Goal: Task Accomplishment & Management: Complete application form

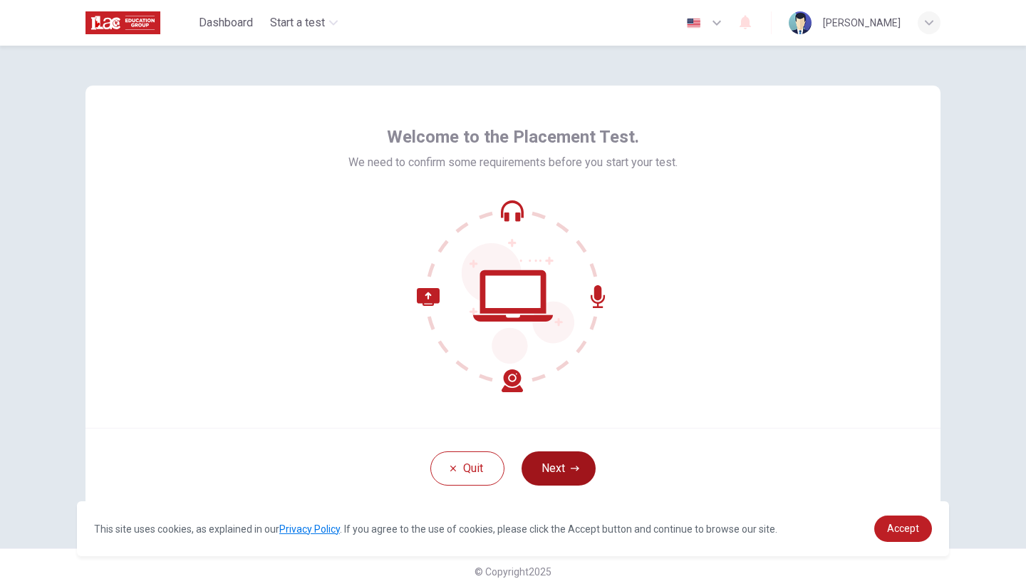
click at [559, 458] on button "Next" at bounding box center [559, 468] width 74 height 34
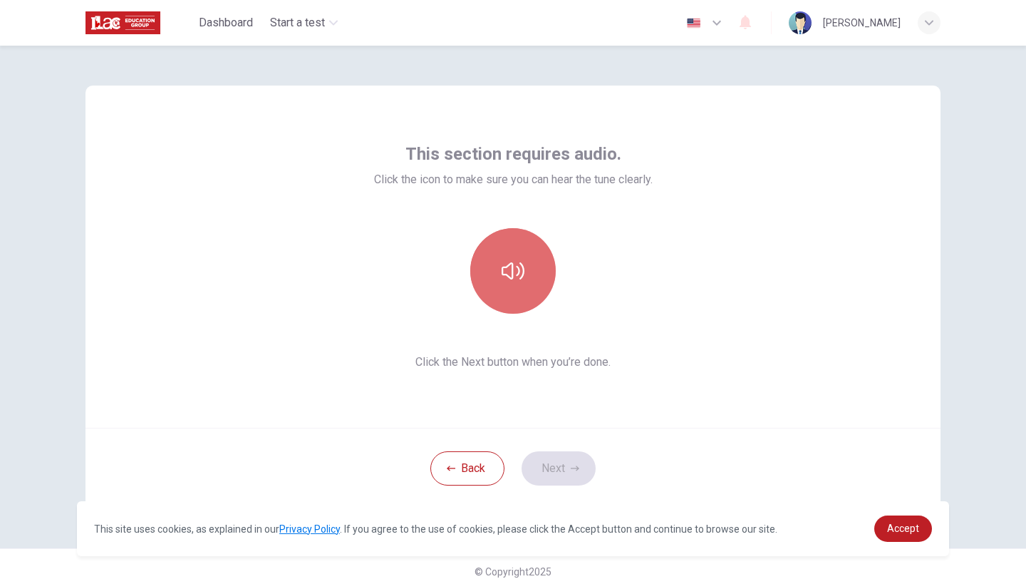
click at [528, 285] on button "button" at bounding box center [513, 271] width 86 height 86
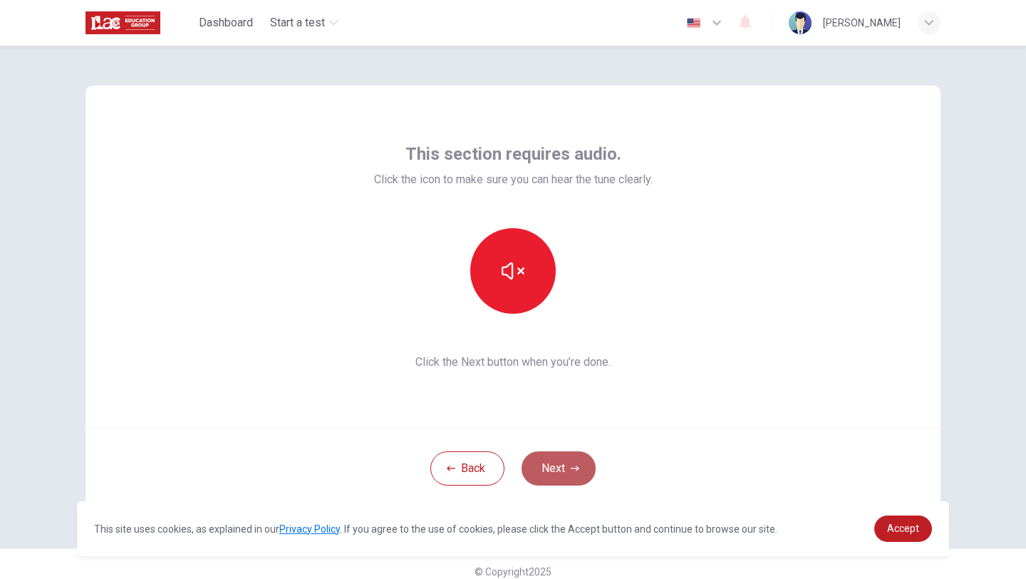
click at [554, 468] on button "Next" at bounding box center [559, 468] width 74 height 34
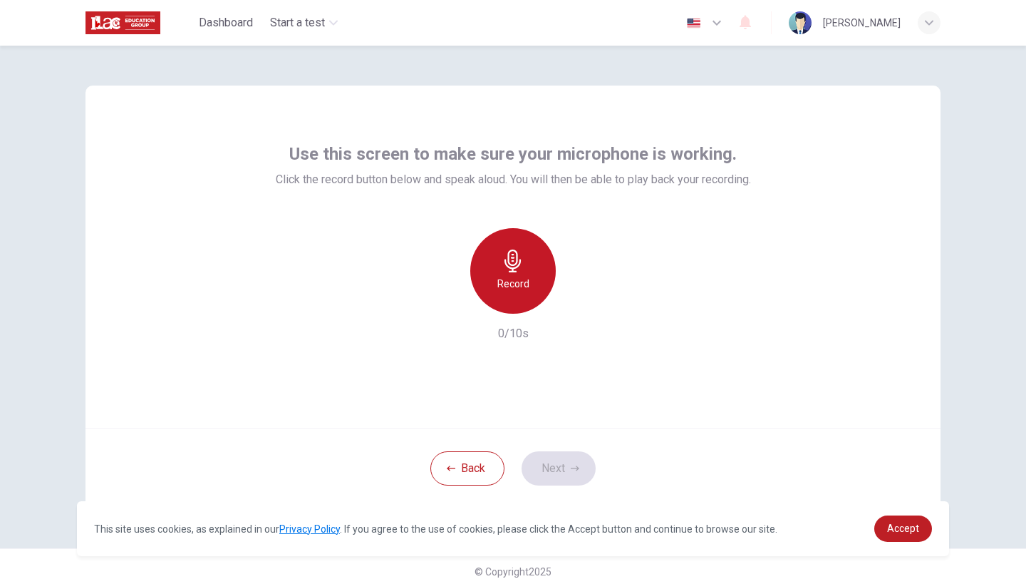
click at [507, 257] on icon "button" at bounding box center [513, 260] width 23 height 23
click at [516, 289] on h6 "Stop" at bounding box center [512, 283] width 21 height 17
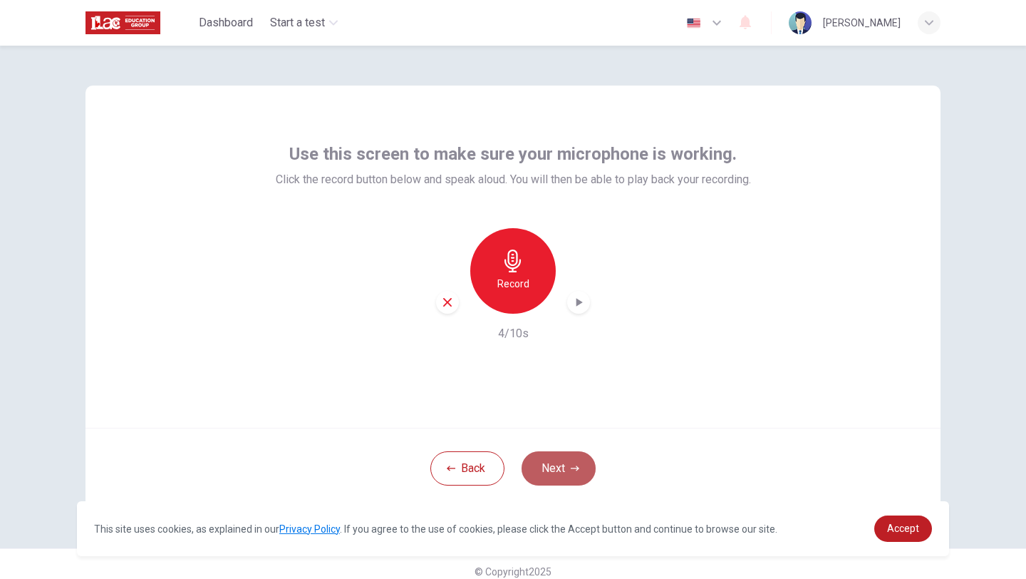
click at [572, 459] on button "Next" at bounding box center [559, 468] width 74 height 34
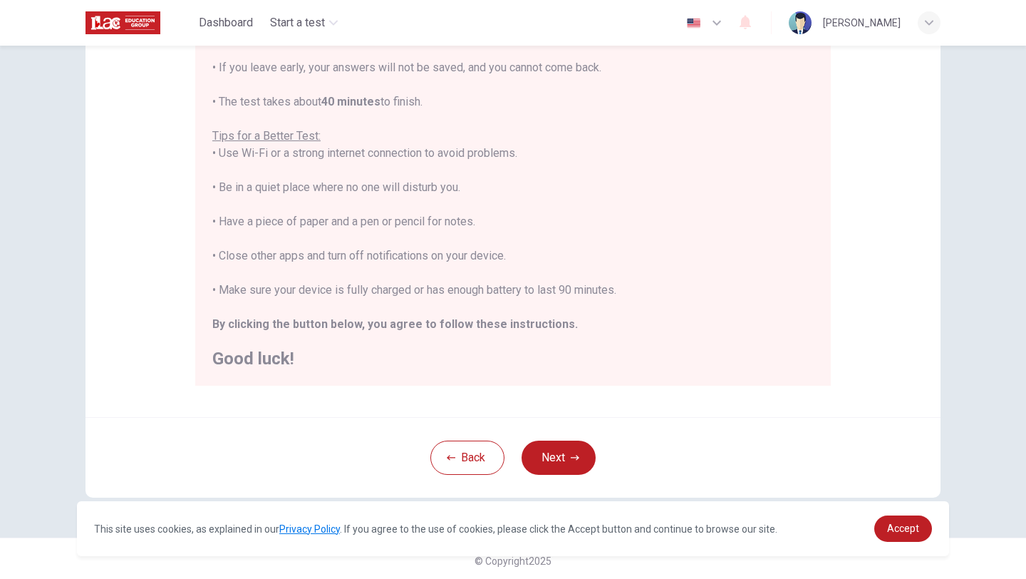
scroll to position [214, 0]
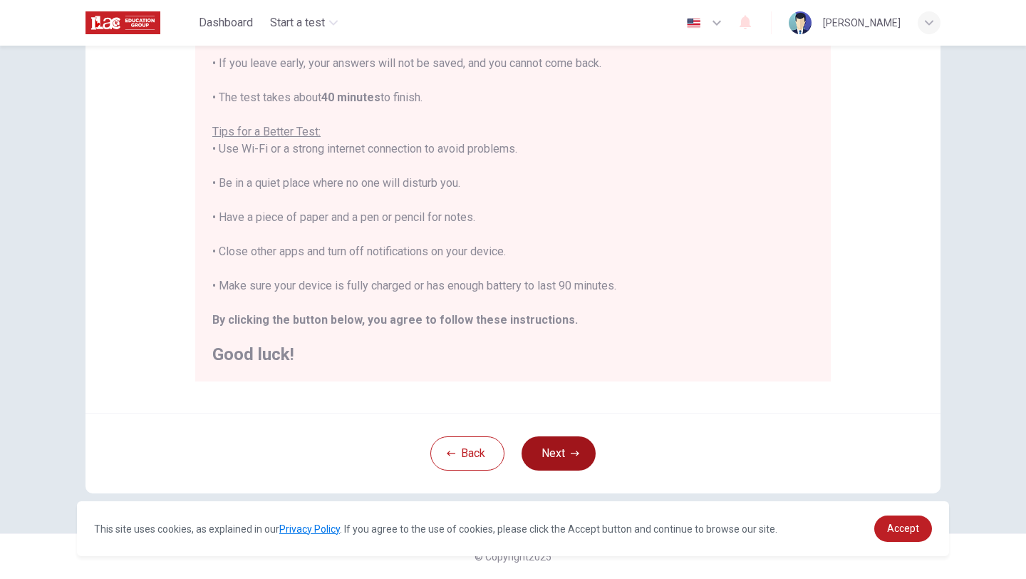
click at [537, 453] on button "Next" at bounding box center [559, 453] width 74 height 34
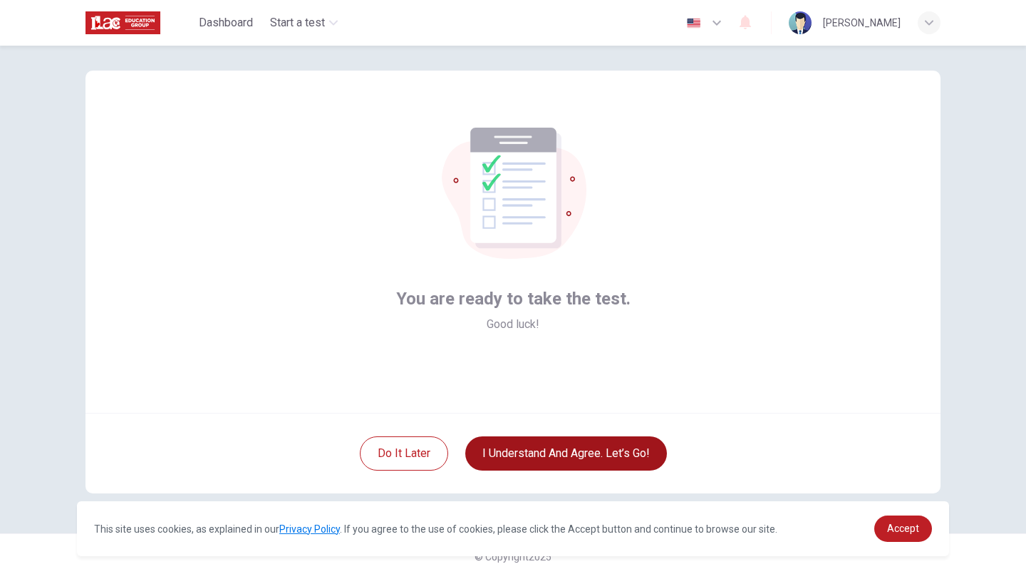
scroll to position [15, 0]
click at [536, 455] on button "I understand and agree. Let’s go!" at bounding box center [566, 453] width 202 height 34
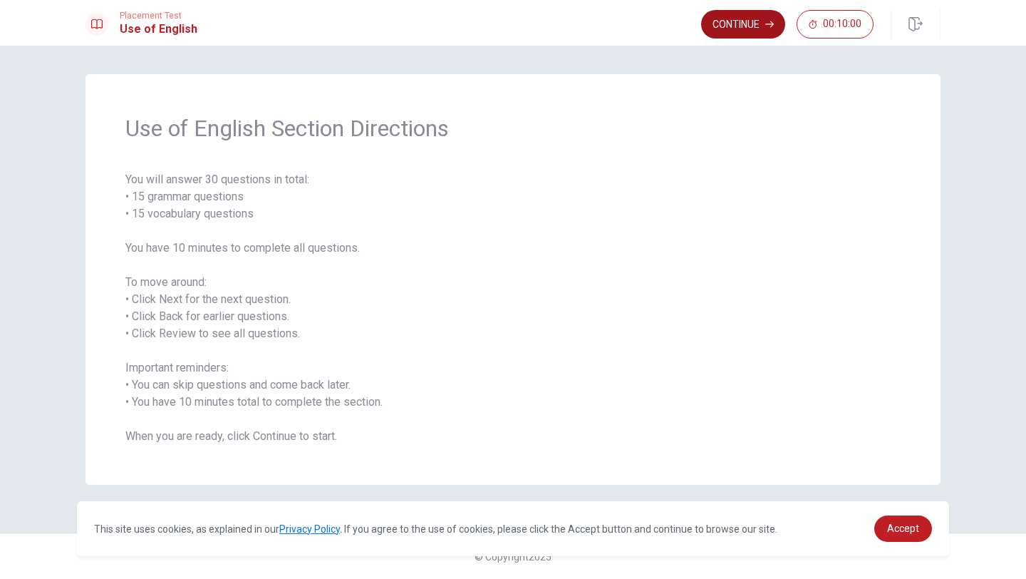
click at [745, 26] on button "Continue" at bounding box center [743, 24] width 84 height 29
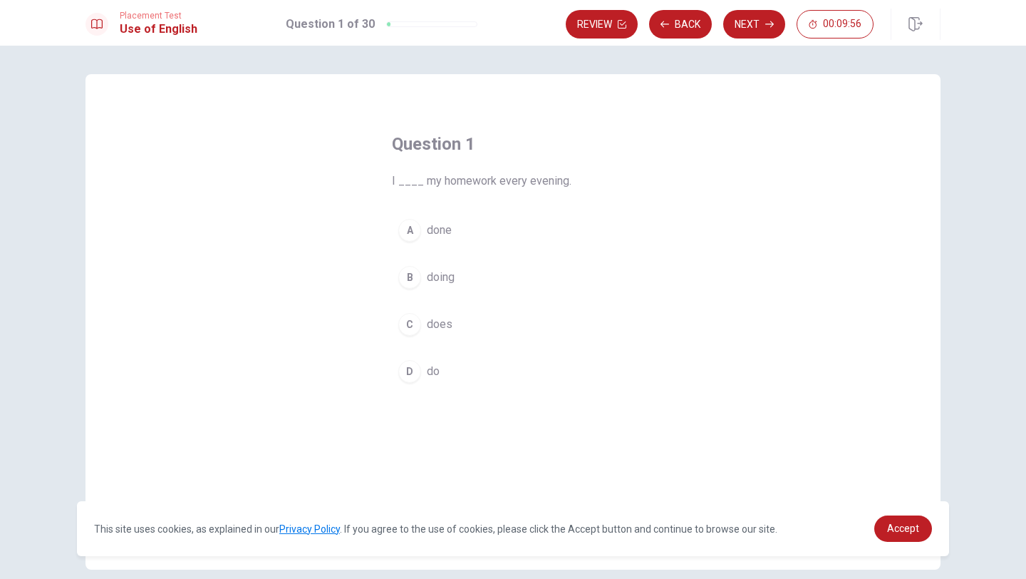
click at [410, 373] on div "D" at bounding box center [409, 371] width 23 height 23
click at [753, 29] on button "Next" at bounding box center [754, 24] width 62 height 29
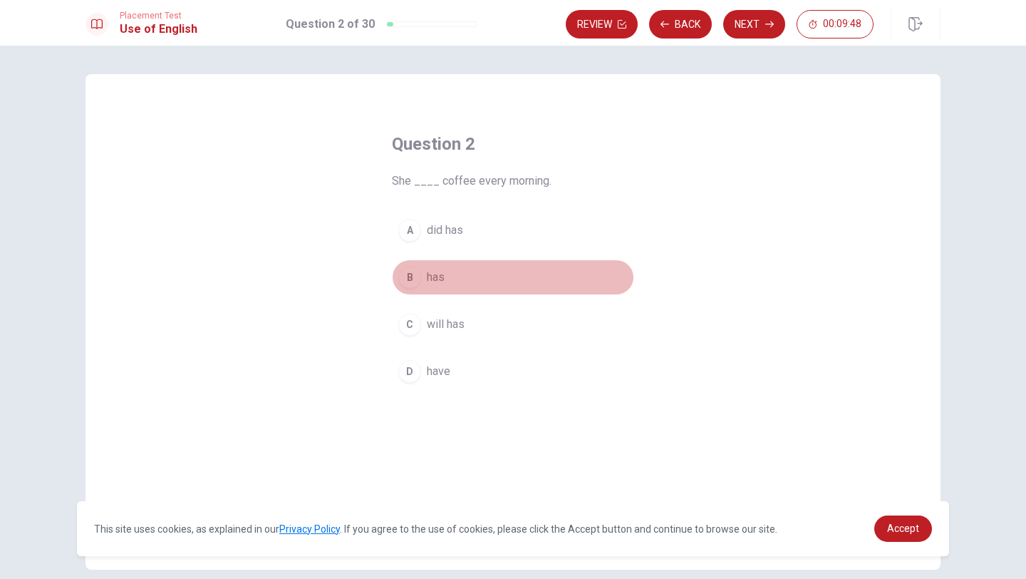
click at [413, 277] on div "B" at bounding box center [409, 277] width 23 height 23
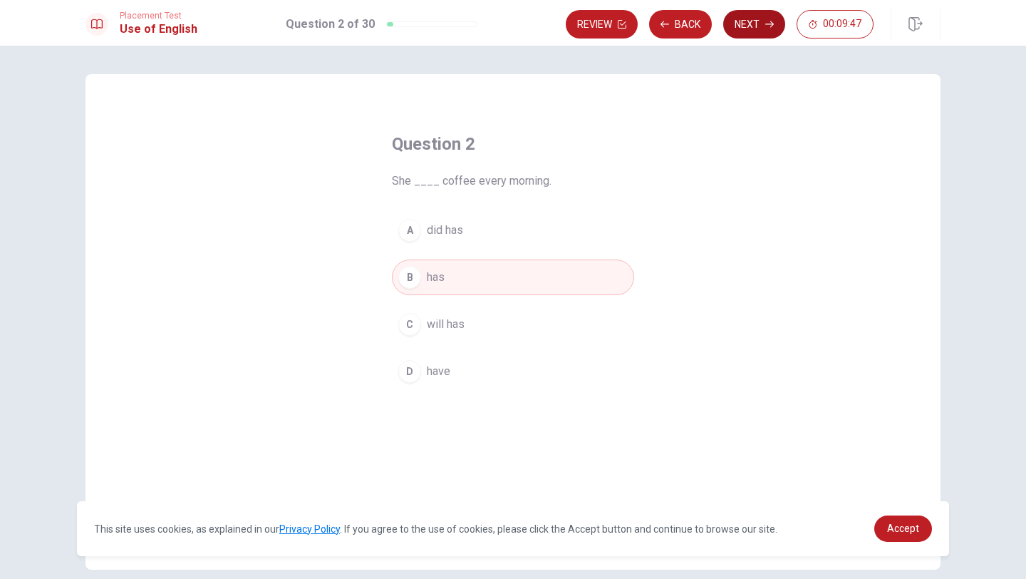
click at [738, 24] on button "Next" at bounding box center [754, 24] width 62 height 29
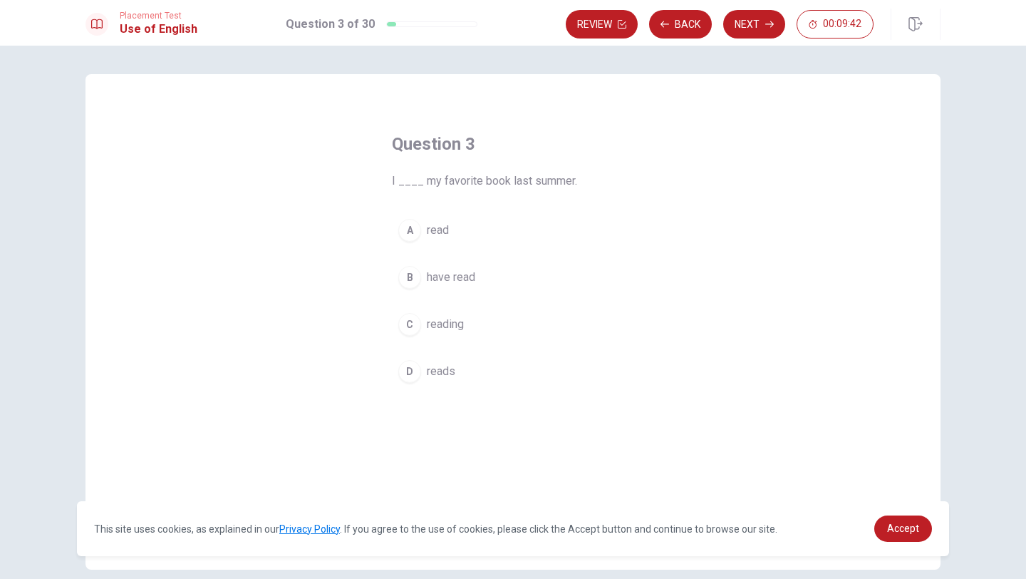
click at [415, 229] on div "A" at bounding box center [409, 230] width 23 height 23
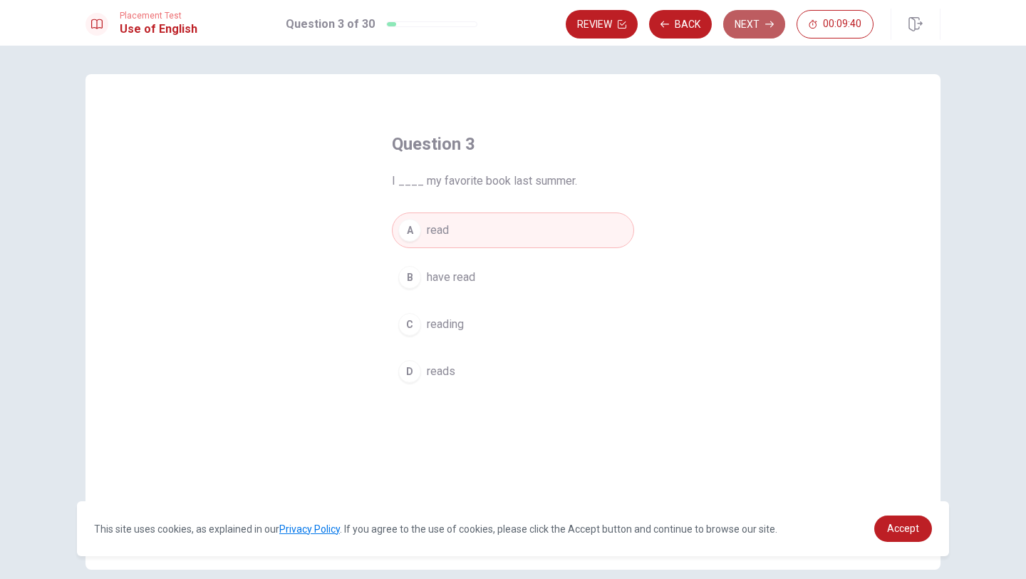
click at [743, 17] on button "Next" at bounding box center [754, 24] width 62 height 29
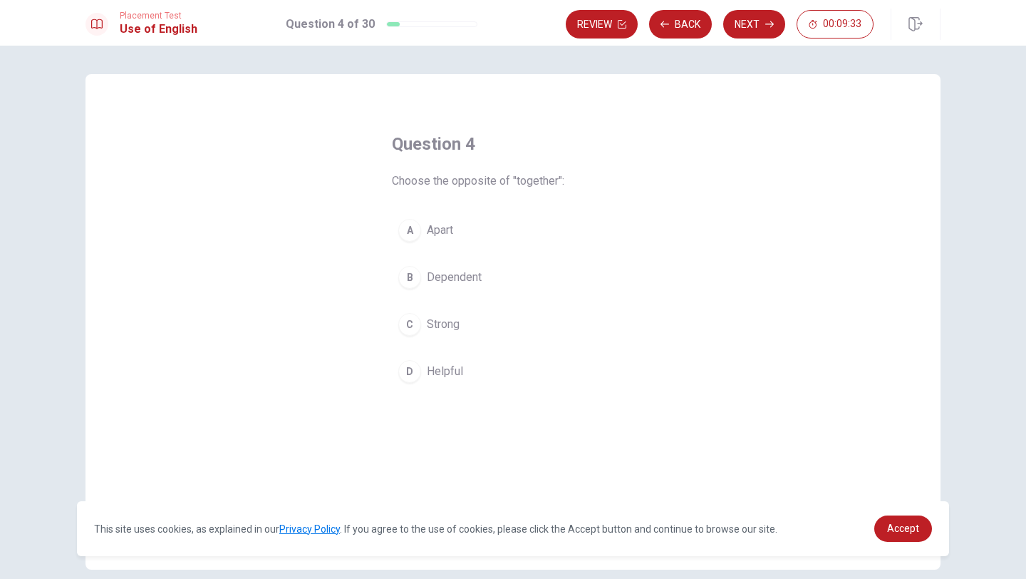
click at [416, 228] on div "A" at bounding box center [409, 230] width 23 height 23
click at [748, 32] on button "Next" at bounding box center [754, 24] width 62 height 29
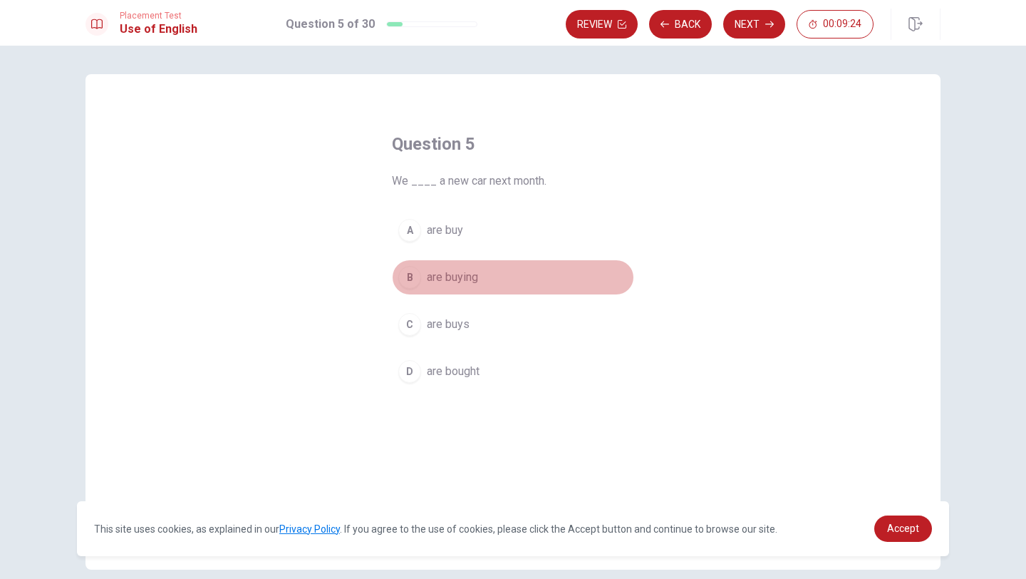
click at [413, 277] on div "B" at bounding box center [409, 277] width 23 height 23
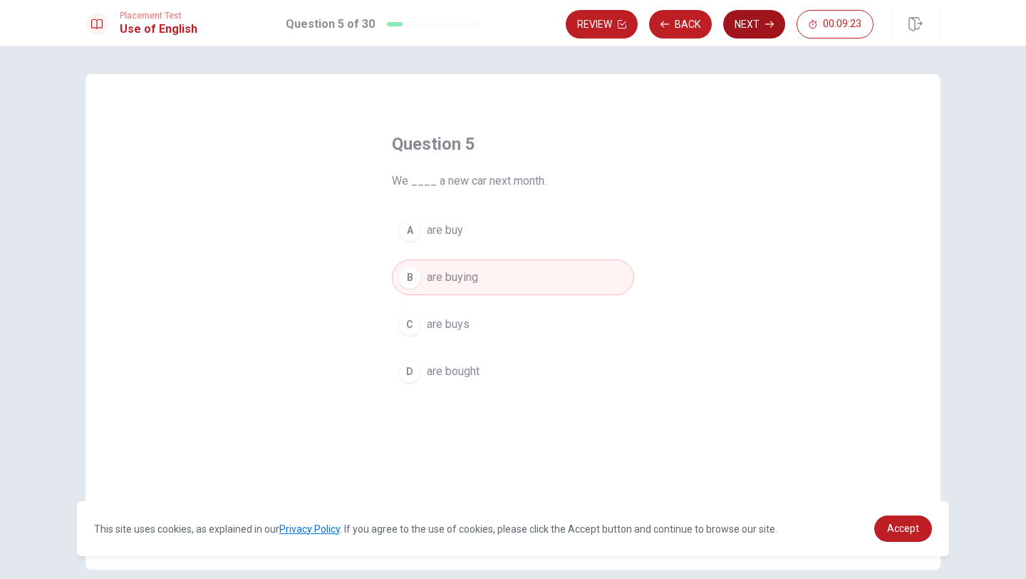
click at [740, 21] on button "Next" at bounding box center [754, 24] width 62 height 29
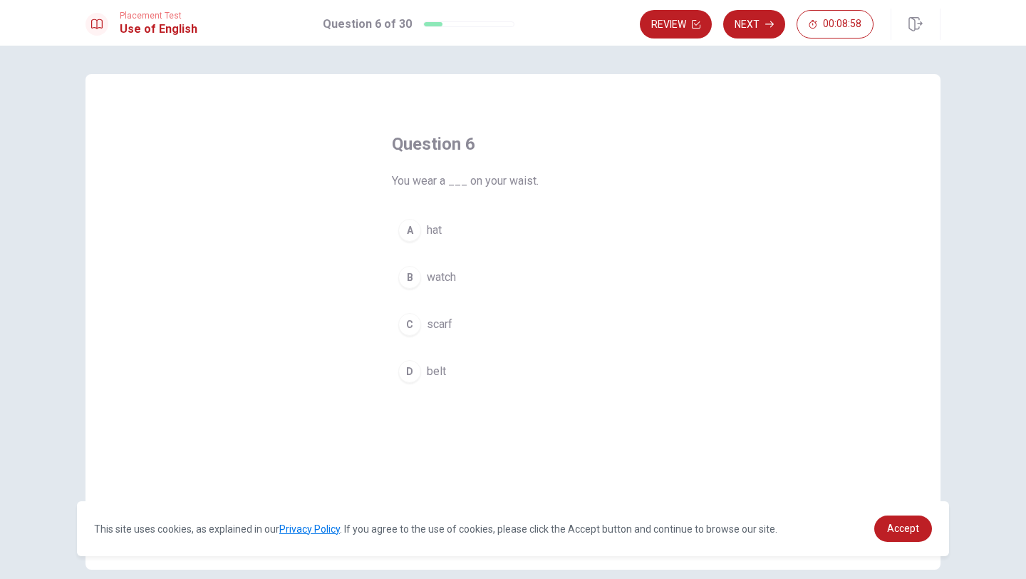
click at [411, 377] on div "D" at bounding box center [409, 371] width 23 height 23
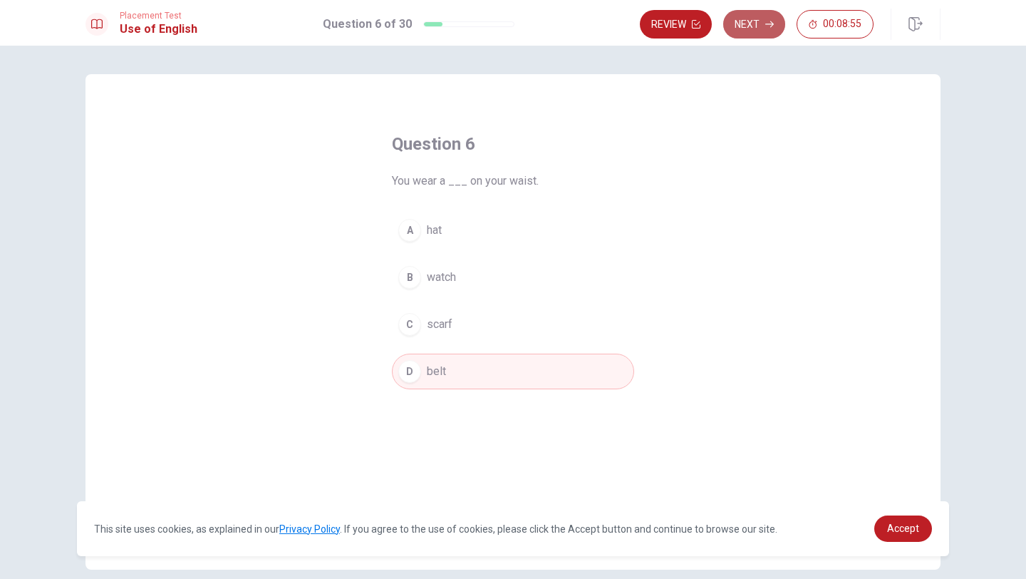
click at [755, 21] on button "Next" at bounding box center [754, 24] width 62 height 29
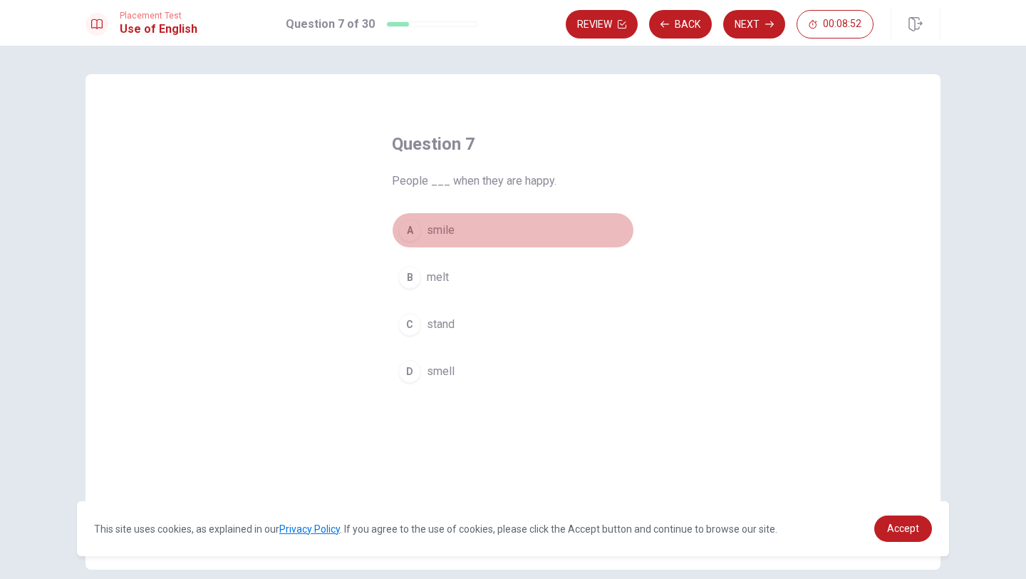
click at [415, 227] on div "A" at bounding box center [409, 230] width 23 height 23
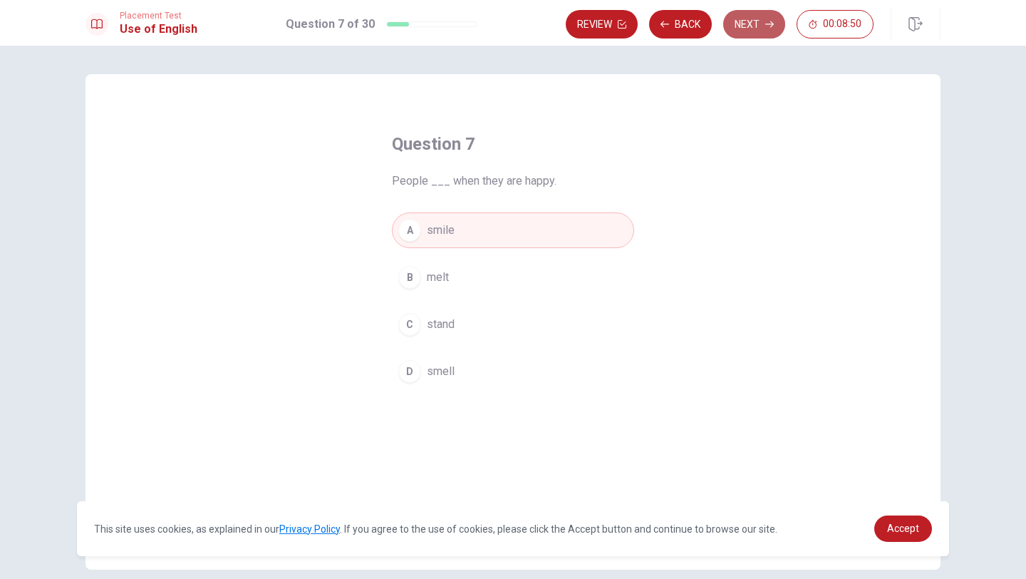
click at [753, 14] on button "Next" at bounding box center [754, 24] width 62 height 29
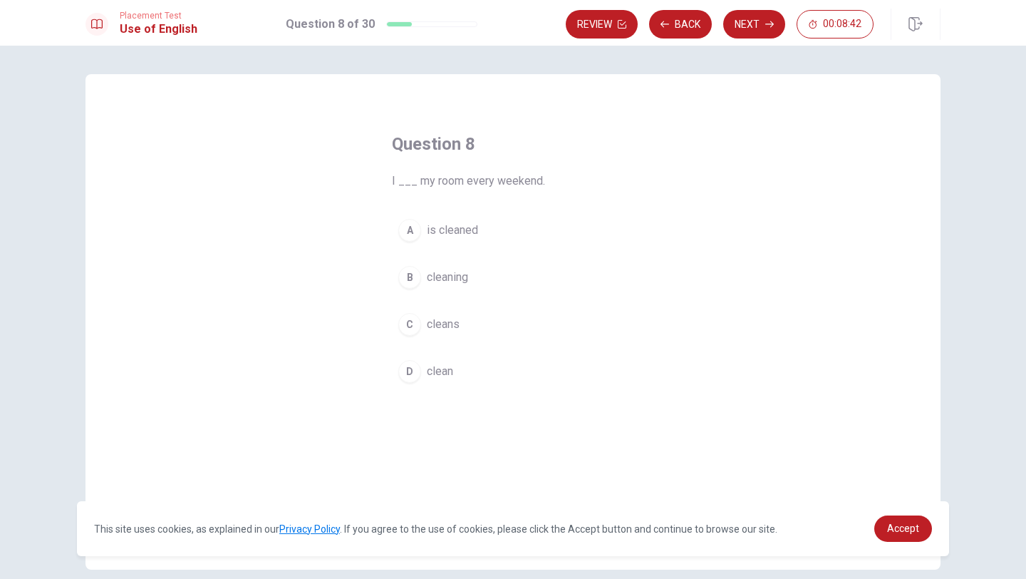
click at [410, 369] on div "D" at bounding box center [409, 371] width 23 height 23
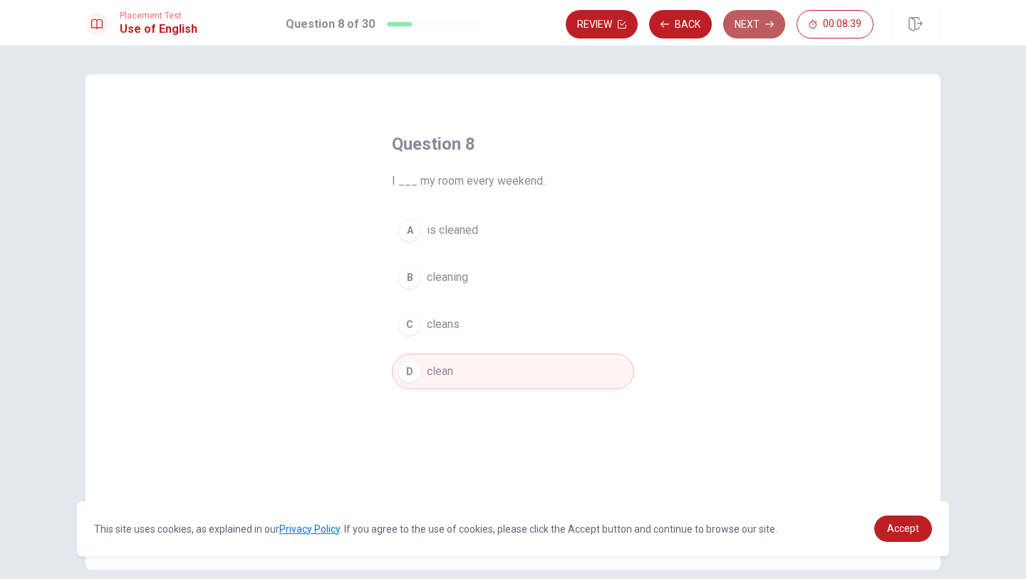
click at [754, 31] on button "Next" at bounding box center [754, 24] width 62 height 29
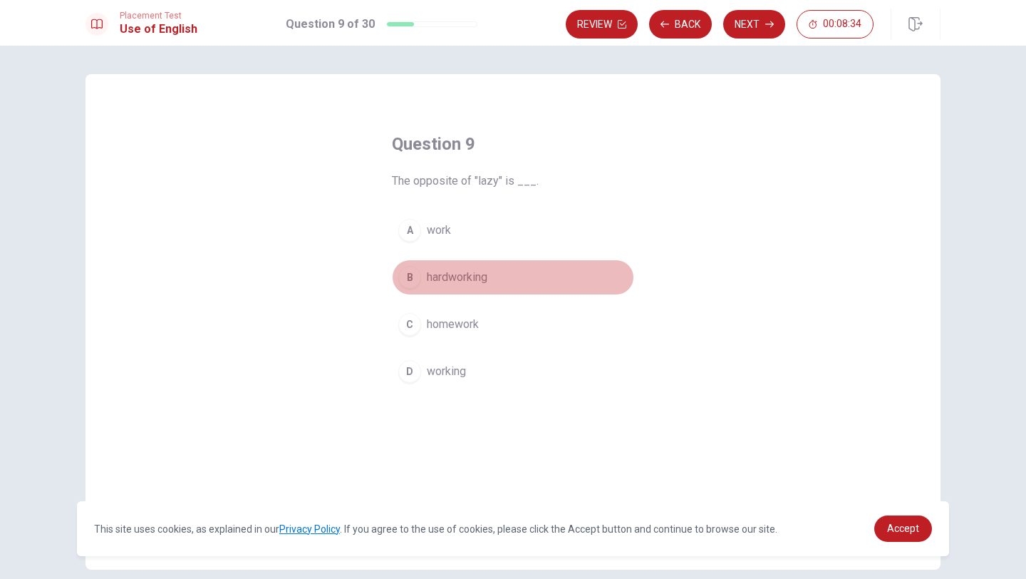
click at [413, 278] on div "B" at bounding box center [409, 277] width 23 height 23
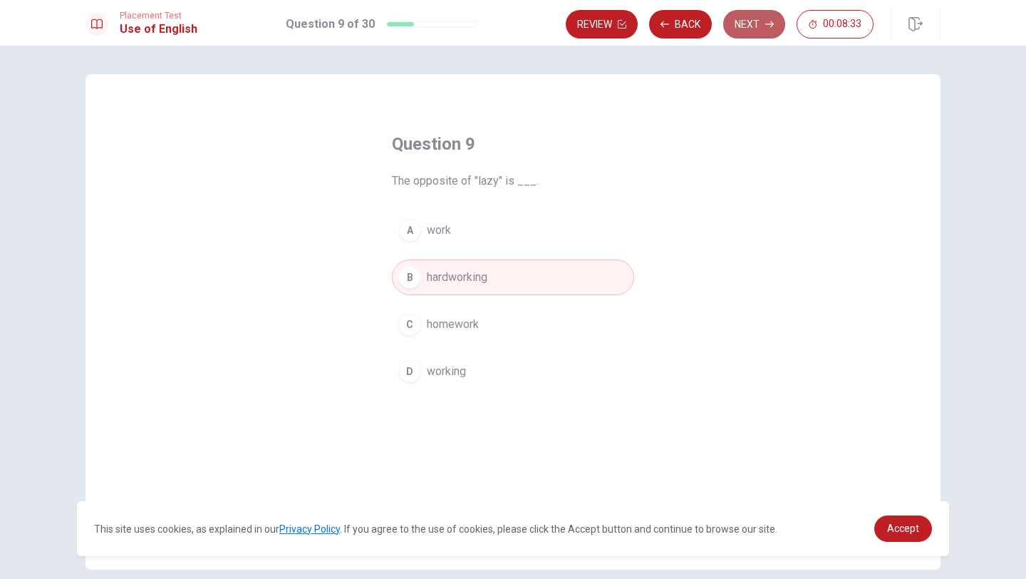
click at [755, 19] on button "Next" at bounding box center [754, 24] width 62 height 29
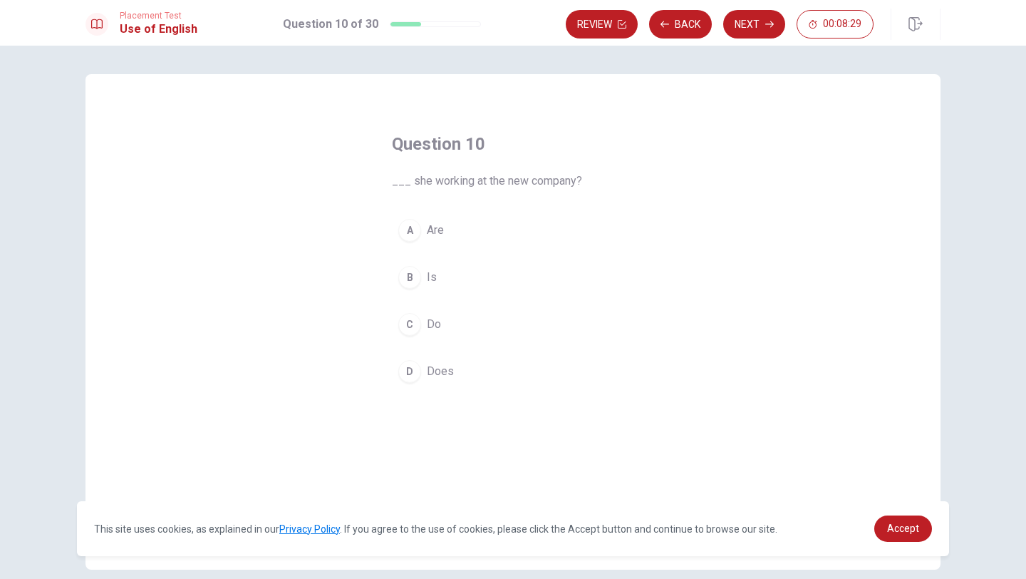
click at [408, 268] on div "B" at bounding box center [409, 277] width 23 height 23
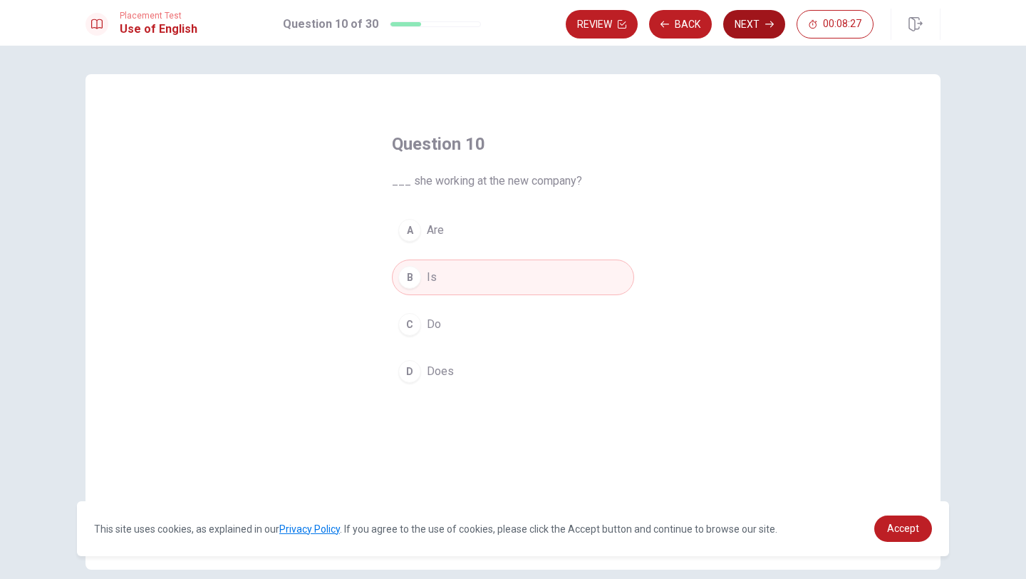
click at [752, 27] on button "Next" at bounding box center [754, 24] width 62 height 29
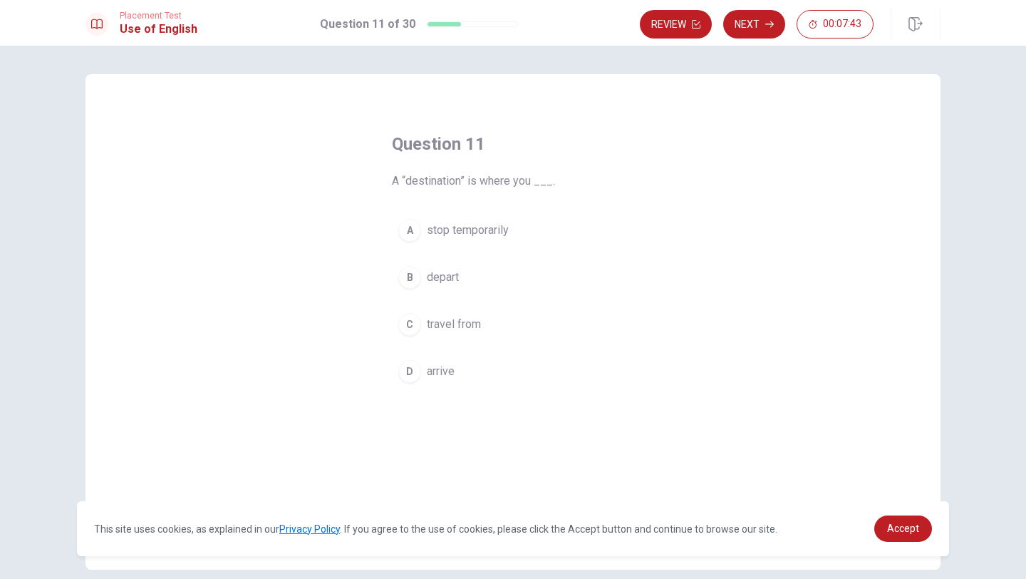
click at [414, 374] on div "D" at bounding box center [409, 371] width 23 height 23
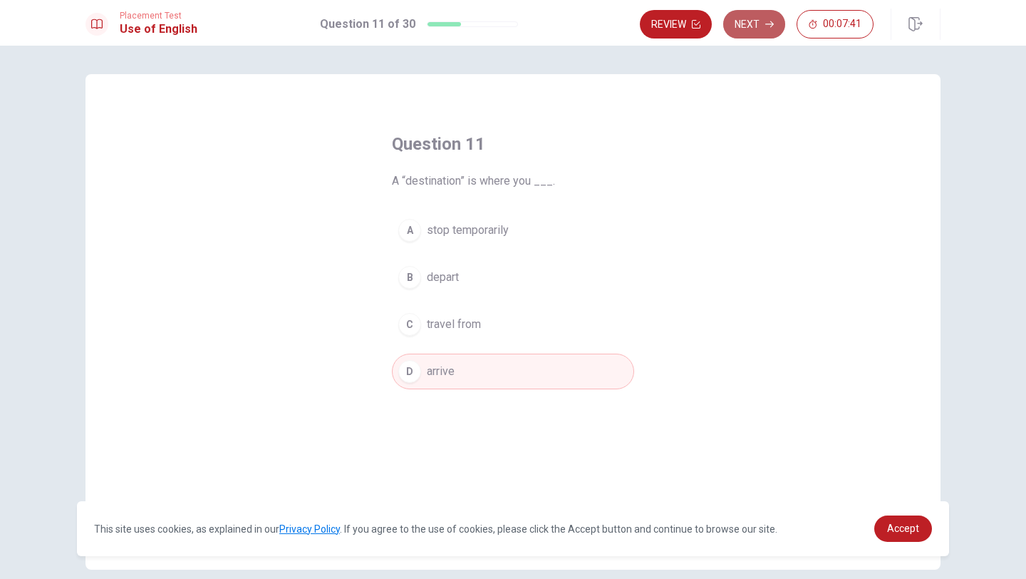
click at [752, 28] on button "Next" at bounding box center [754, 24] width 62 height 29
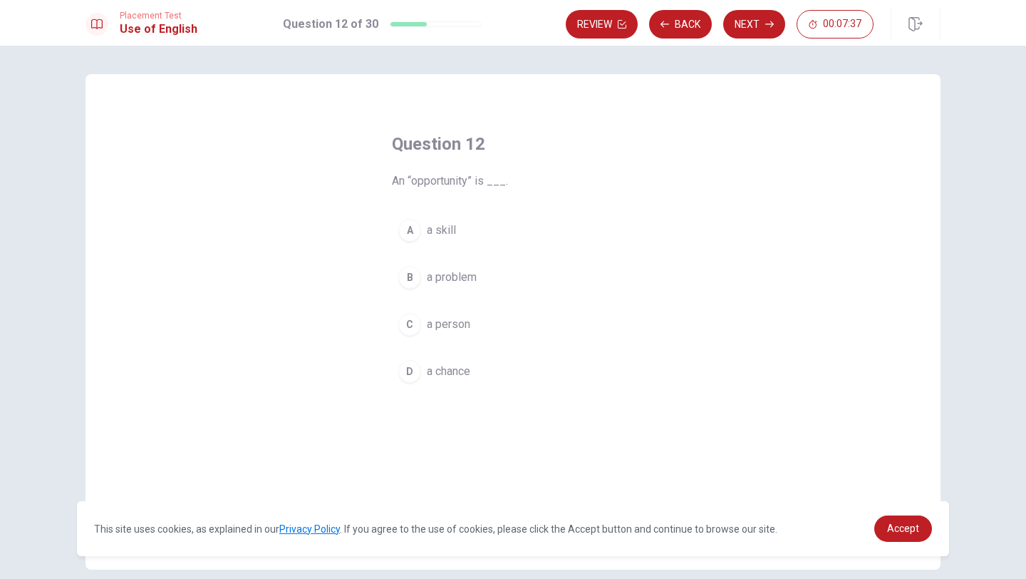
click at [413, 374] on div "D" at bounding box center [409, 371] width 23 height 23
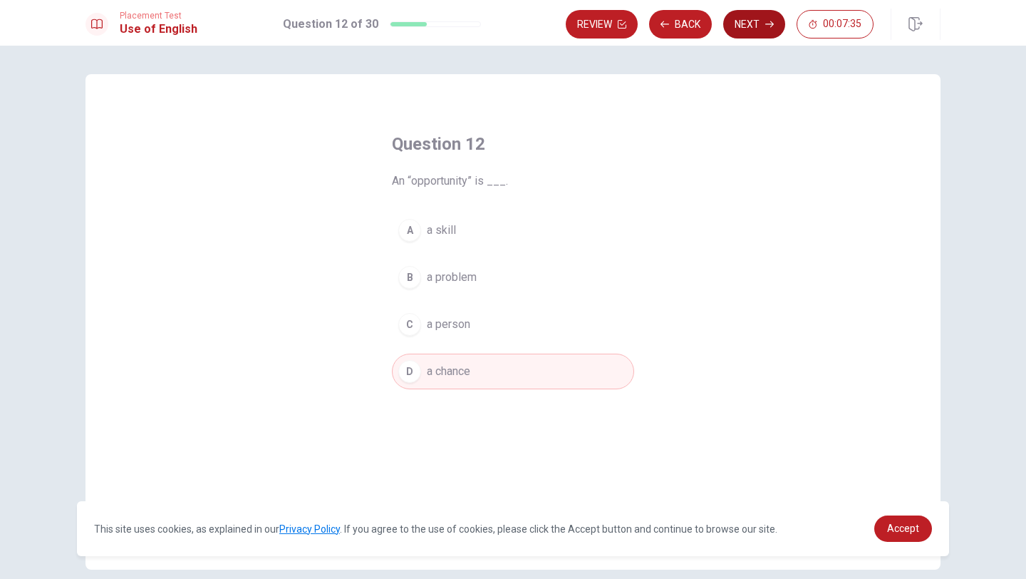
click at [742, 26] on button "Next" at bounding box center [754, 24] width 62 height 29
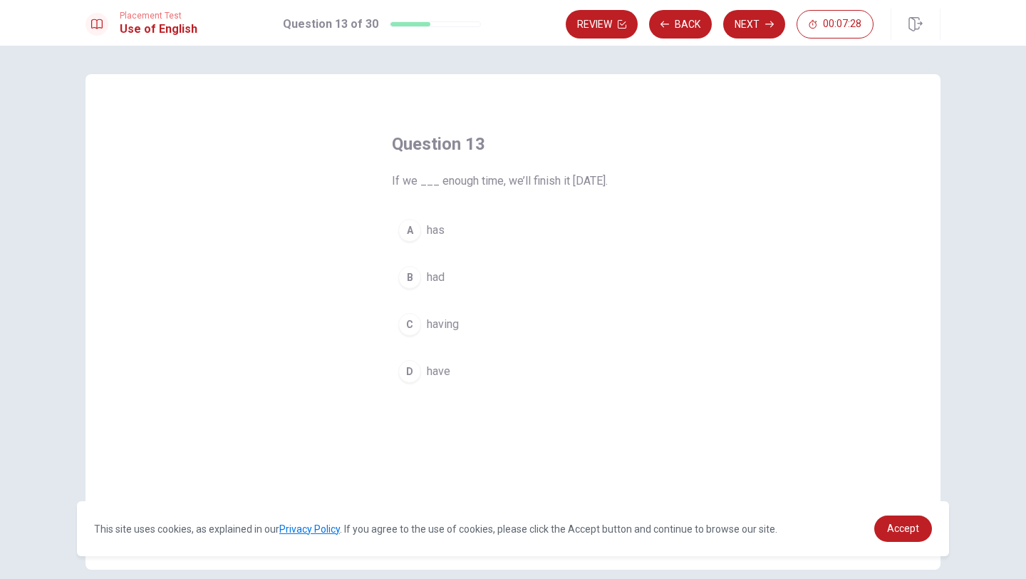
click at [409, 376] on div "D" at bounding box center [409, 371] width 23 height 23
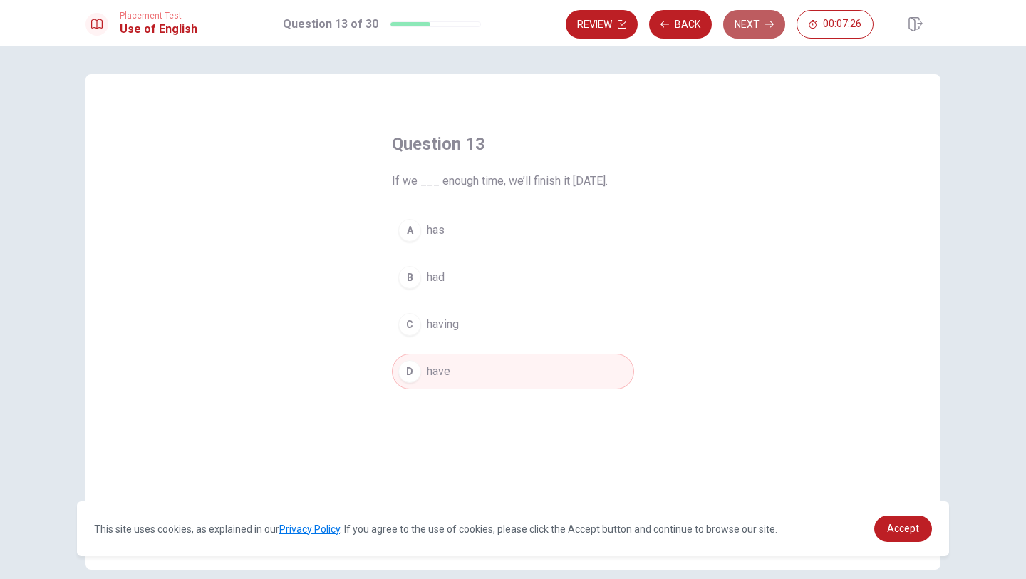
click at [755, 23] on button "Next" at bounding box center [754, 24] width 62 height 29
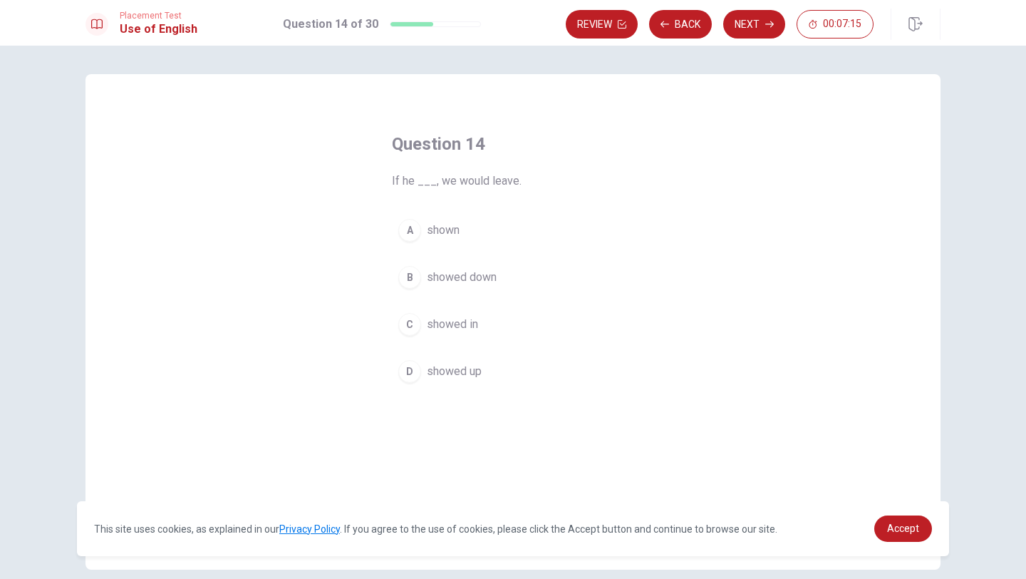
click at [411, 374] on div "D" at bounding box center [409, 371] width 23 height 23
click at [763, 16] on button "Next" at bounding box center [754, 24] width 62 height 29
click at [418, 227] on div "A" at bounding box center [409, 230] width 23 height 23
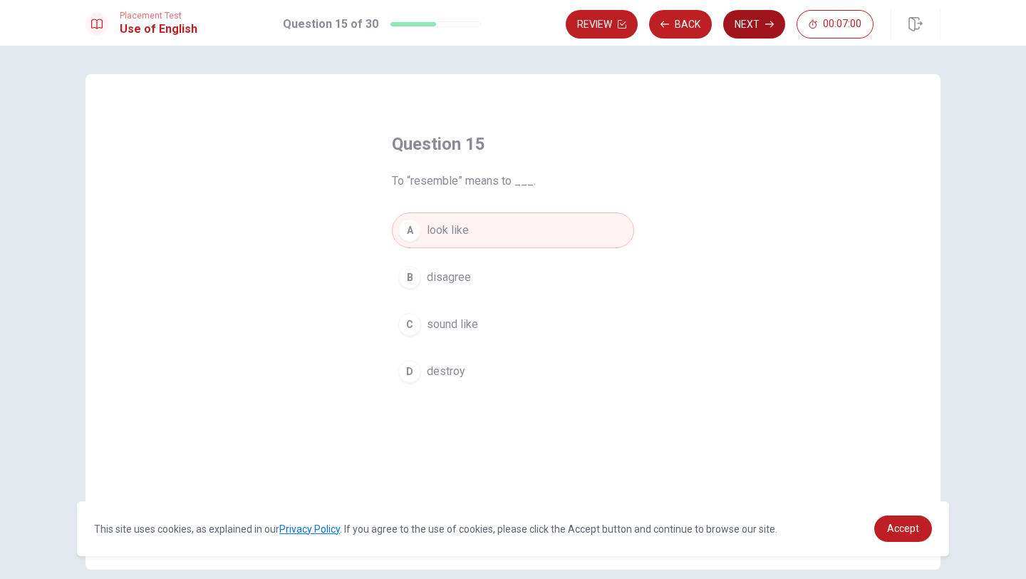
click at [752, 24] on button "Next" at bounding box center [754, 24] width 62 height 29
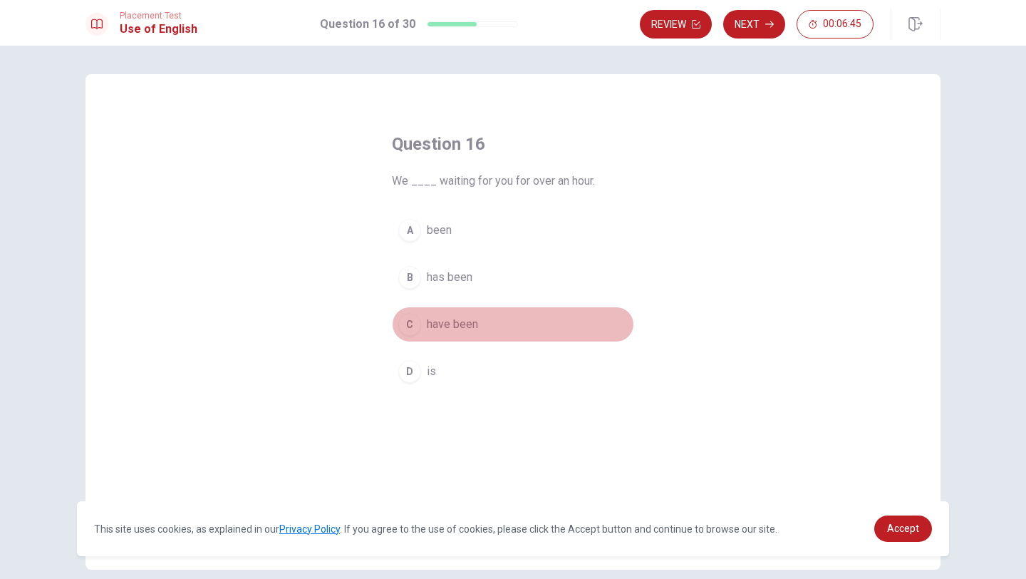
click at [412, 324] on div "C" at bounding box center [409, 324] width 23 height 23
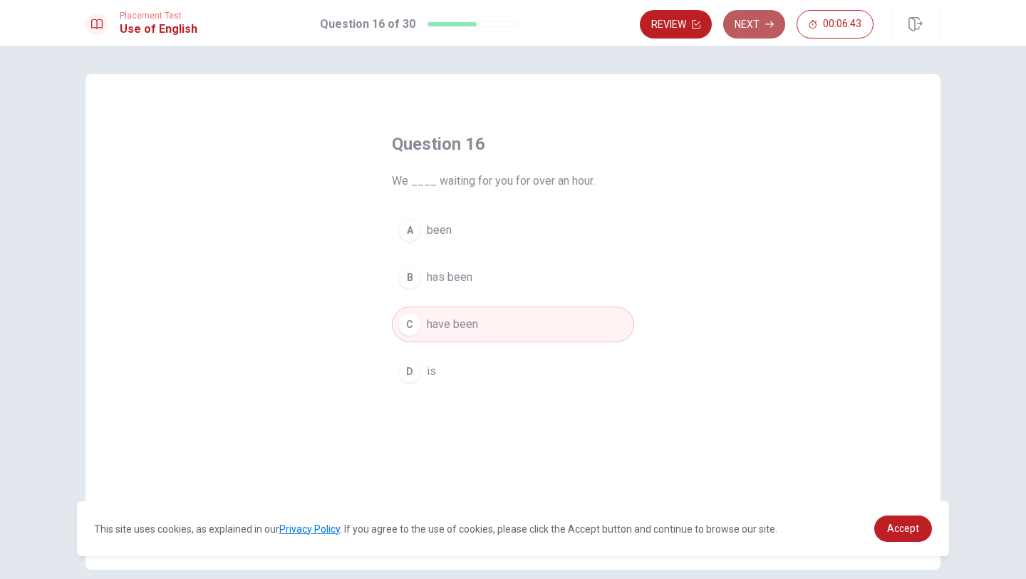
click at [735, 31] on button "Next" at bounding box center [754, 24] width 62 height 29
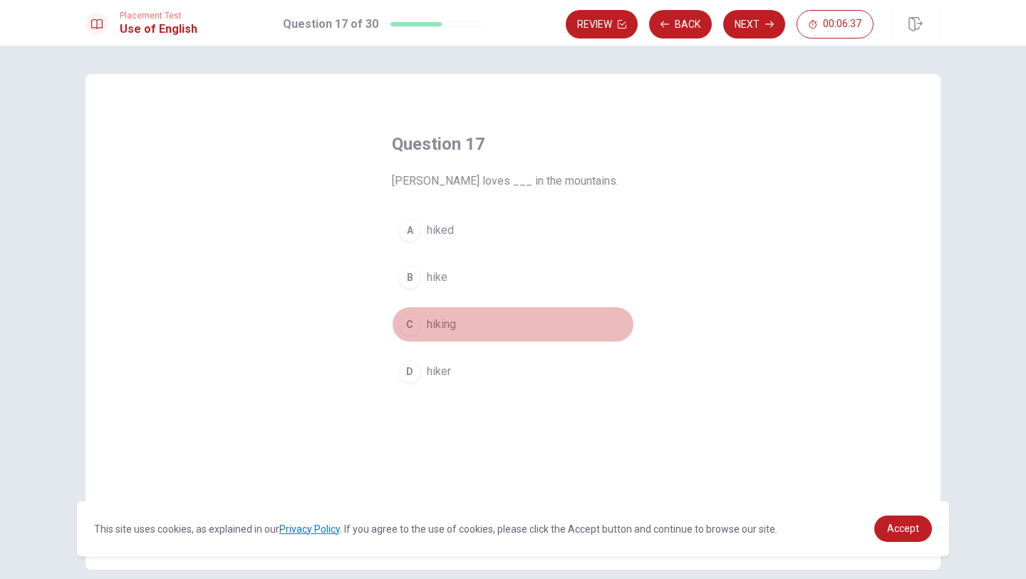
click at [413, 321] on div "C" at bounding box center [409, 324] width 23 height 23
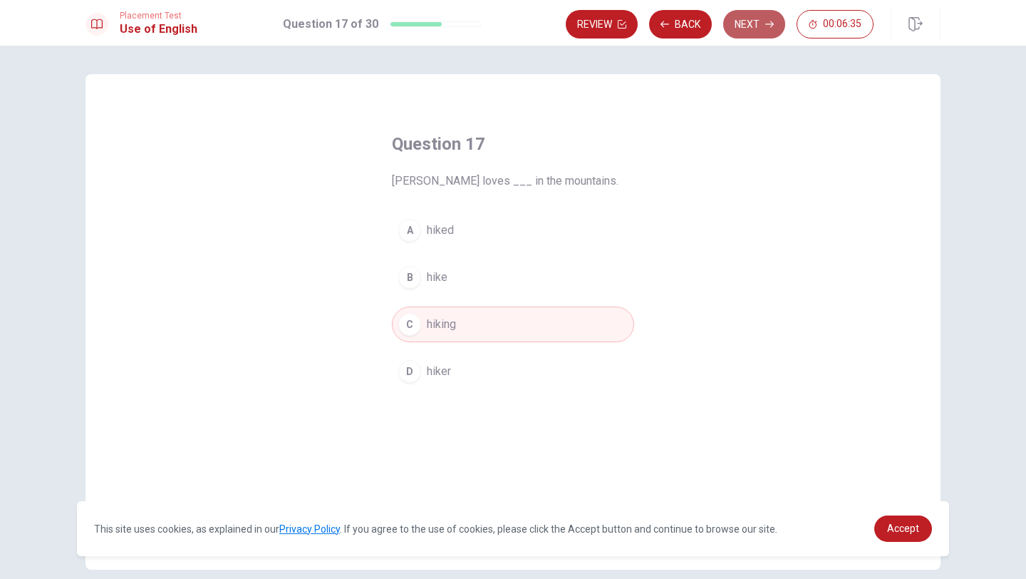
click at [749, 25] on button "Next" at bounding box center [754, 24] width 62 height 29
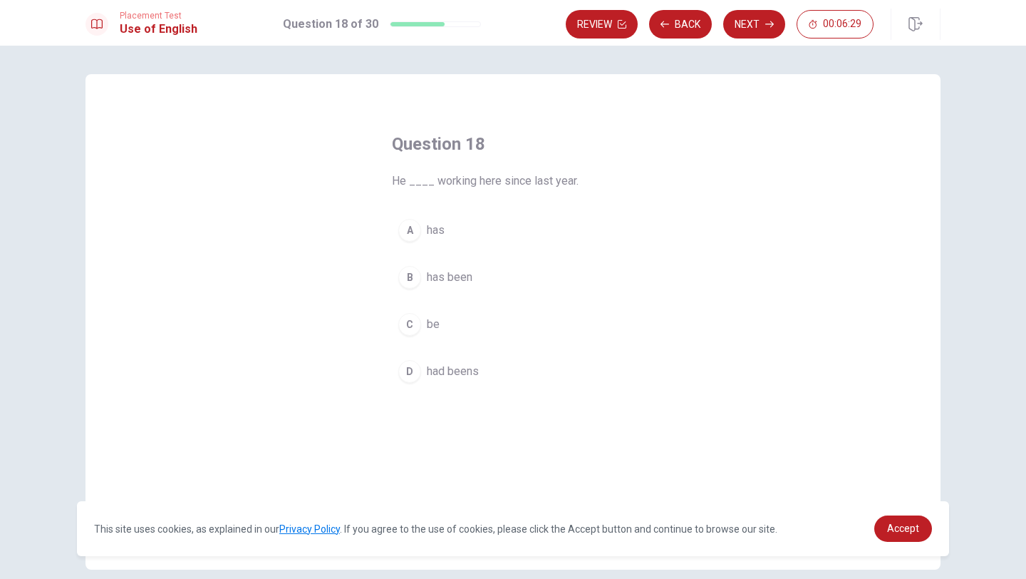
click at [411, 268] on div "B" at bounding box center [409, 277] width 23 height 23
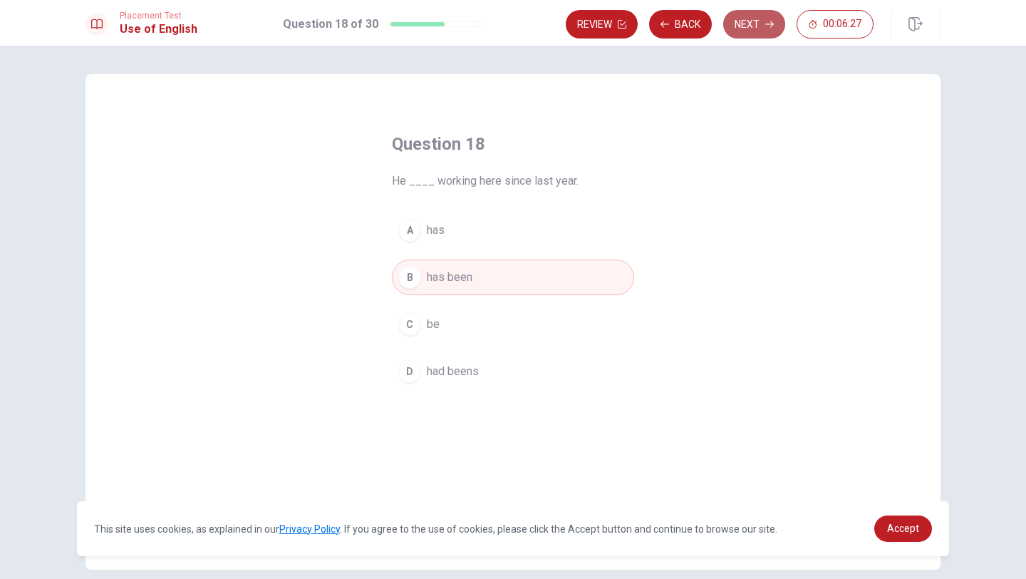
click at [746, 19] on button "Next" at bounding box center [754, 24] width 62 height 29
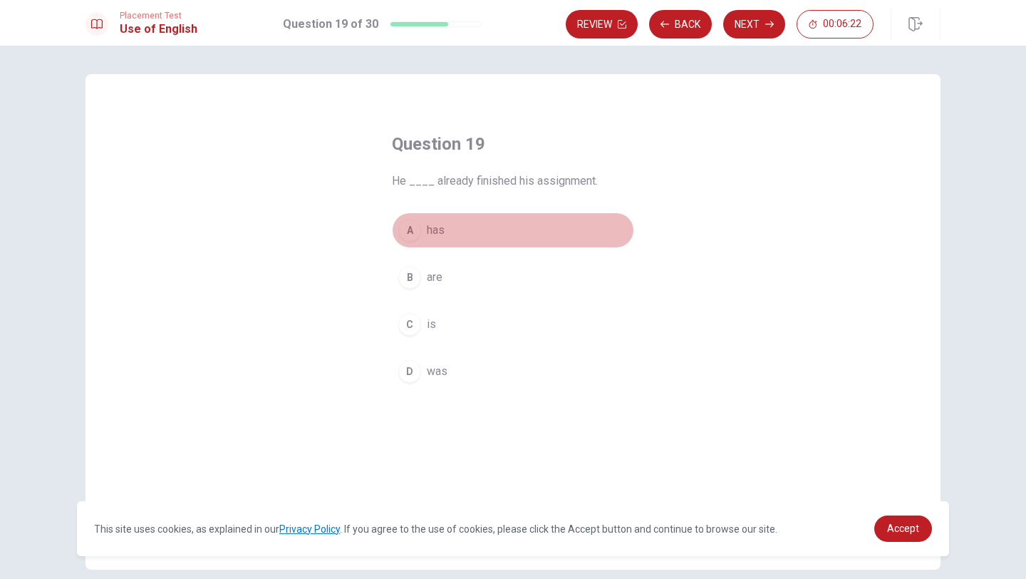
click at [412, 233] on div "A" at bounding box center [409, 230] width 23 height 23
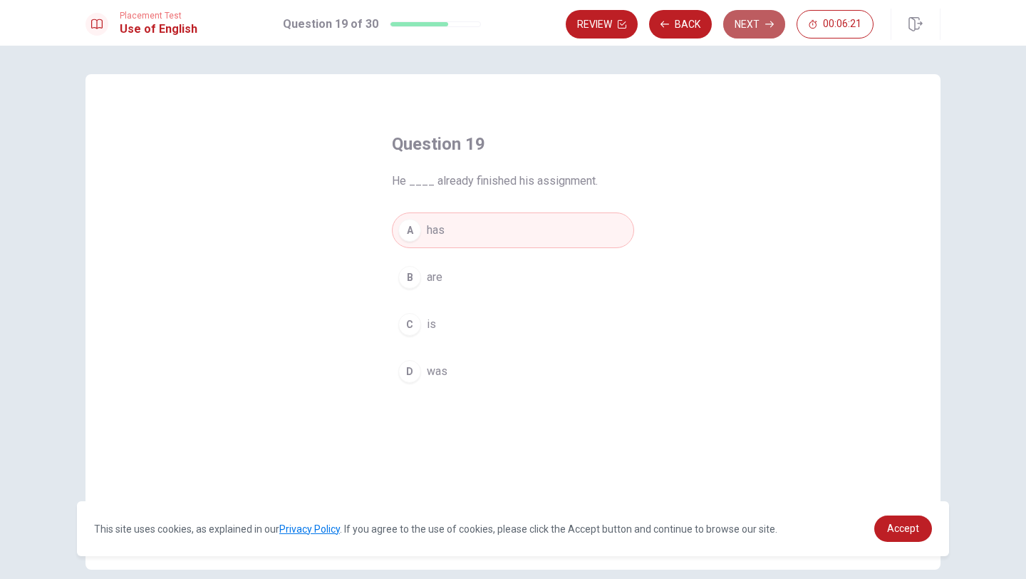
click at [735, 26] on button "Next" at bounding box center [754, 24] width 62 height 29
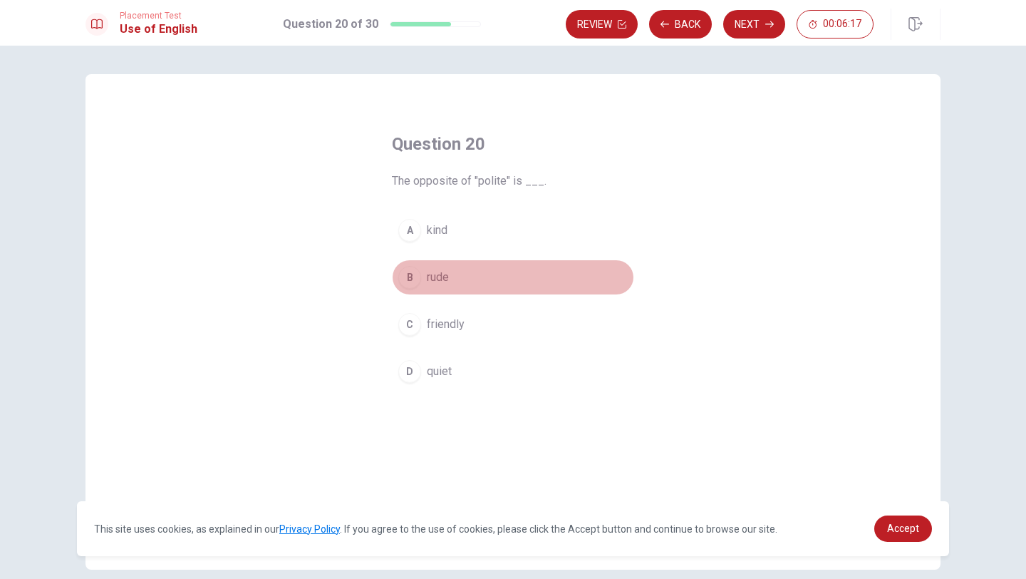
click at [413, 283] on div "B" at bounding box center [409, 277] width 23 height 23
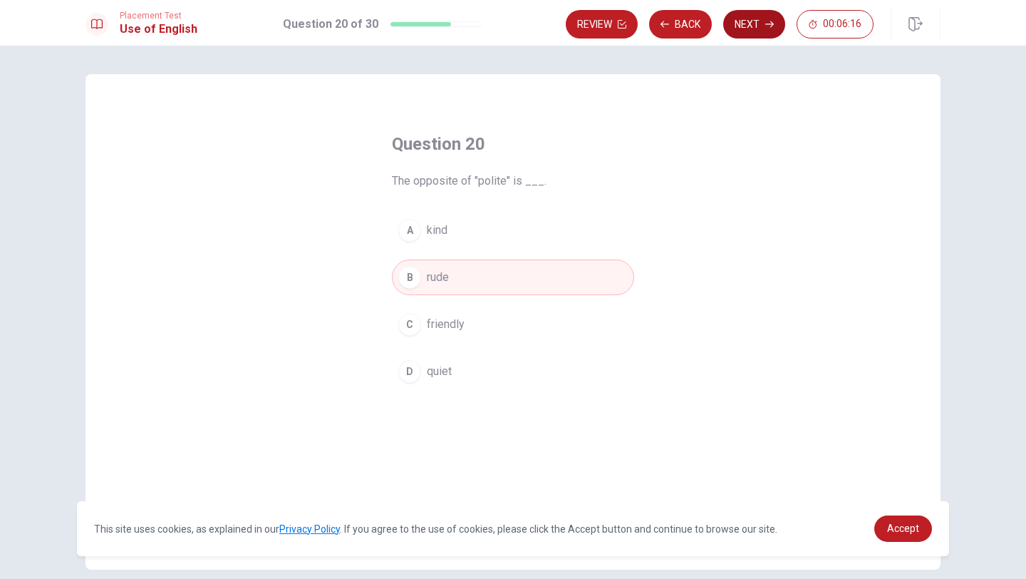
click at [765, 24] on button "Next" at bounding box center [754, 24] width 62 height 29
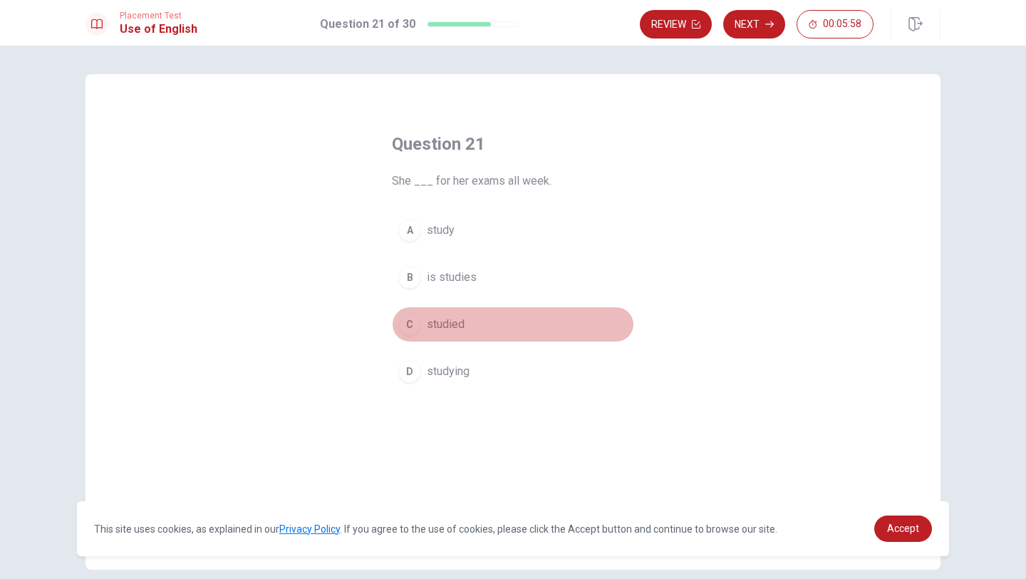
click at [411, 319] on div "C" at bounding box center [409, 324] width 23 height 23
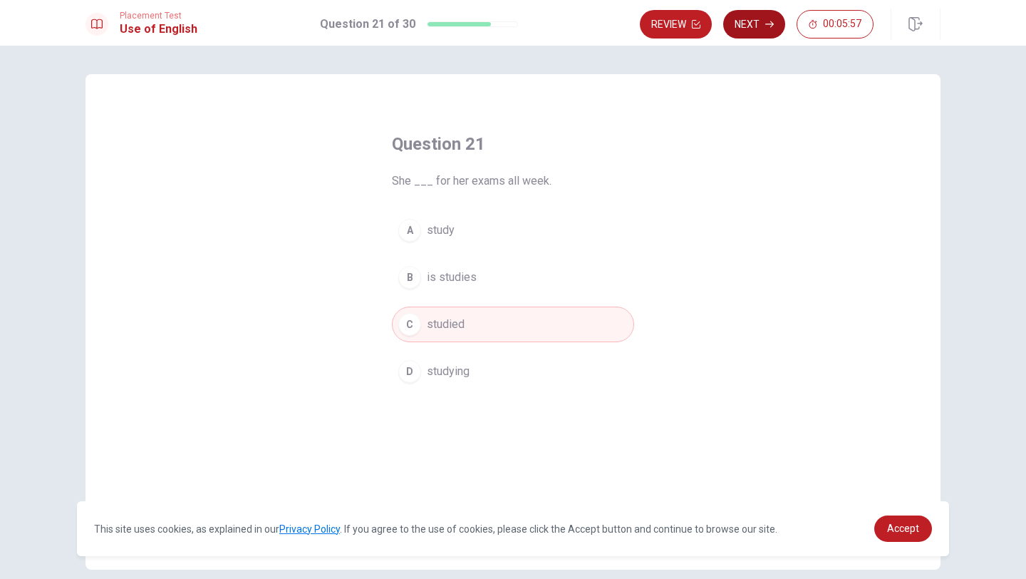
click at [763, 26] on button "Next" at bounding box center [754, 24] width 62 height 29
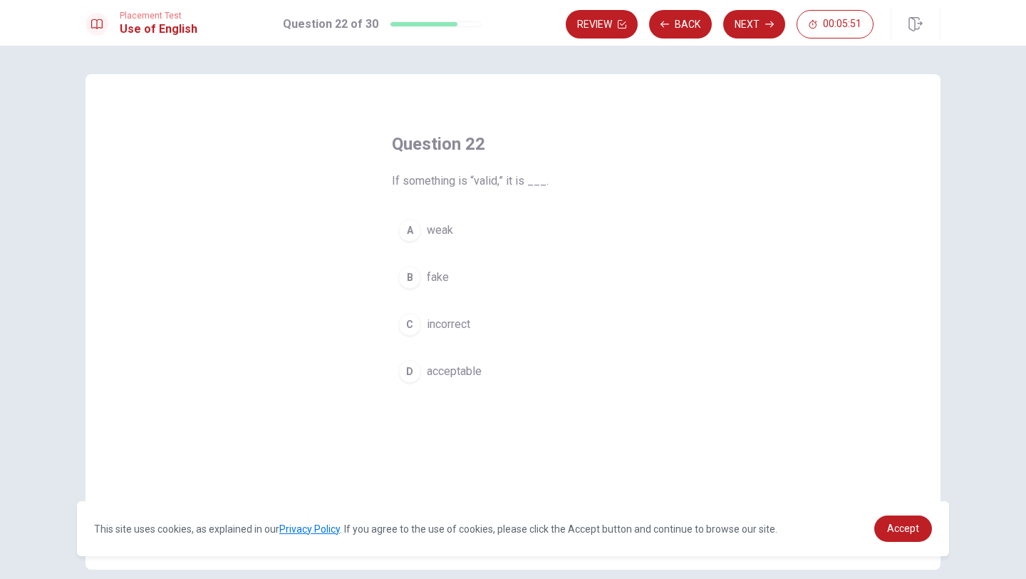
click at [411, 375] on div "D" at bounding box center [409, 371] width 23 height 23
click at [745, 29] on button "Next" at bounding box center [754, 24] width 62 height 29
click at [408, 232] on div "A" at bounding box center [409, 230] width 23 height 23
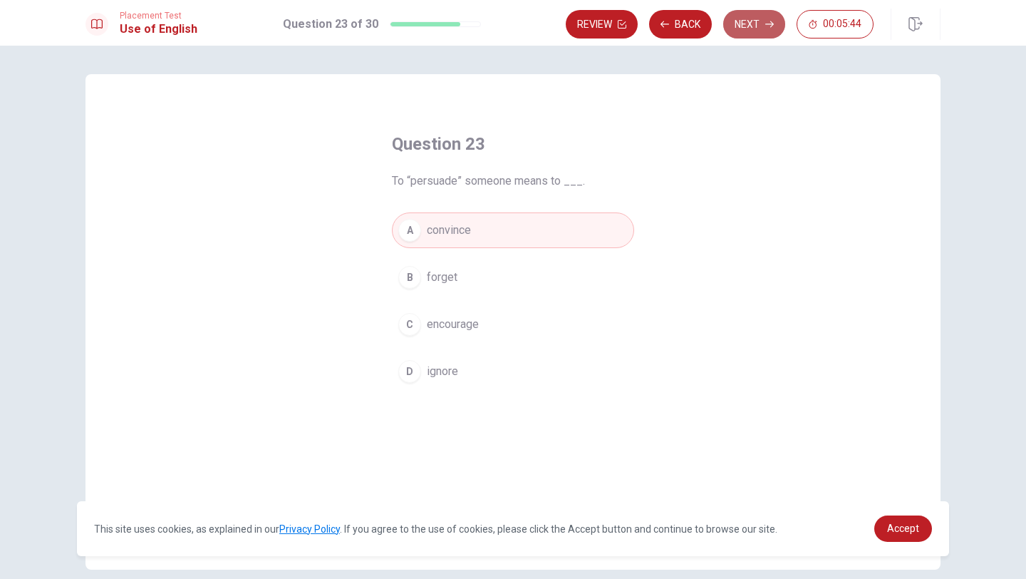
click at [740, 29] on button "Next" at bounding box center [754, 24] width 62 height 29
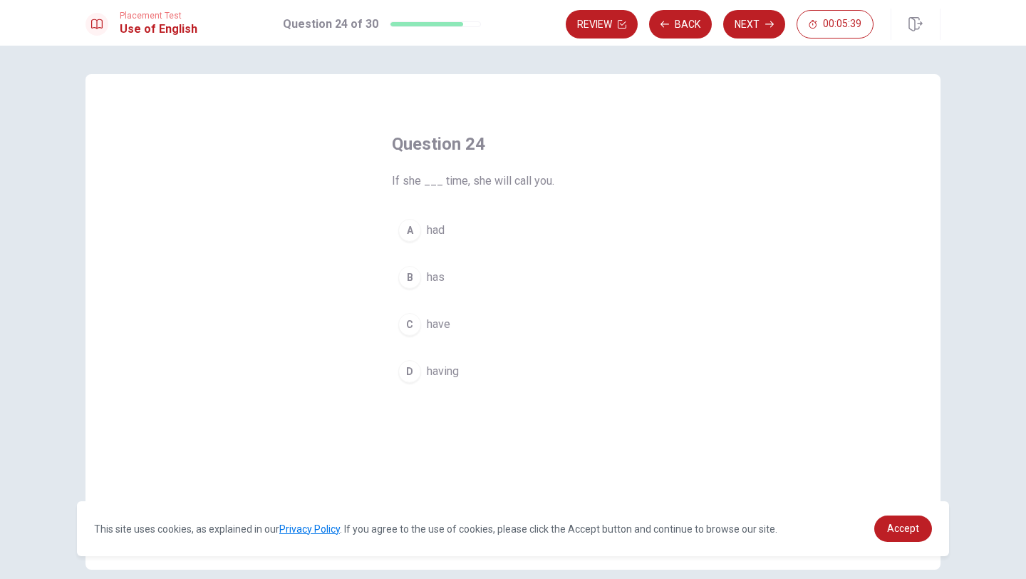
click at [406, 286] on div "B" at bounding box center [409, 277] width 23 height 23
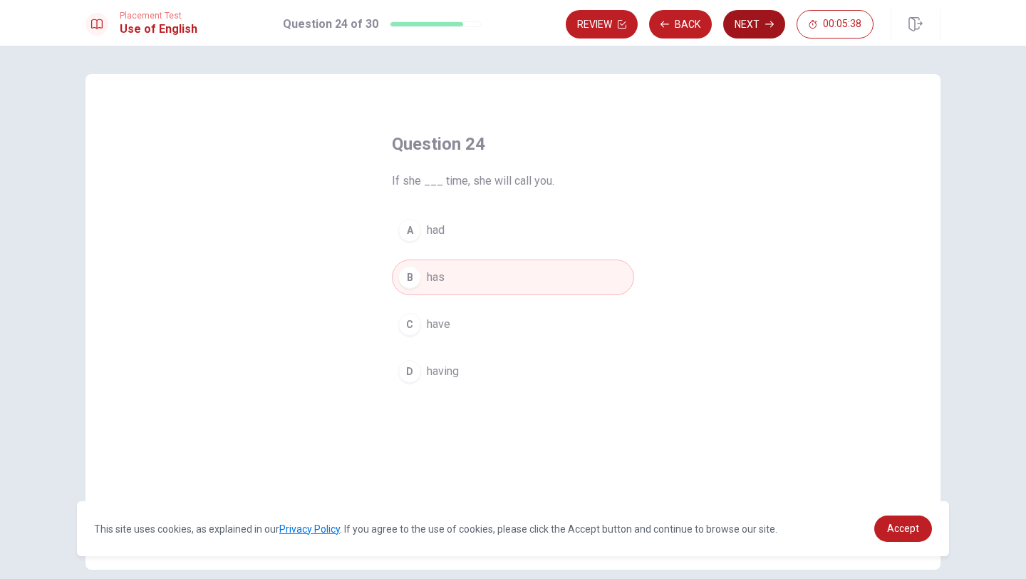
click at [757, 29] on button "Next" at bounding box center [754, 24] width 62 height 29
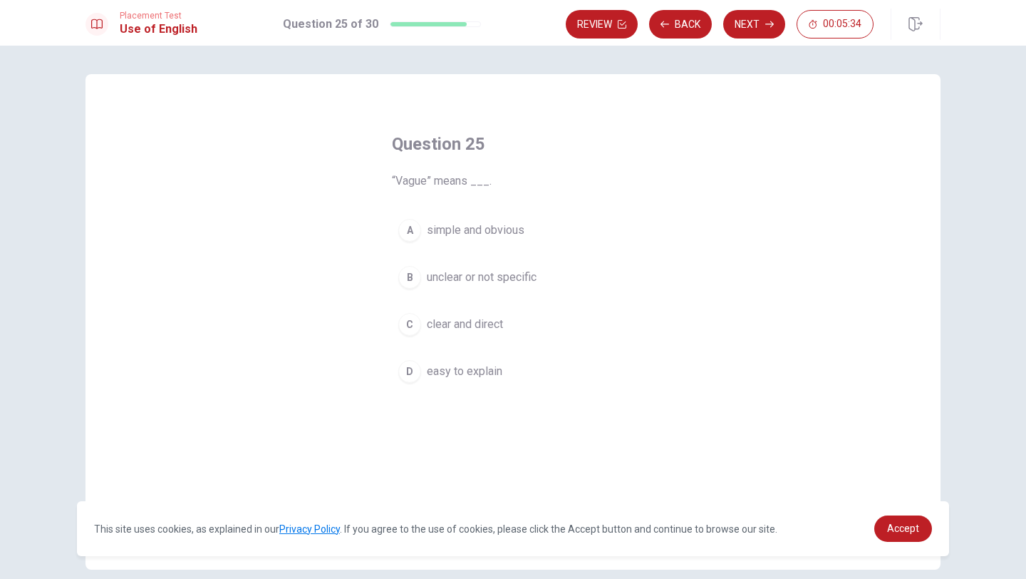
click at [413, 277] on div "B" at bounding box center [409, 277] width 23 height 23
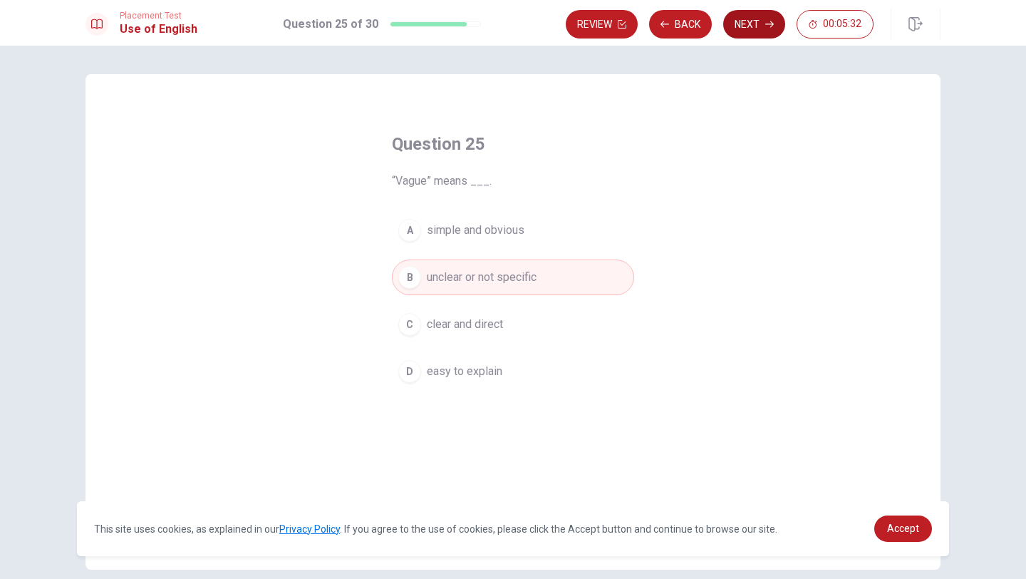
click at [742, 26] on button "Next" at bounding box center [754, 24] width 62 height 29
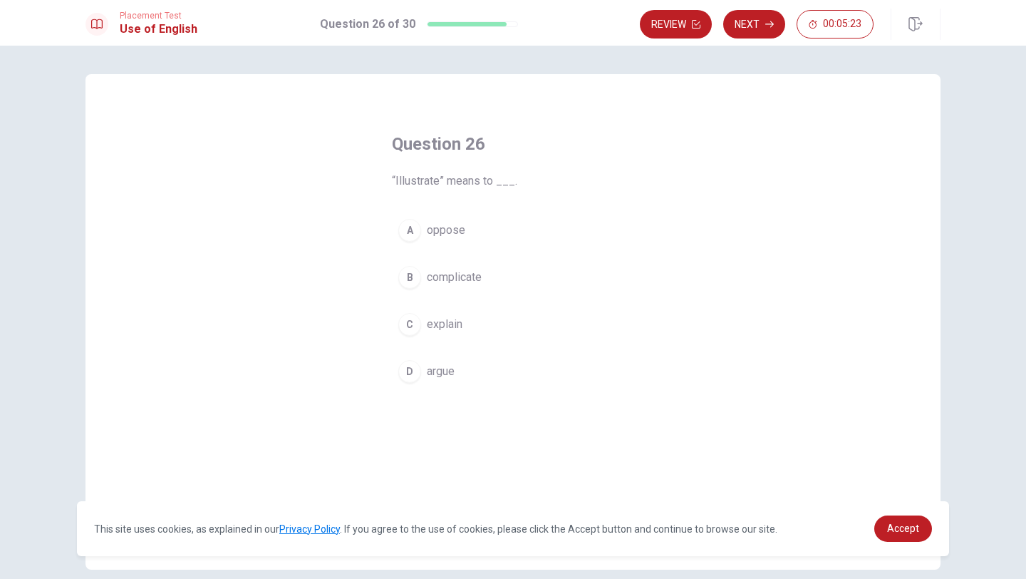
click at [408, 329] on div "C" at bounding box center [409, 324] width 23 height 23
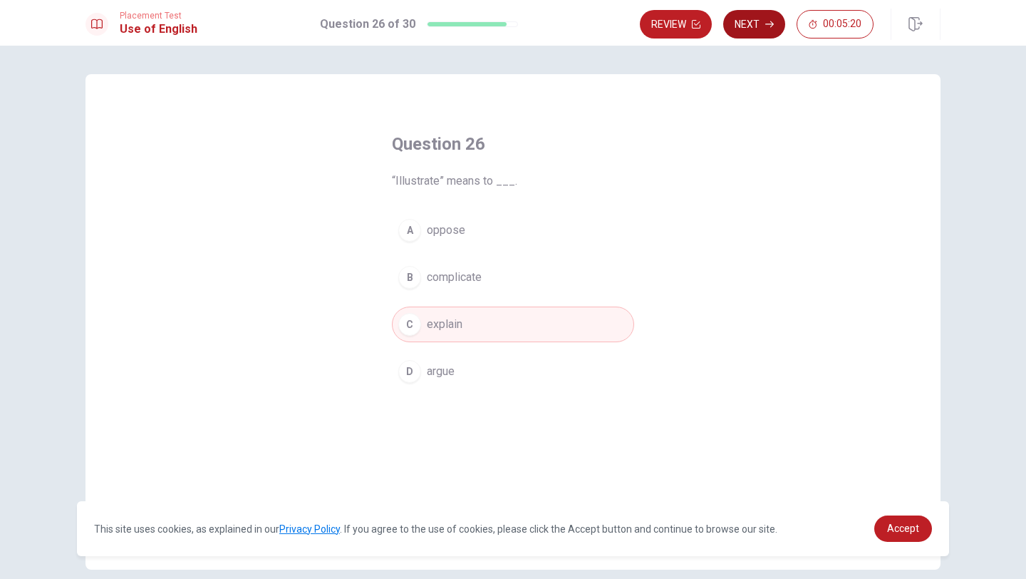
click at [755, 24] on button "Next" at bounding box center [754, 24] width 62 height 29
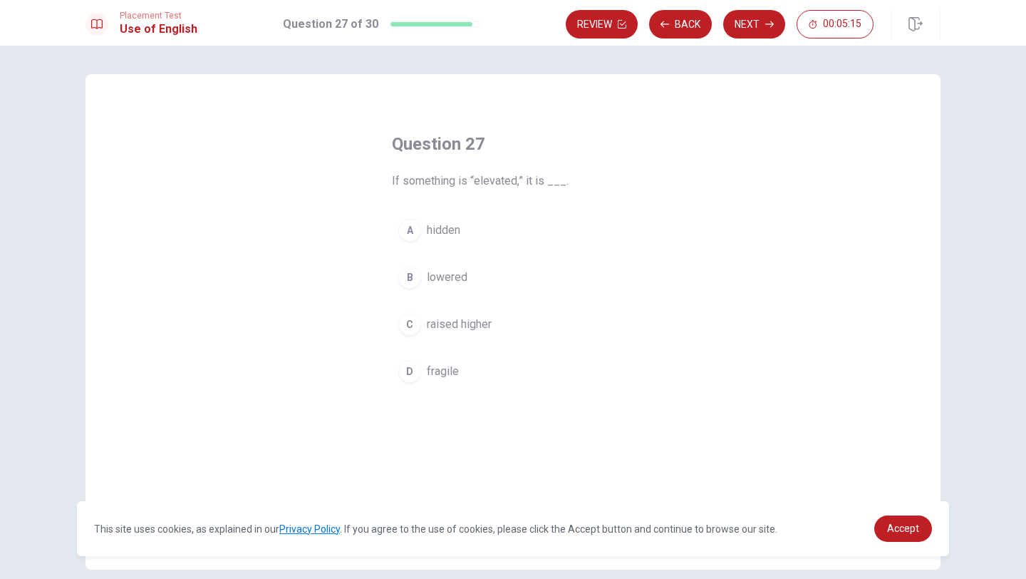
click at [413, 326] on div "C" at bounding box center [409, 324] width 23 height 23
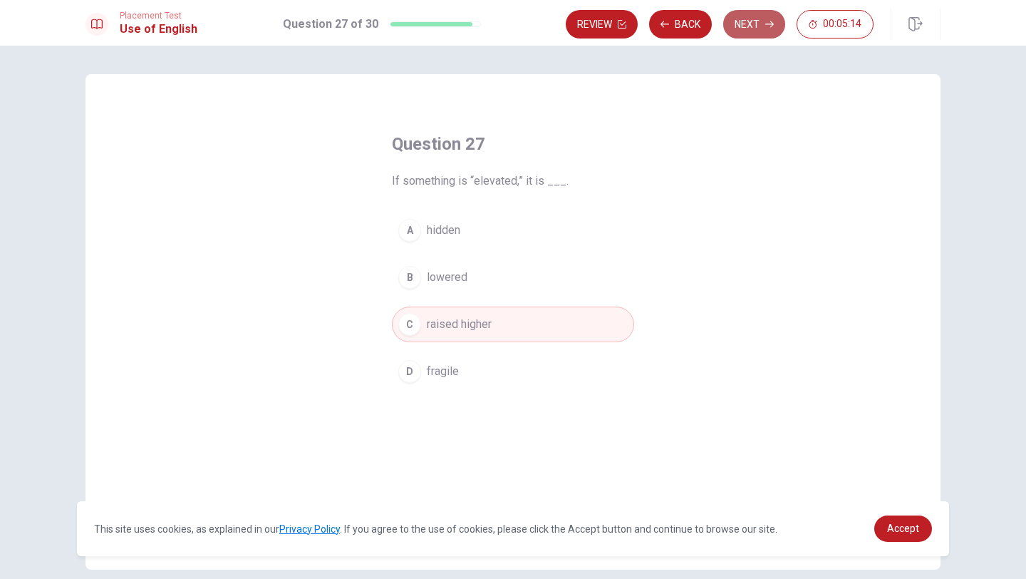
click at [745, 27] on button "Next" at bounding box center [754, 24] width 62 height 29
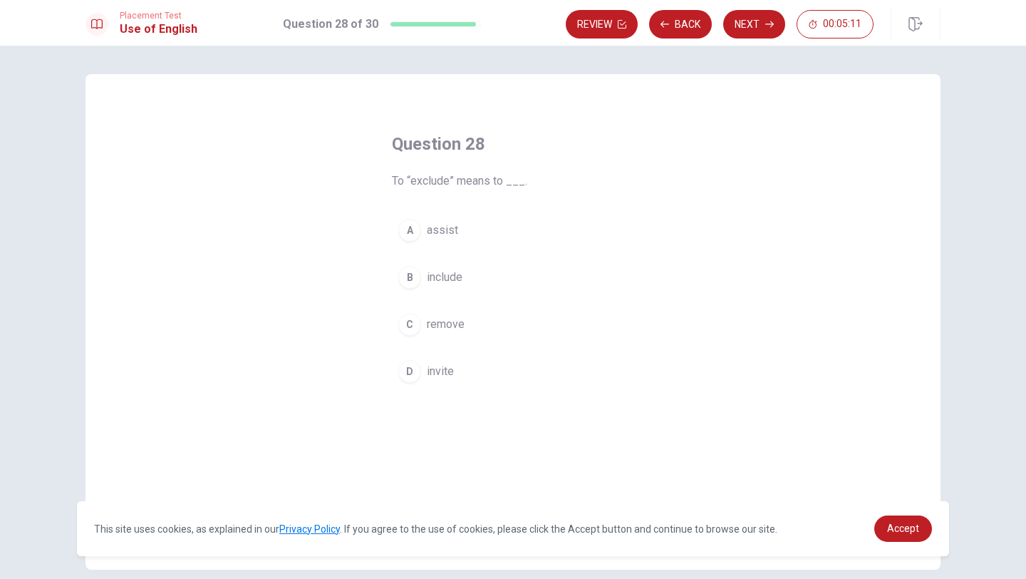
click at [410, 326] on div "C" at bounding box center [409, 324] width 23 height 23
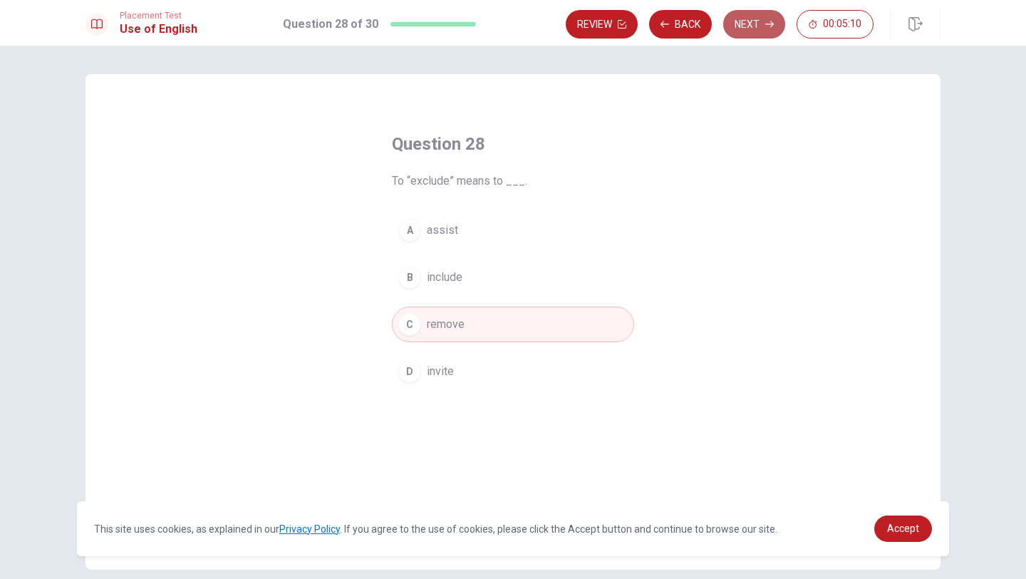
click at [736, 31] on button "Next" at bounding box center [754, 24] width 62 height 29
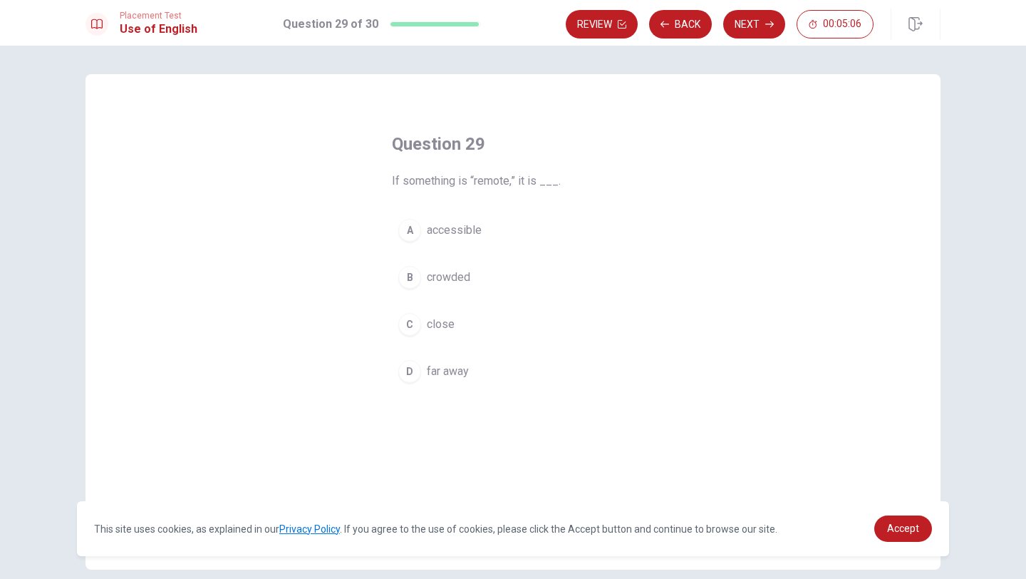
click at [403, 371] on div "D" at bounding box center [409, 371] width 23 height 23
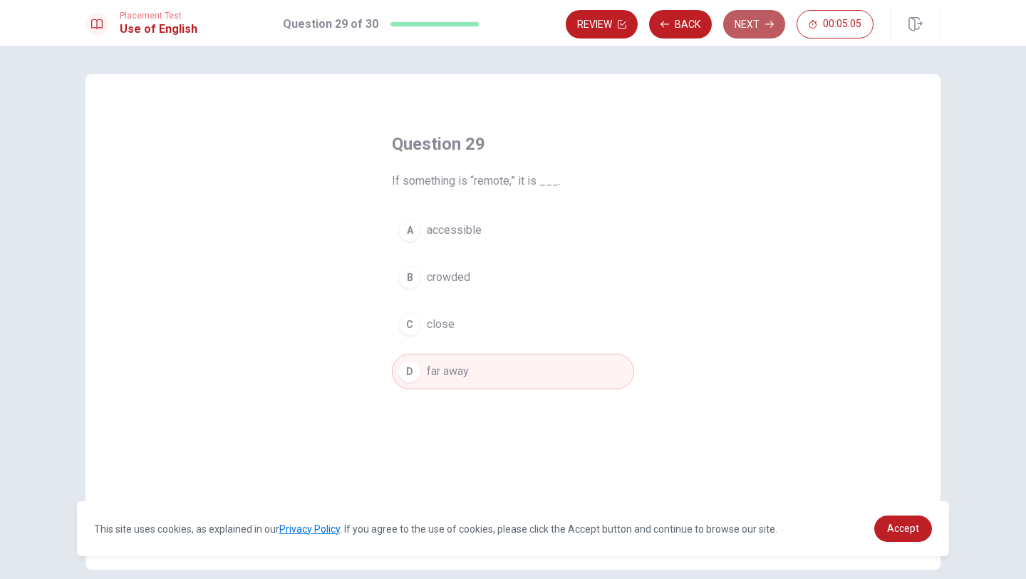
click at [748, 28] on button "Next" at bounding box center [754, 24] width 62 height 29
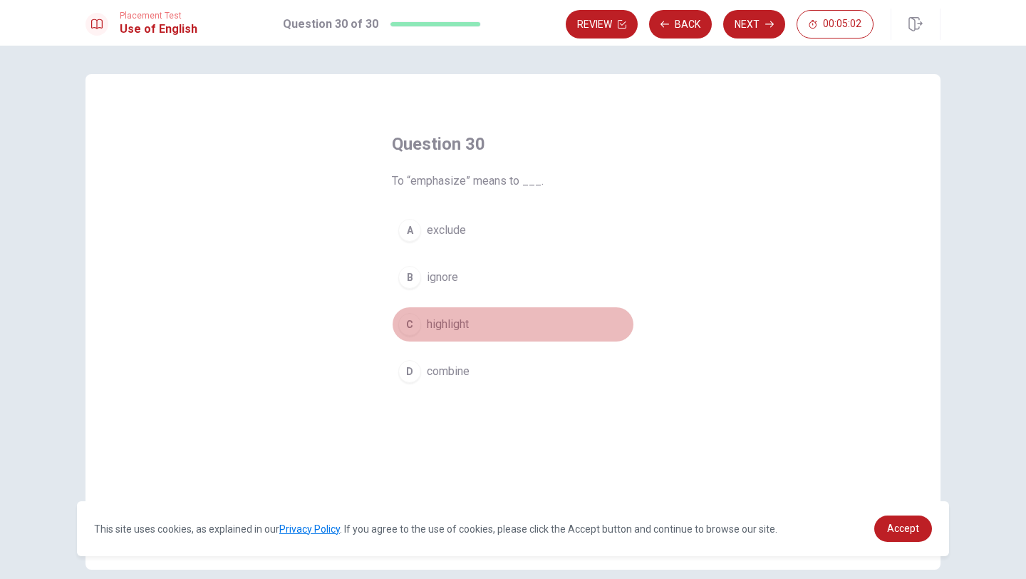
click at [411, 318] on div "C" at bounding box center [409, 324] width 23 height 23
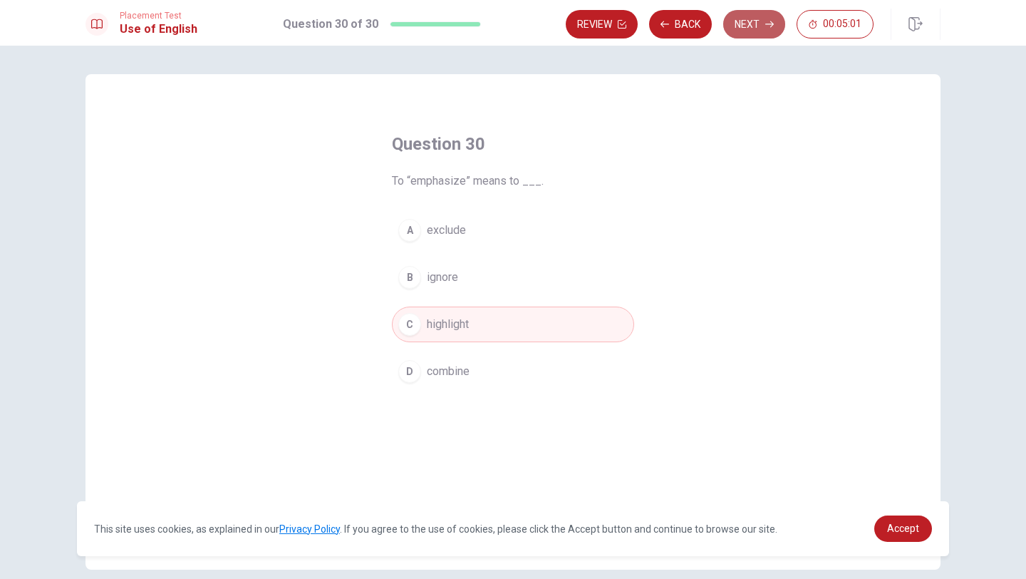
click at [755, 26] on button "Next" at bounding box center [754, 24] width 62 height 29
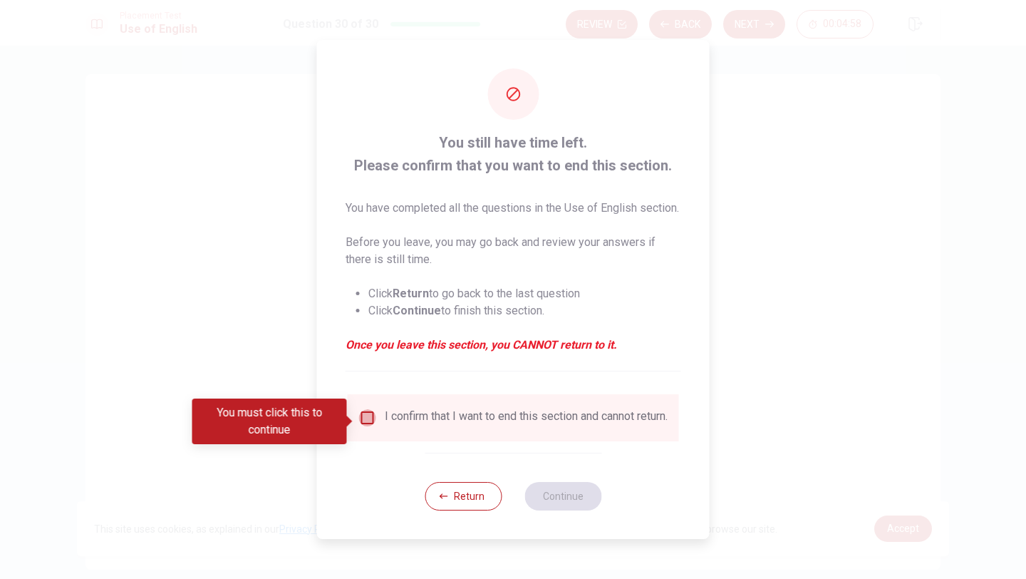
click at [371, 416] on input "You must click this to continue" at bounding box center [367, 417] width 17 height 17
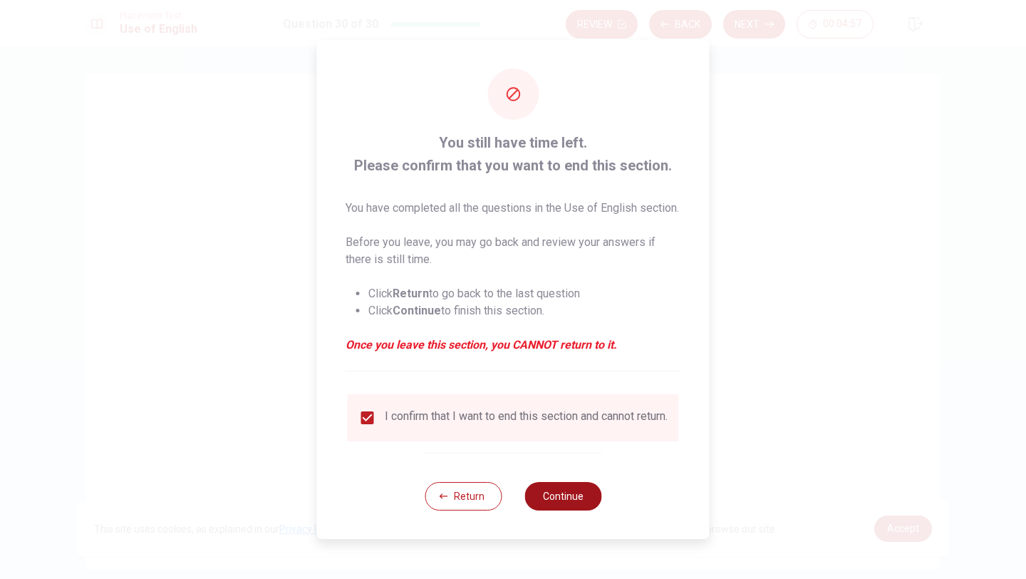
click at [539, 500] on button "Continue" at bounding box center [563, 496] width 77 height 29
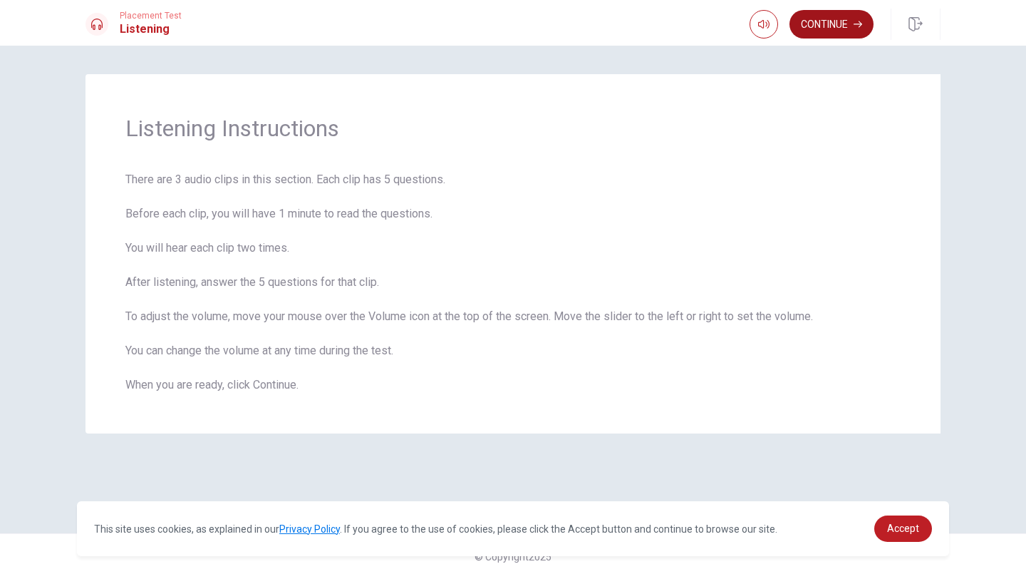
click at [830, 27] on button "Continue" at bounding box center [832, 24] width 84 height 29
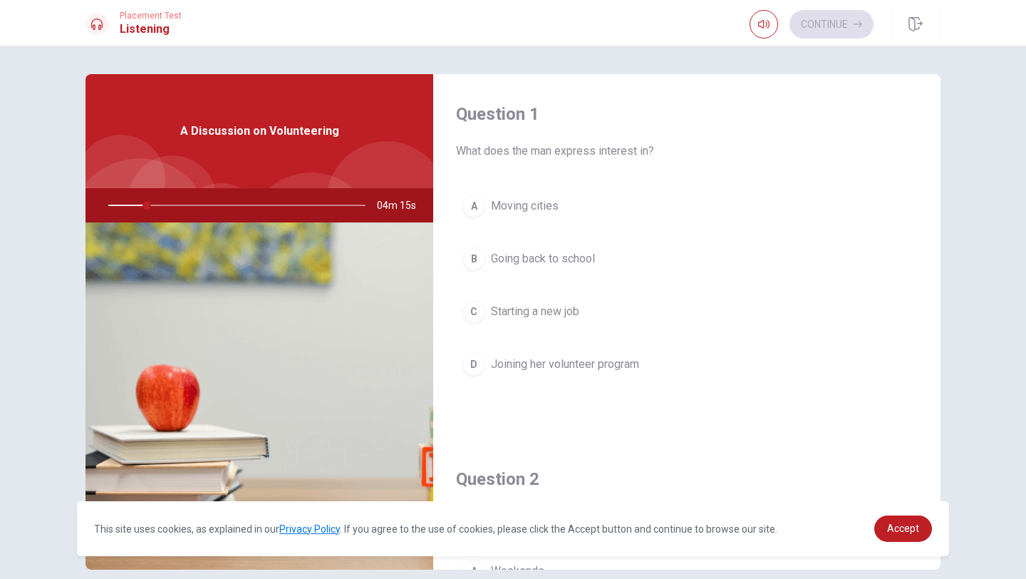
scroll to position [24, 0]
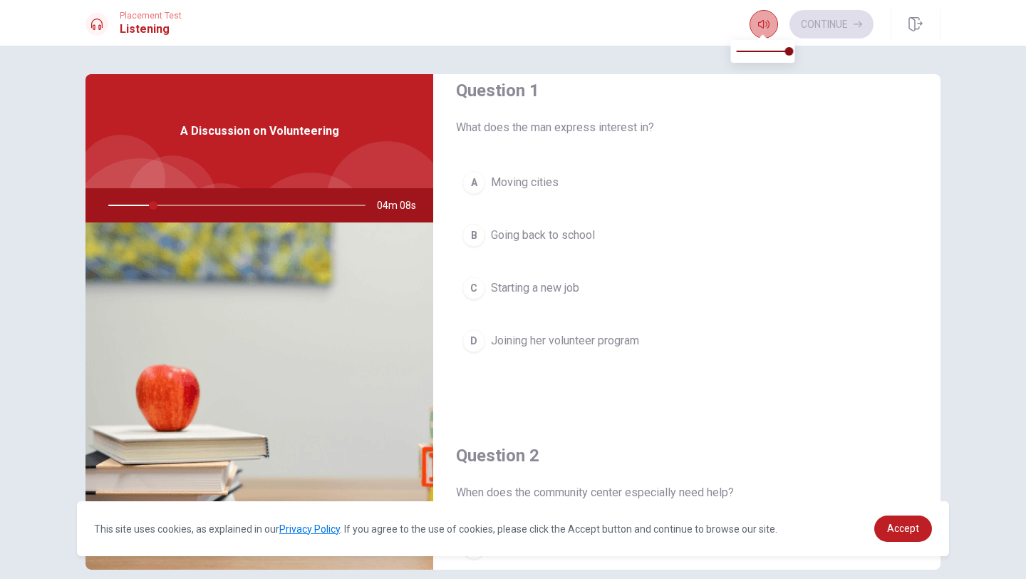
click at [758, 29] on icon "button" at bounding box center [763, 24] width 11 height 11
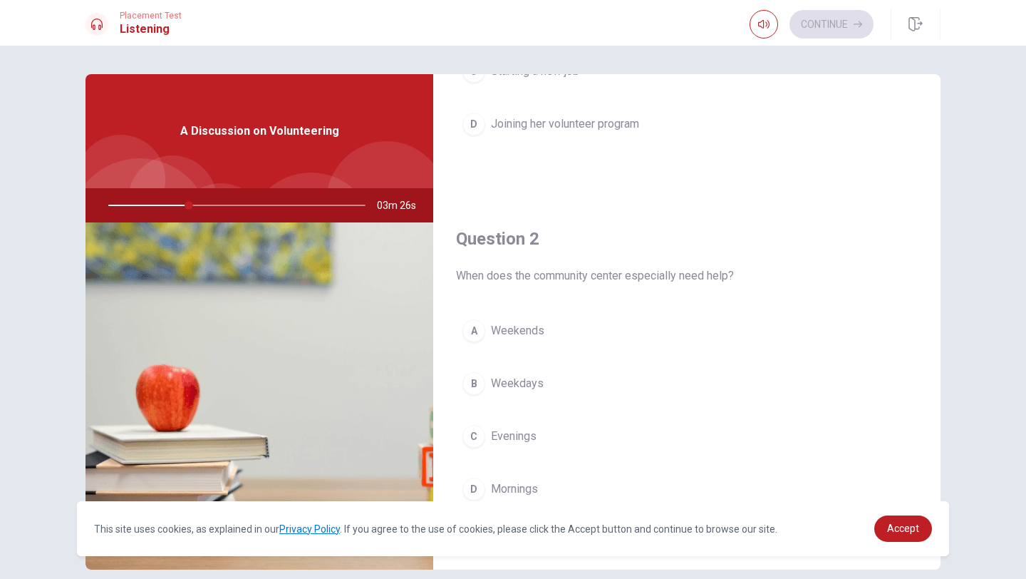
scroll to position [242, 0]
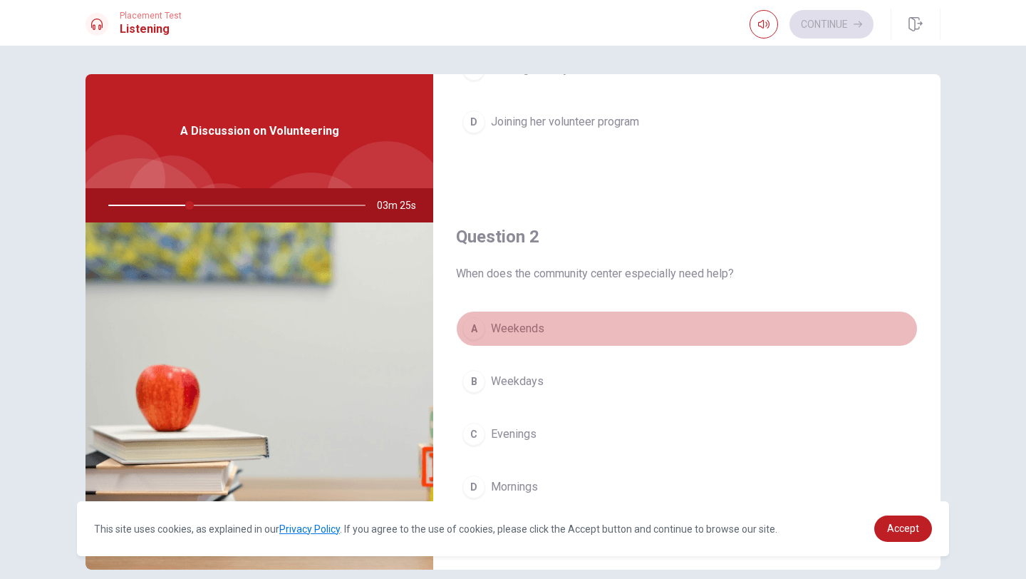
click at [477, 334] on div "A" at bounding box center [474, 328] width 23 height 23
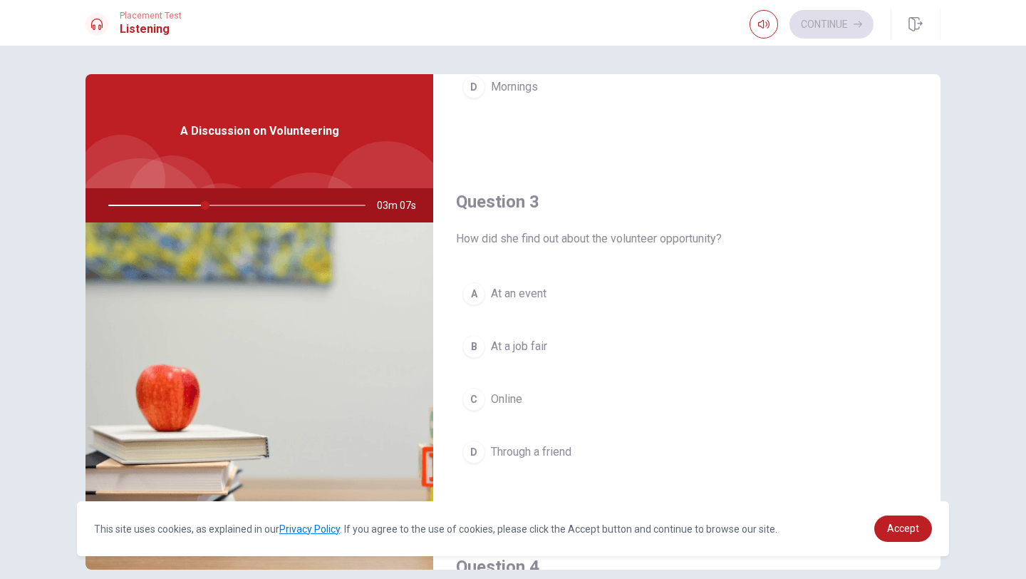
scroll to position [643, 0]
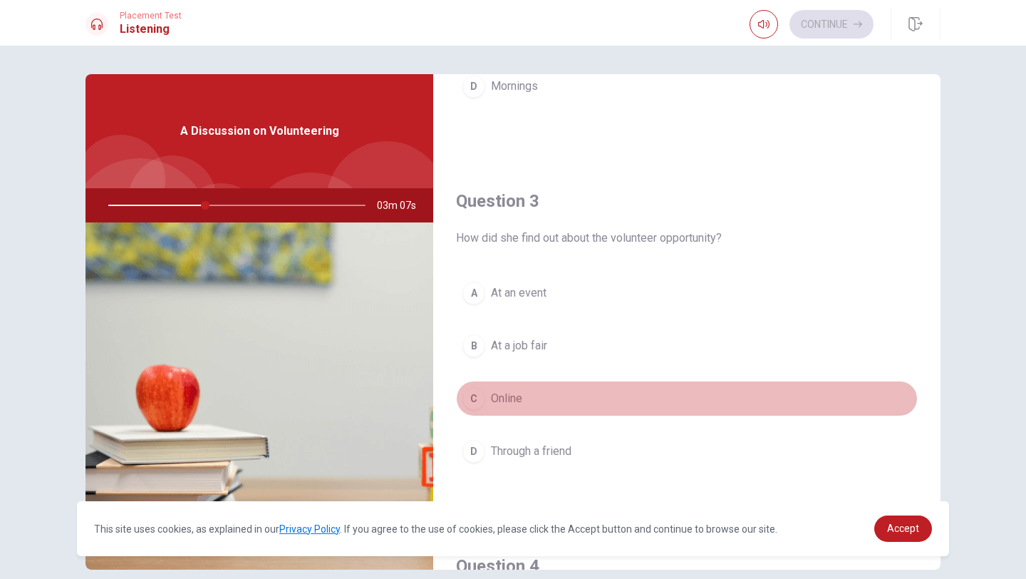
click at [471, 400] on div "C" at bounding box center [474, 398] width 23 height 23
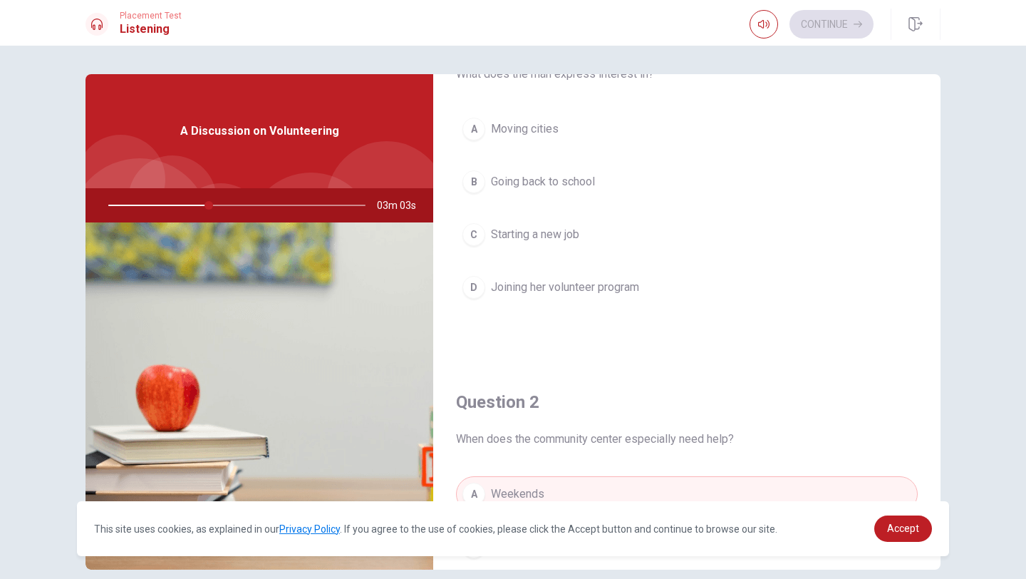
scroll to position [58, 0]
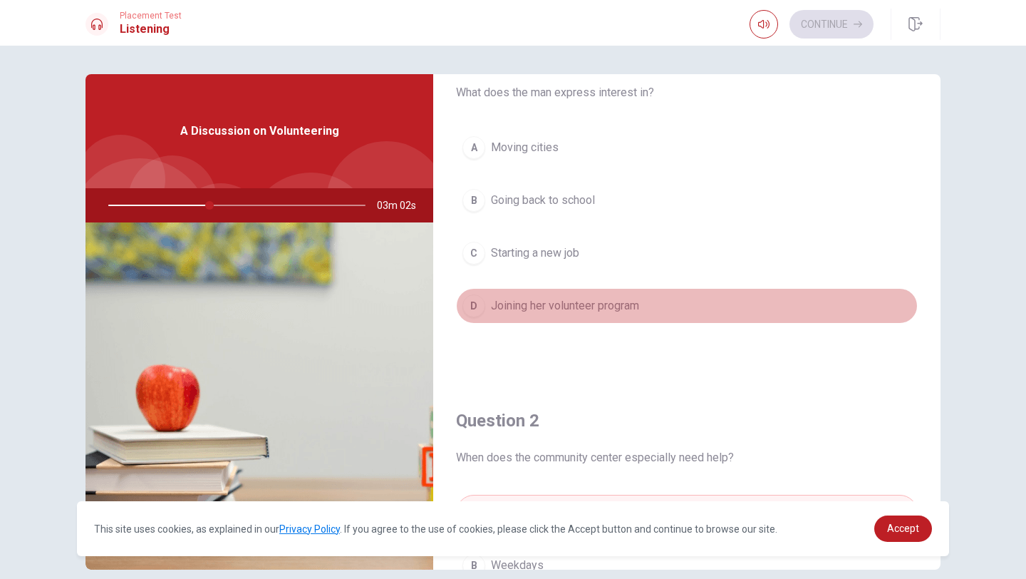
click at [473, 309] on div "D" at bounding box center [474, 305] width 23 height 23
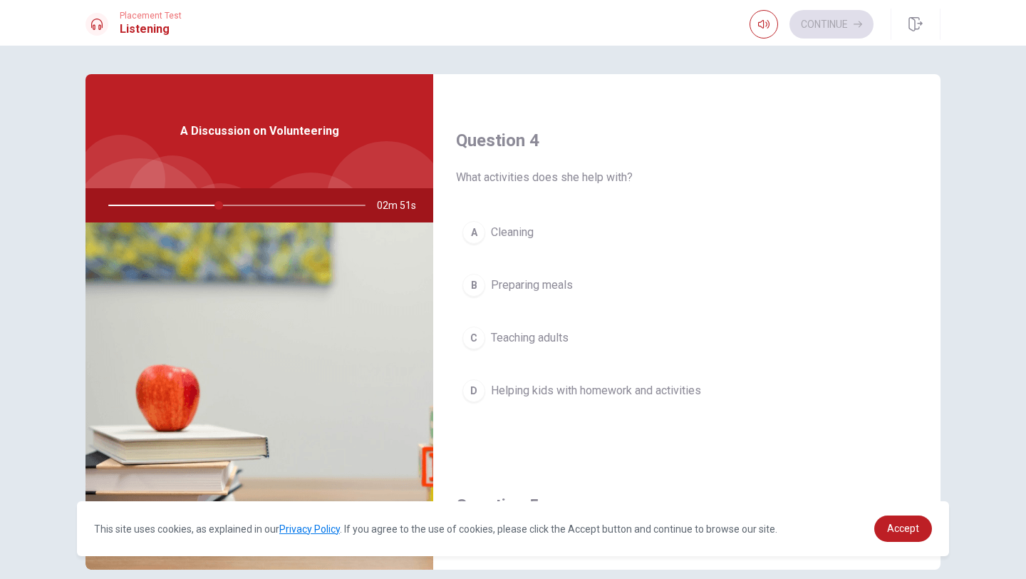
scroll to position [1073, 0]
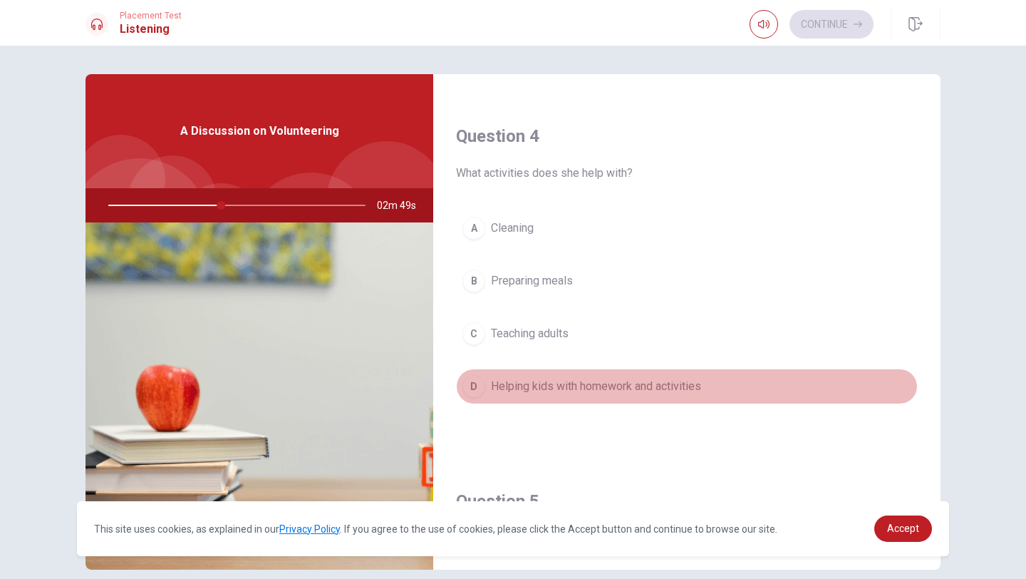
click at [471, 385] on div "D" at bounding box center [474, 386] width 23 height 23
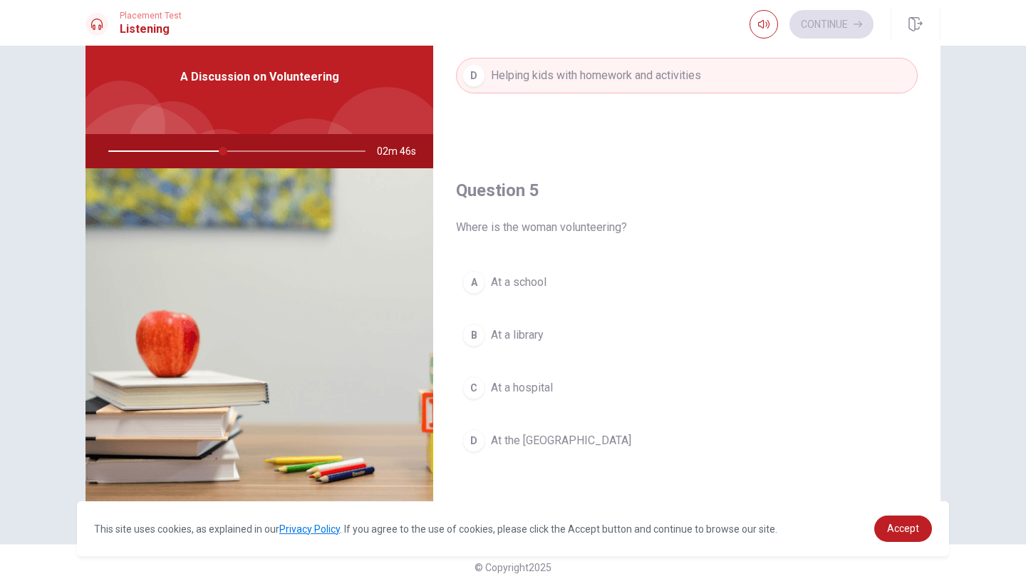
scroll to position [53, 0]
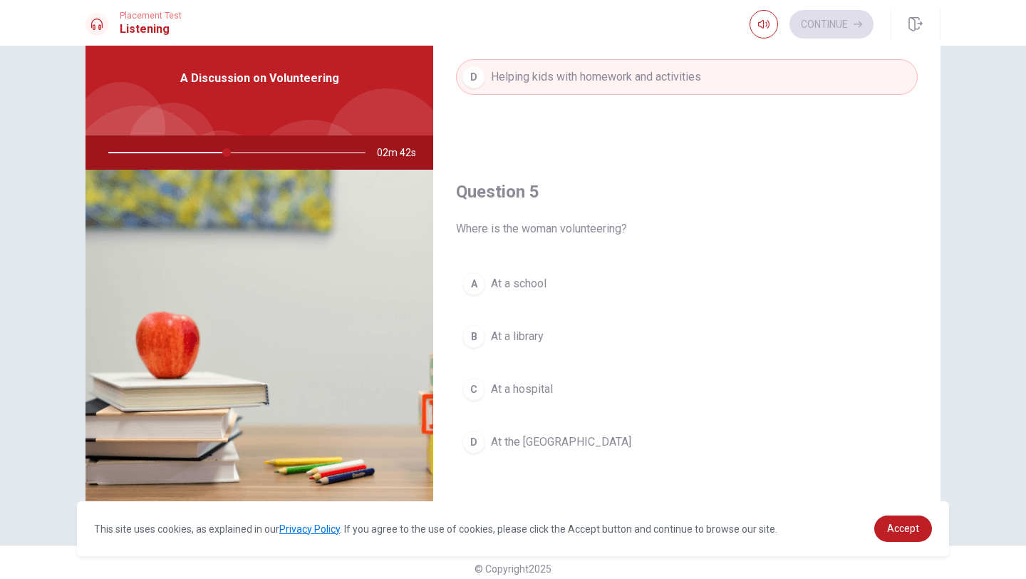
click at [478, 447] on div "D" at bounding box center [474, 441] width 23 height 23
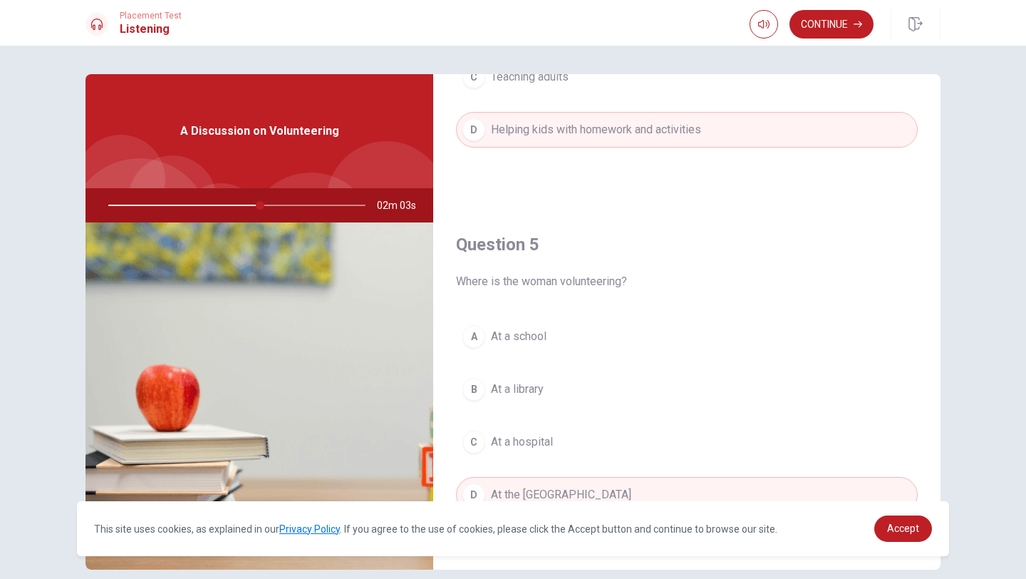
scroll to position [65, 0]
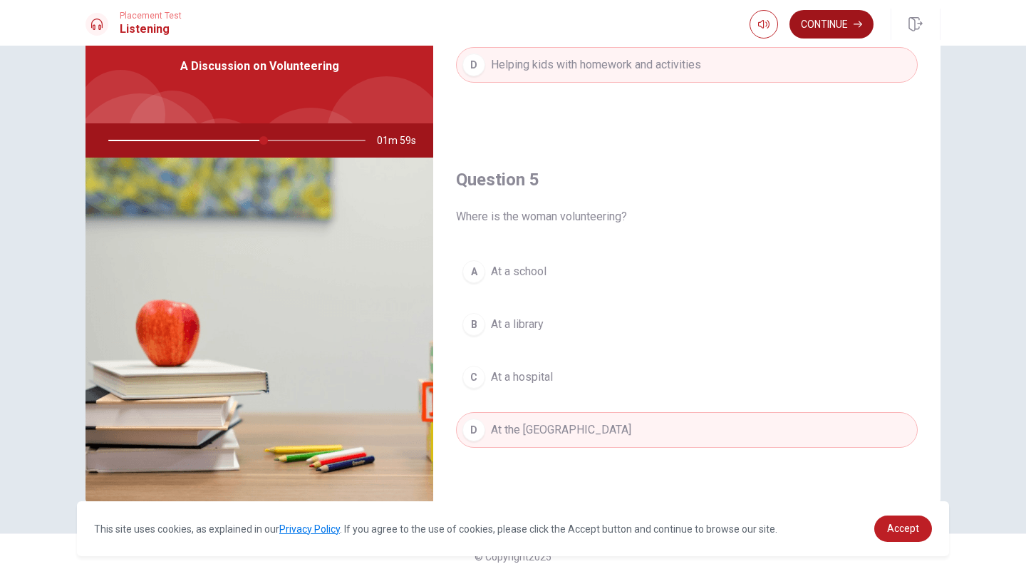
click at [841, 31] on button "Continue" at bounding box center [832, 24] width 84 height 29
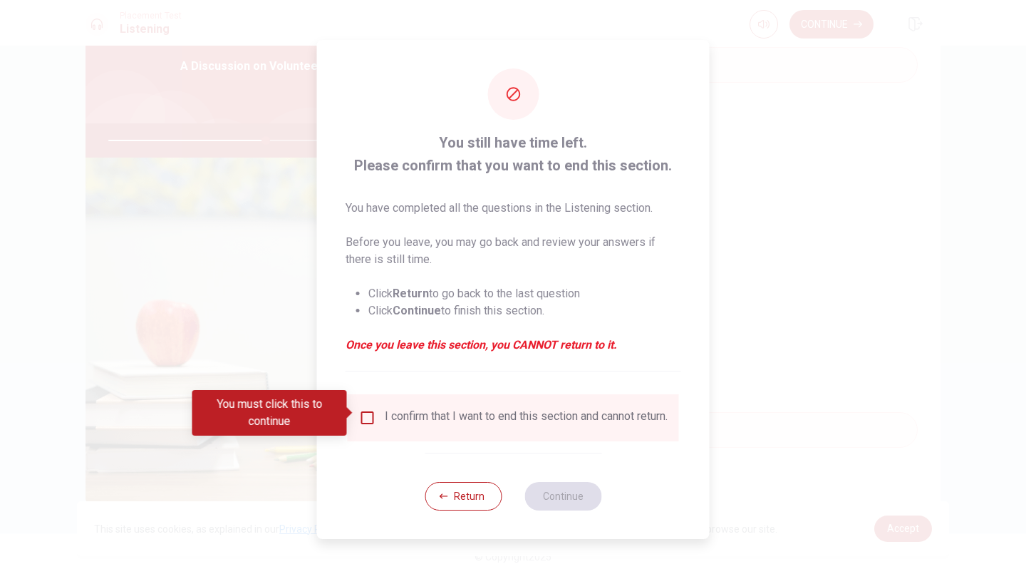
click at [366, 413] on input "You must click this to continue" at bounding box center [367, 417] width 17 height 17
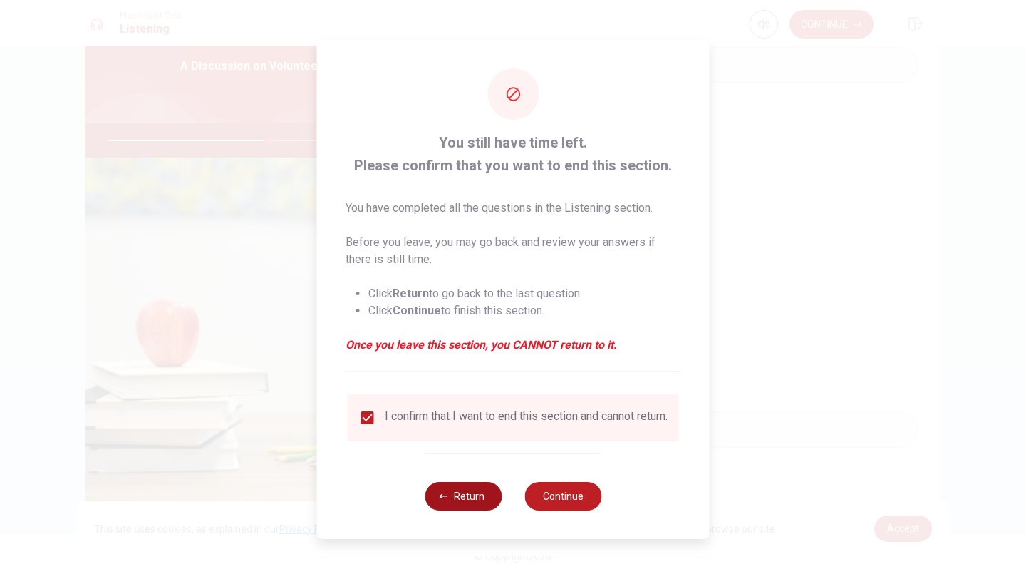
click at [482, 501] on button "Return" at bounding box center [463, 496] width 77 height 29
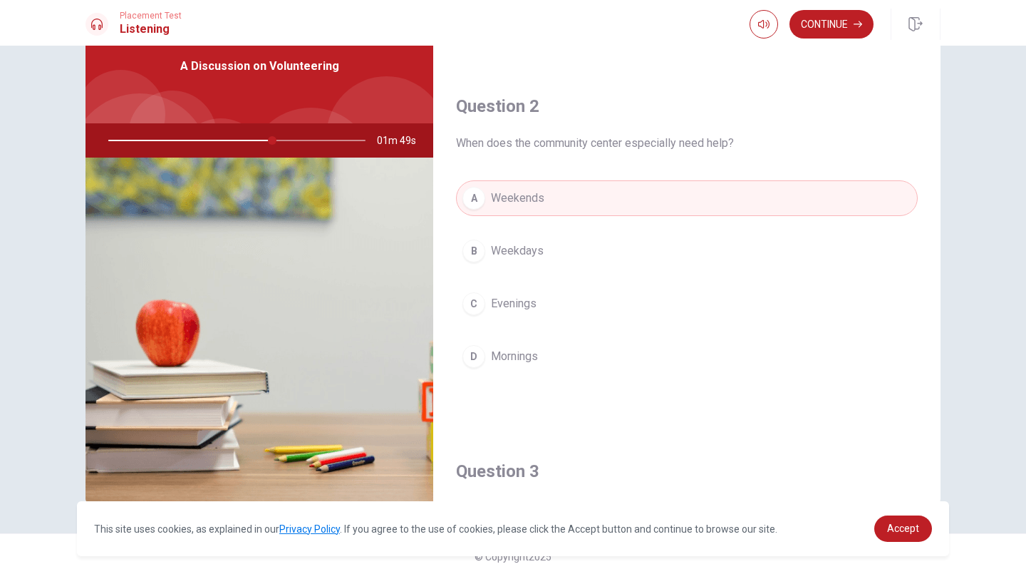
scroll to position [0, 0]
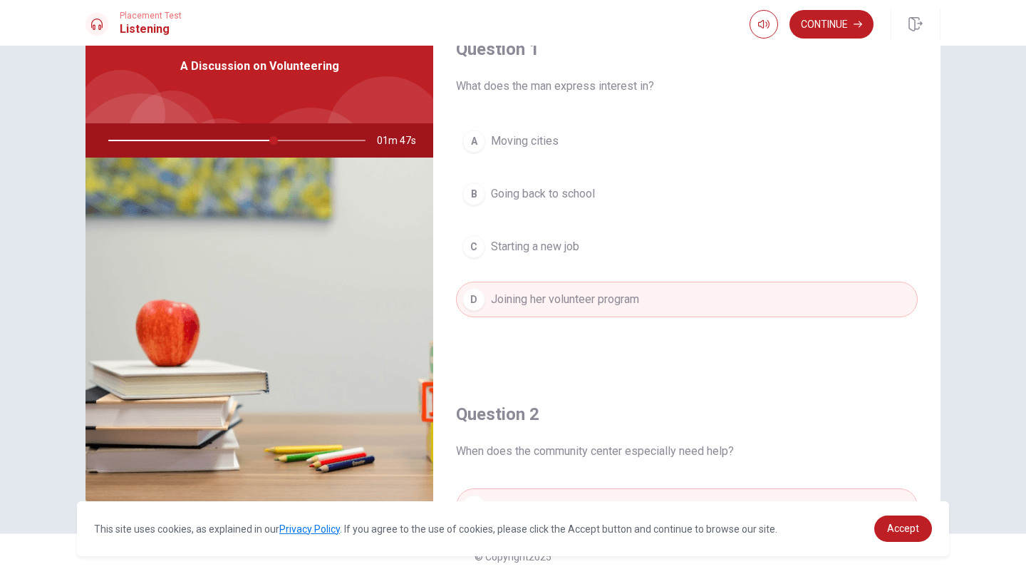
click at [341, 143] on div at bounding box center [234, 140] width 286 height 34
click at [336, 140] on div at bounding box center [234, 140] width 286 height 34
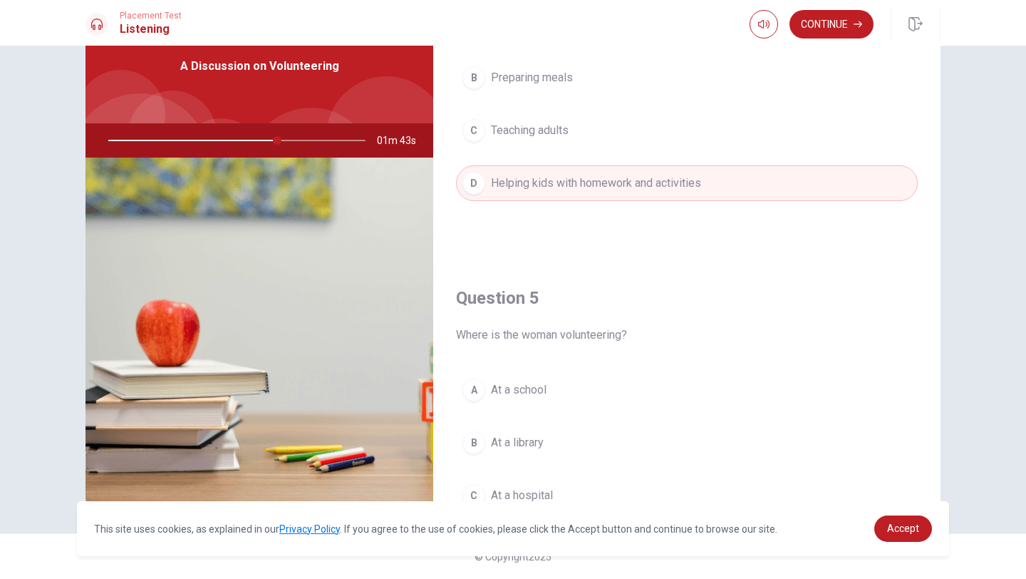
scroll to position [1329, 0]
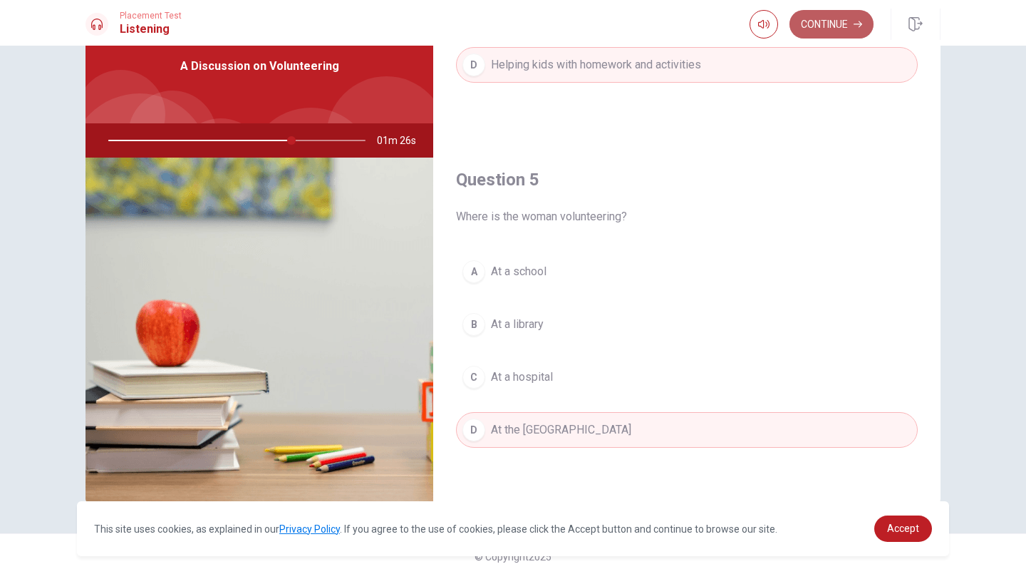
click at [824, 28] on button "Continue" at bounding box center [832, 24] width 84 height 29
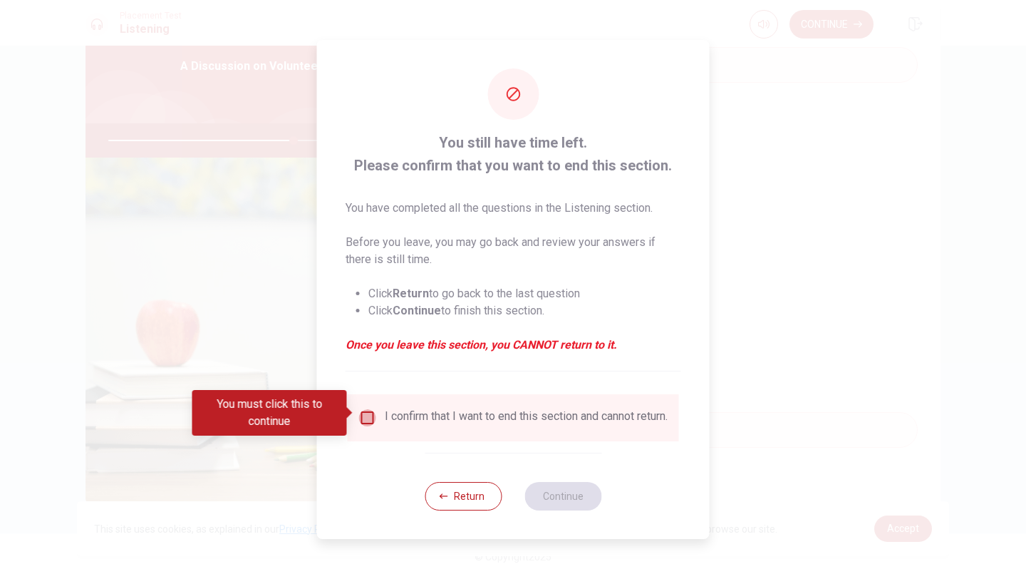
click at [364, 415] on input "You must click this to continue" at bounding box center [367, 417] width 17 height 17
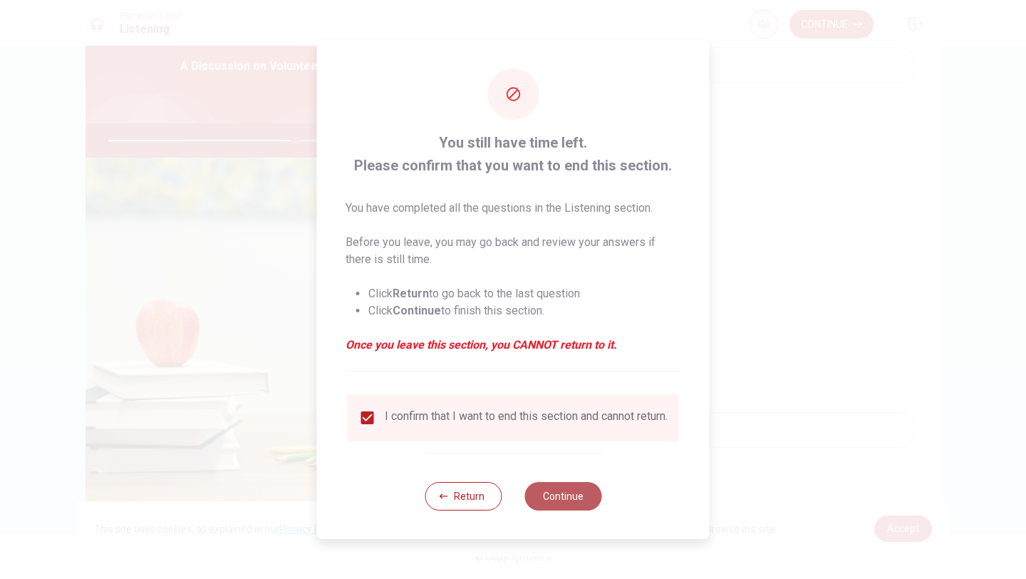
click at [550, 499] on button "Continue" at bounding box center [563, 496] width 77 height 29
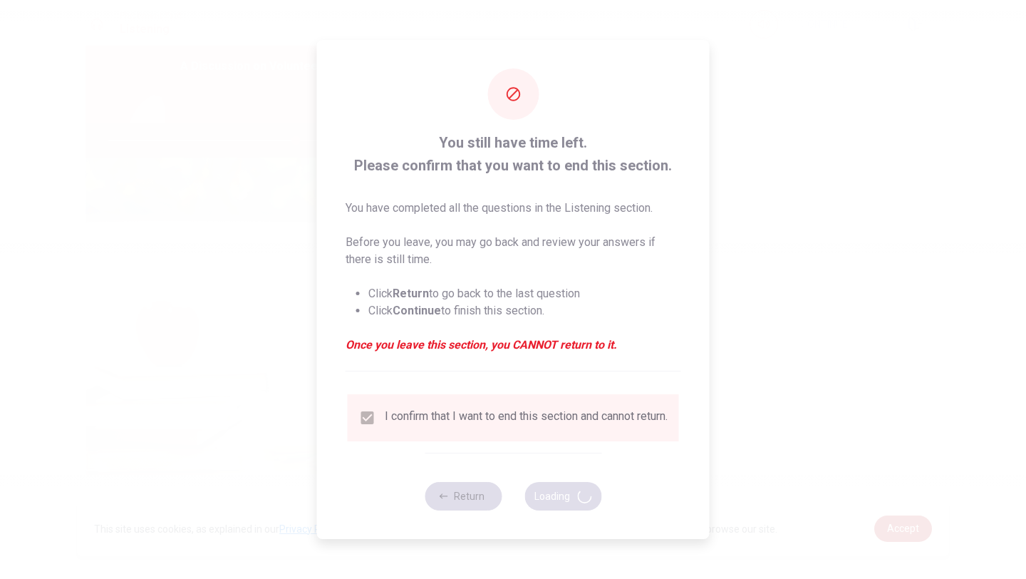
type input "73"
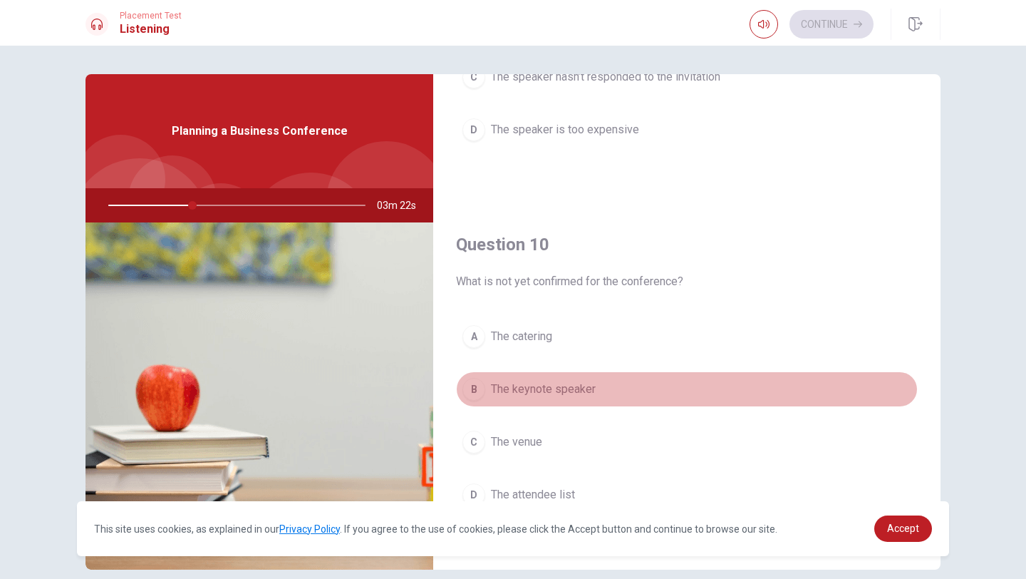
click at [476, 388] on div "B" at bounding box center [474, 389] width 23 height 23
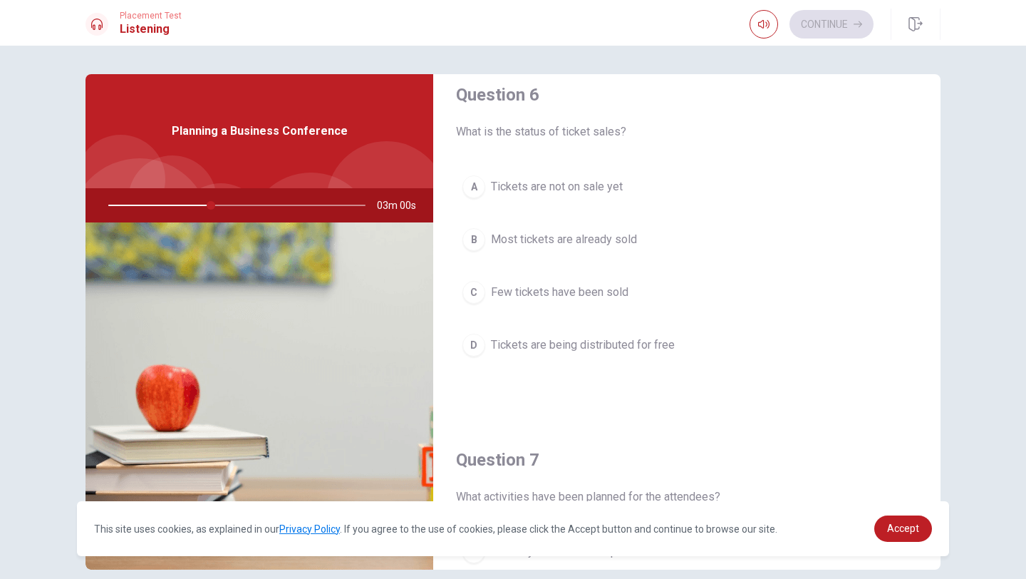
scroll to position [0, 0]
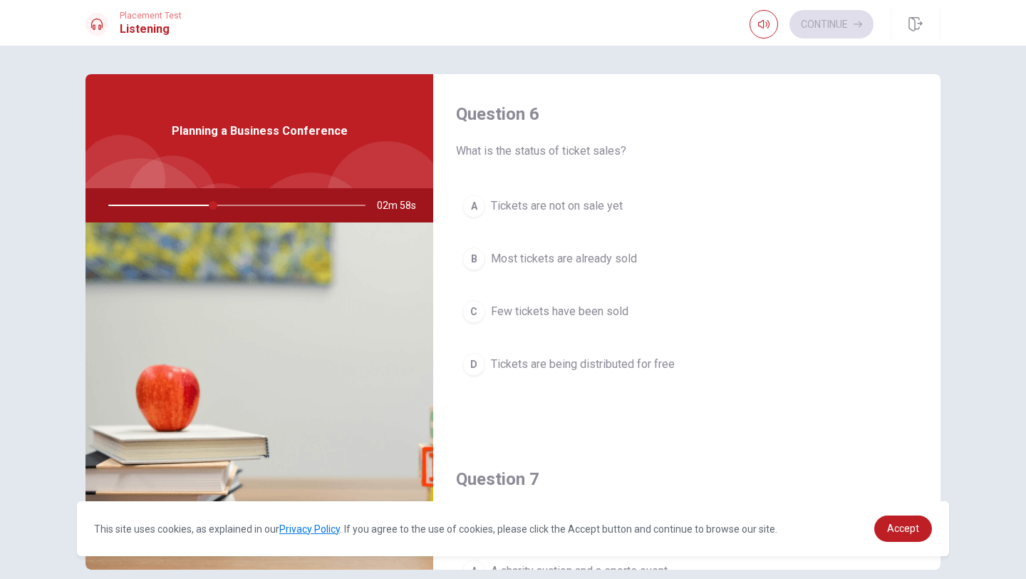
click at [478, 255] on div "B" at bounding box center [474, 258] width 23 height 23
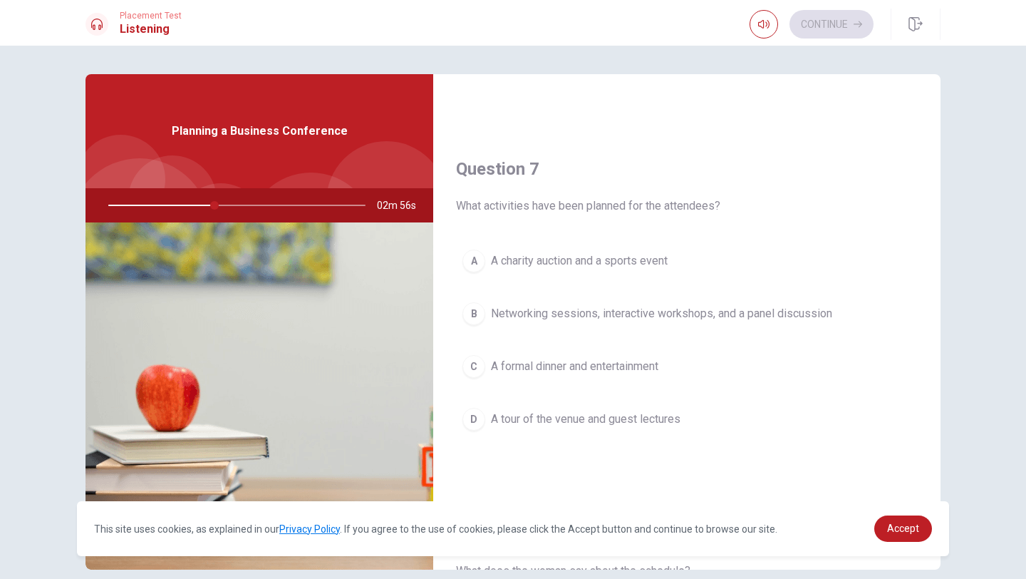
scroll to position [314, 0]
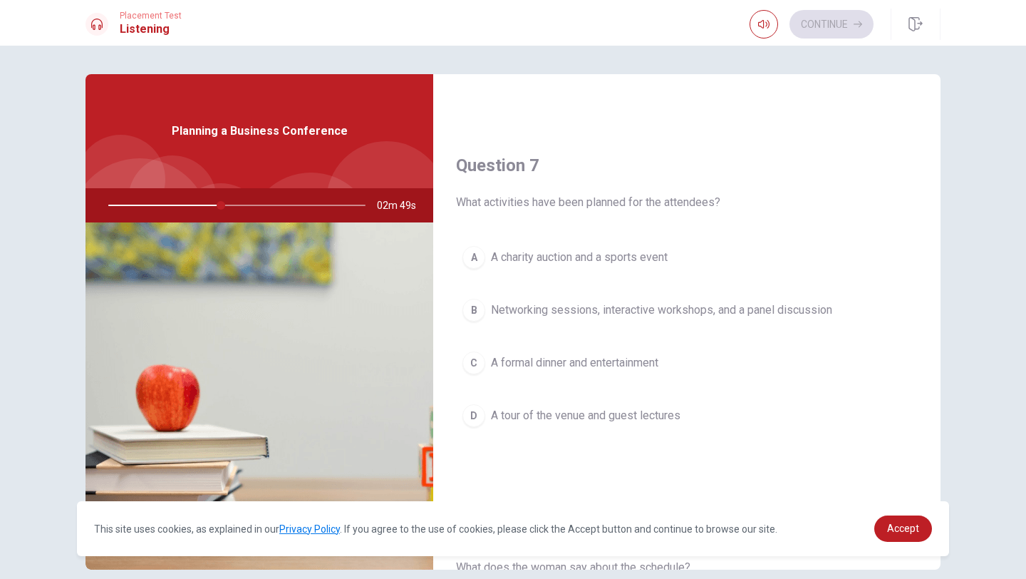
click at [477, 309] on div "B" at bounding box center [474, 310] width 23 height 23
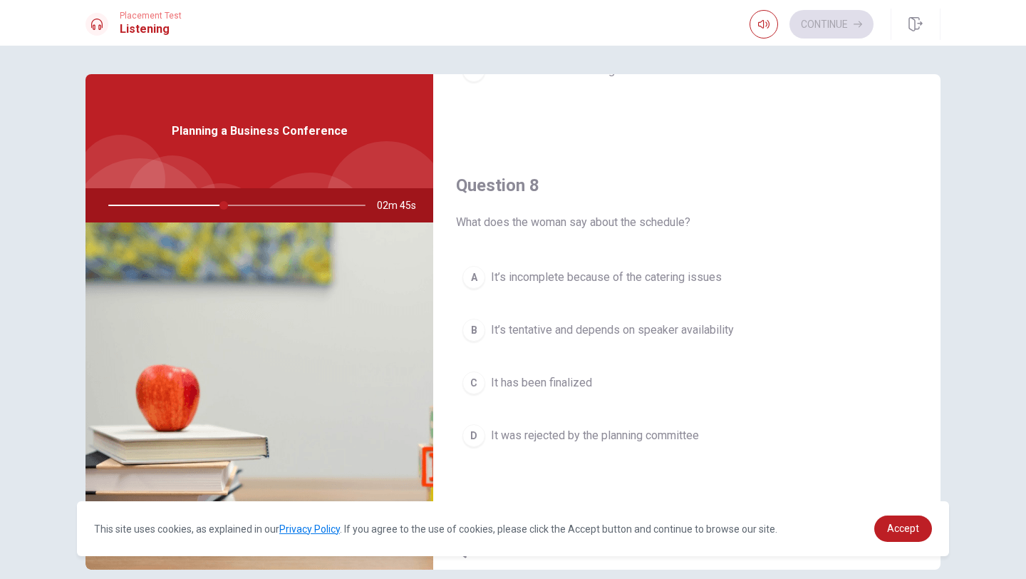
scroll to position [675, 0]
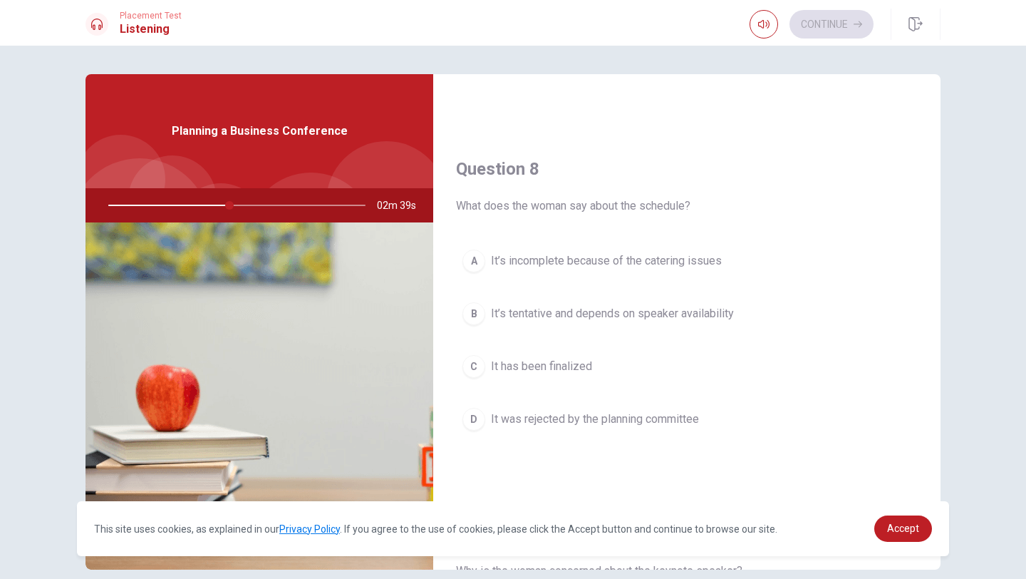
click at [477, 312] on div "B" at bounding box center [474, 313] width 23 height 23
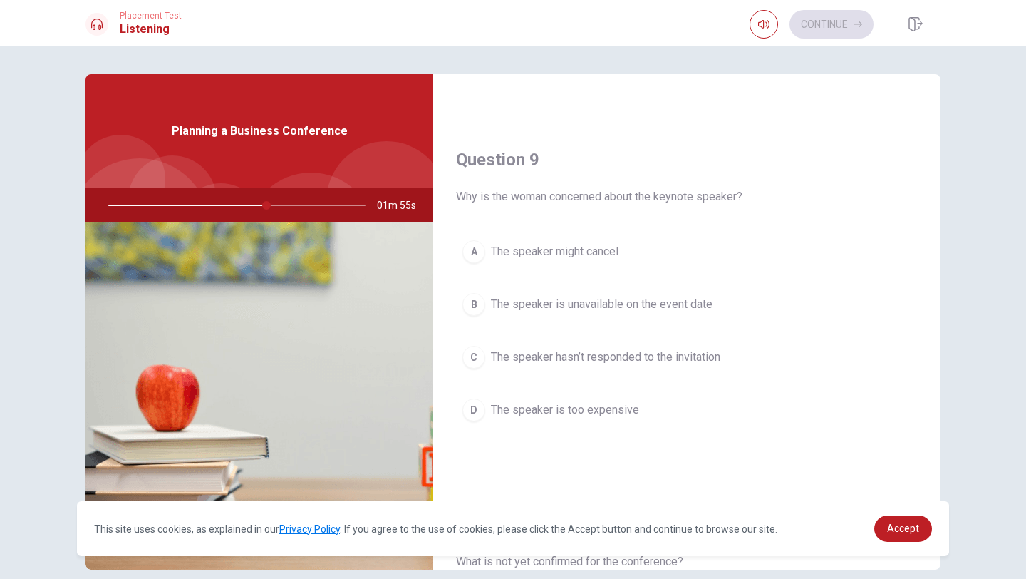
scroll to position [1050, 0]
click at [480, 354] on div "C" at bounding box center [474, 356] width 23 height 23
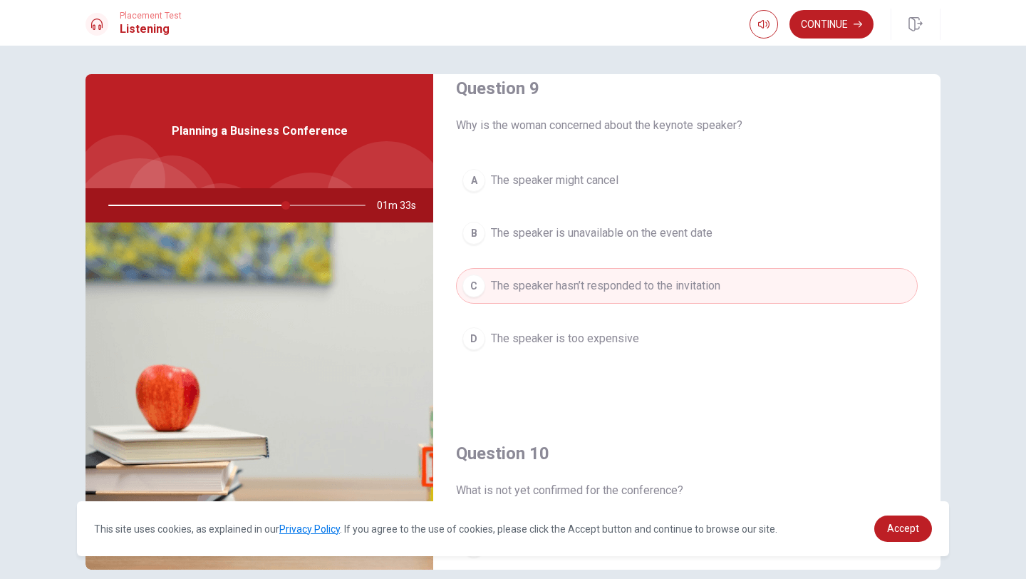
scroll to position [1329, 0]
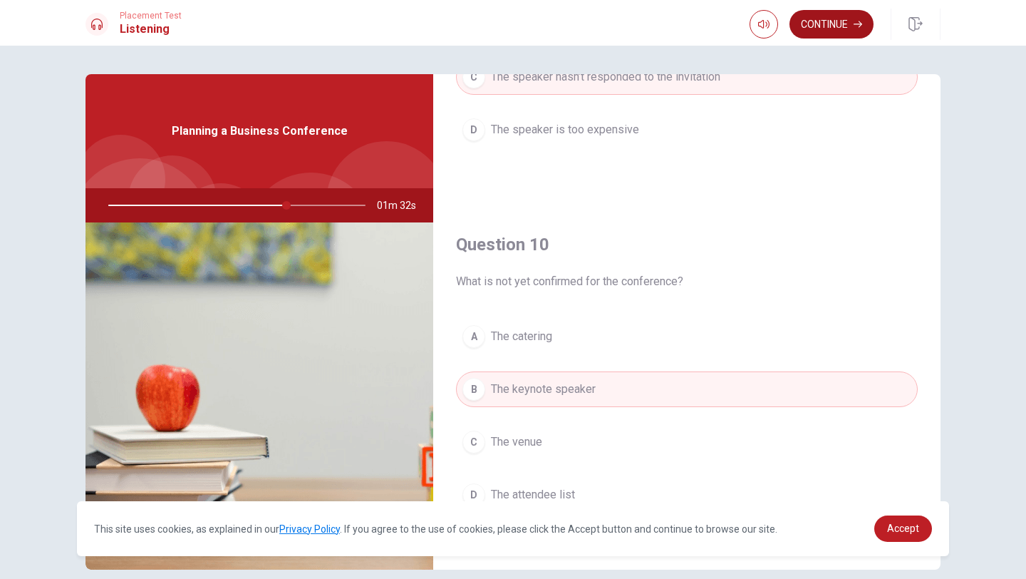
click at [845, 14] on button "Continue" at bounding box center [832, 24] width 84 height 29
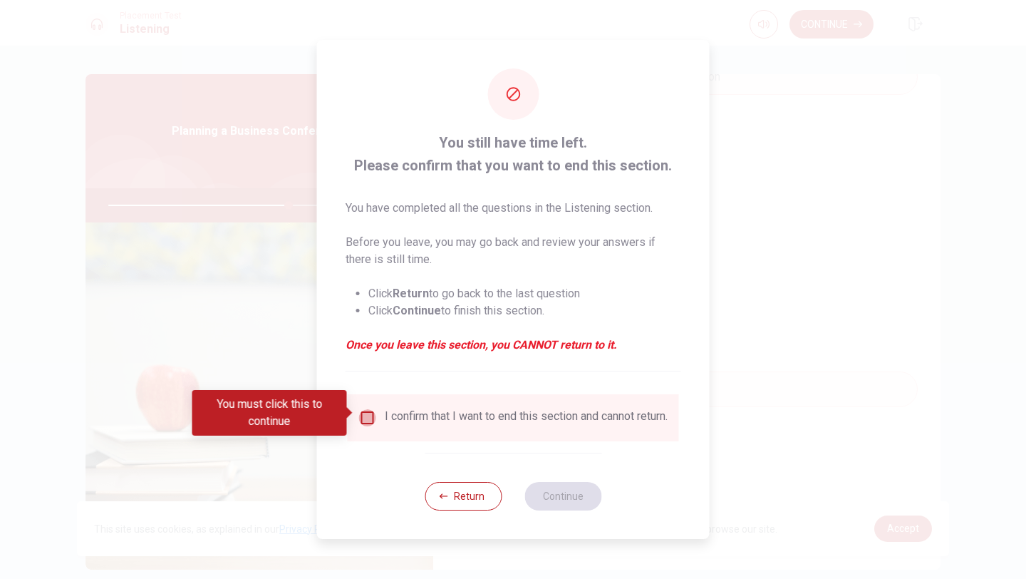
click at [368, 415] on input "You must click this to continue" at bounding box center [367, 417] width 17 height 17
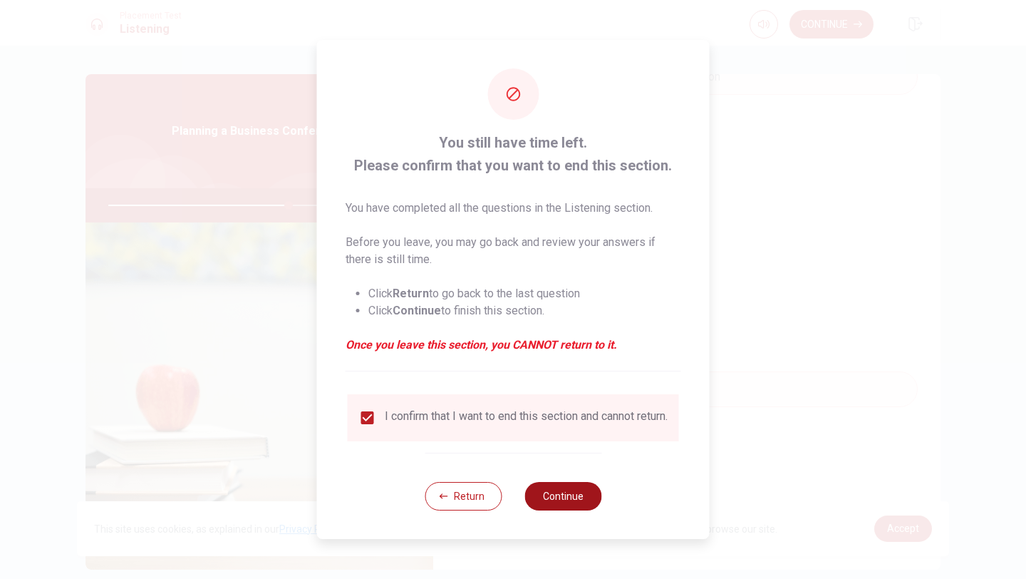
click at [568, 493] on button "Continue" at bounding box center [563, 496] width 77 height 29
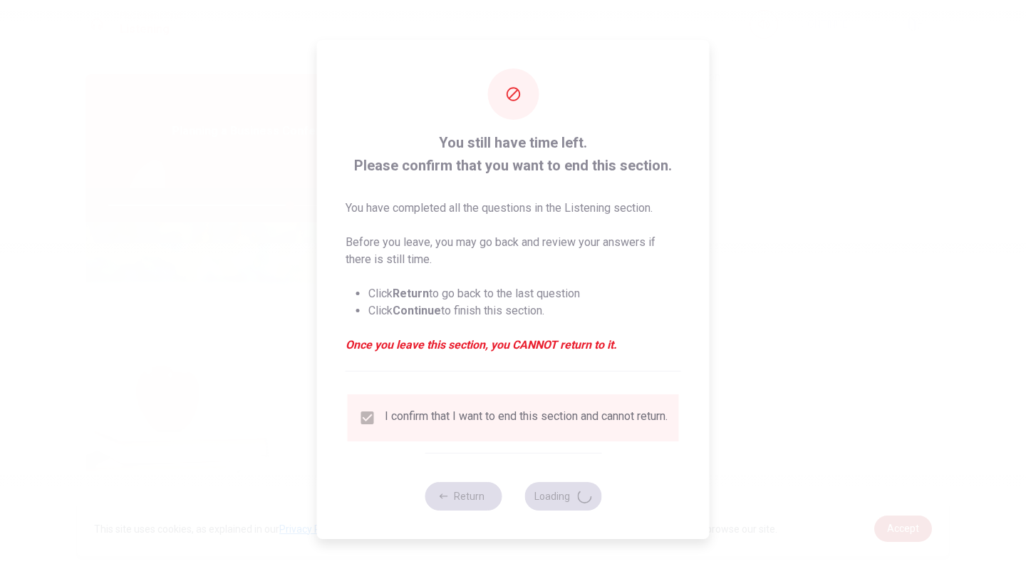
type input "71"
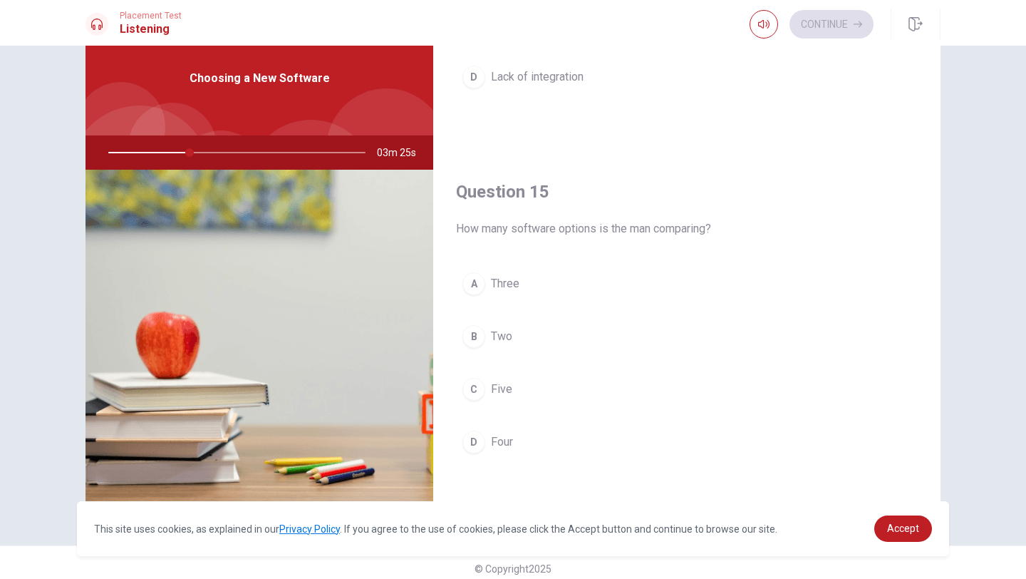
click at [480, 286] on div "A" at bounding box center [474, 283] width 23 height 23
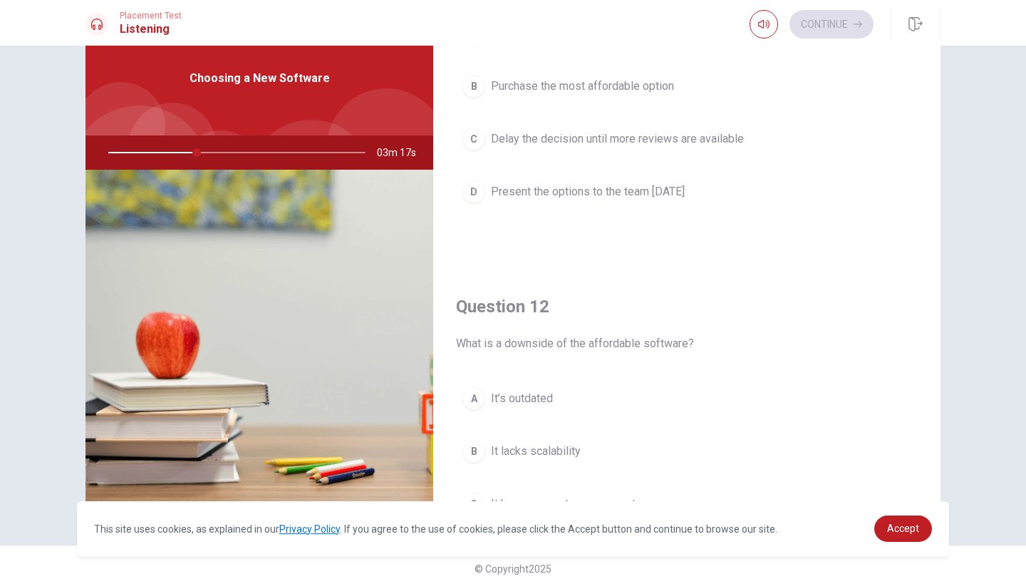
scroll to position [122, 0]
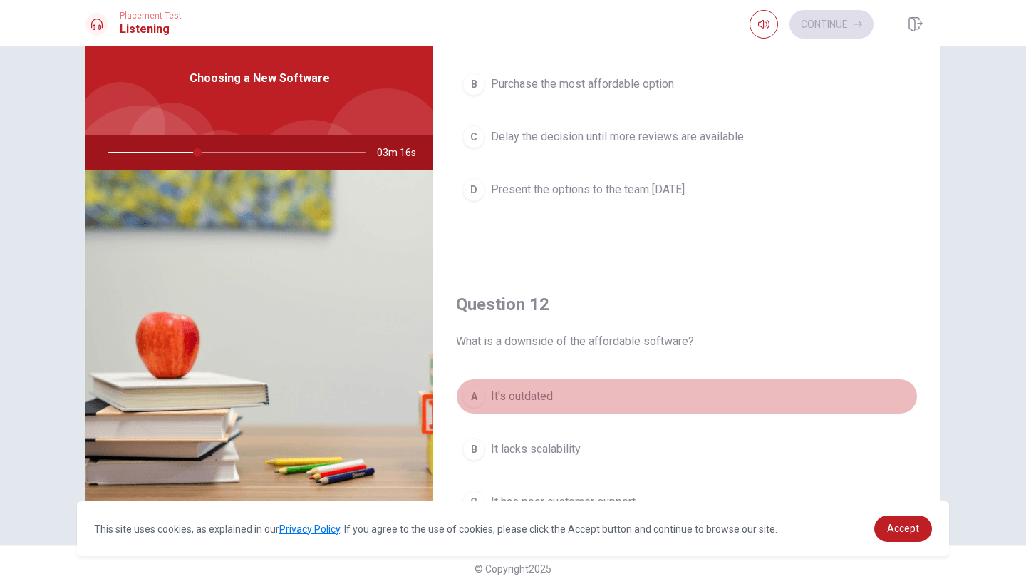
click at [482, 396] on div "A" at bounding box center [474, 396] width 23 height 23
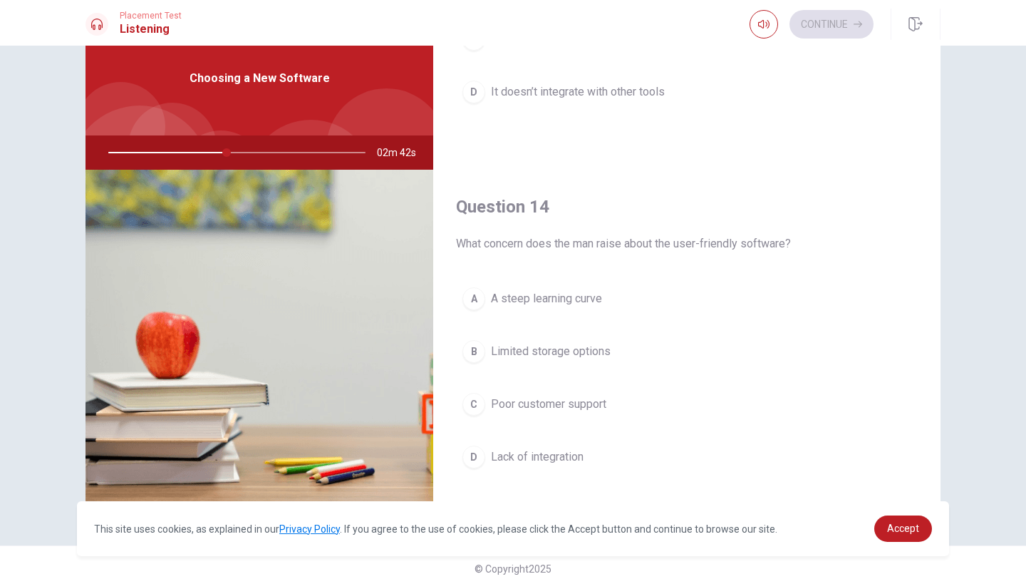
scroll to position [951, 0]
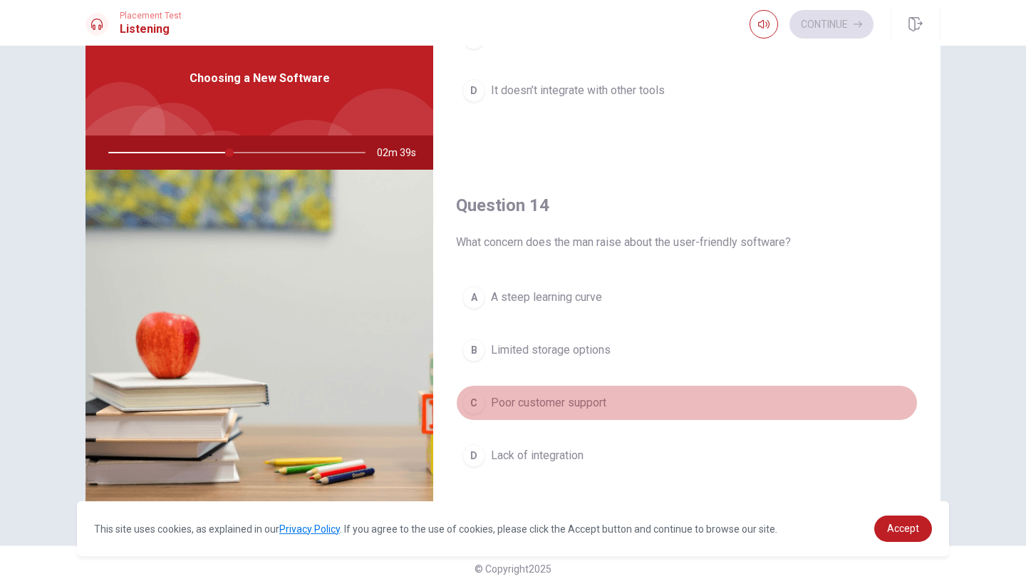
click at [475, 402] on div "C" at bounding box center [474, 402] width 23 height 23
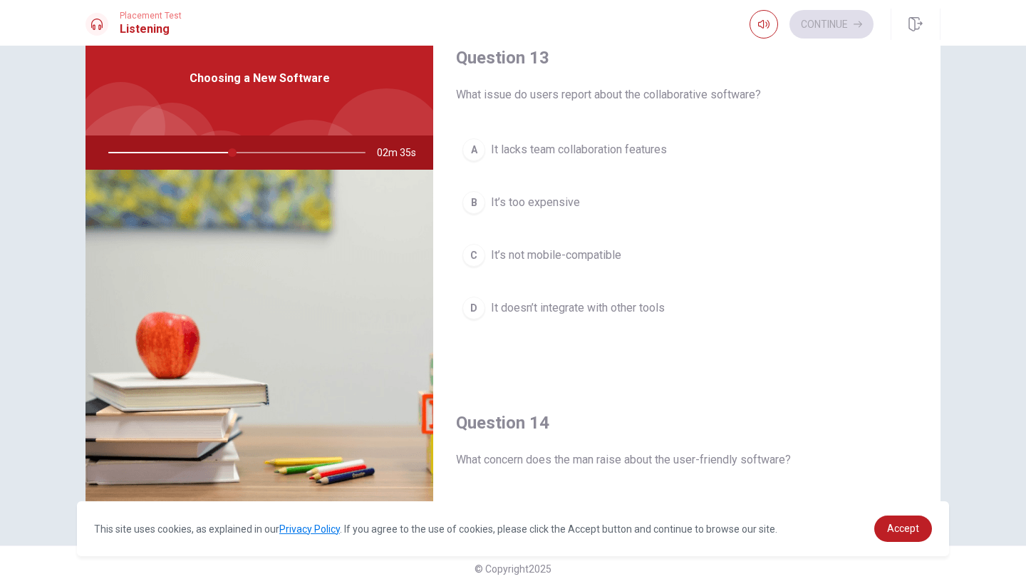
scroll to position [734, 0]
click at [482, 253] on div "C" at bounding box center [474, 254] width 23 height 23
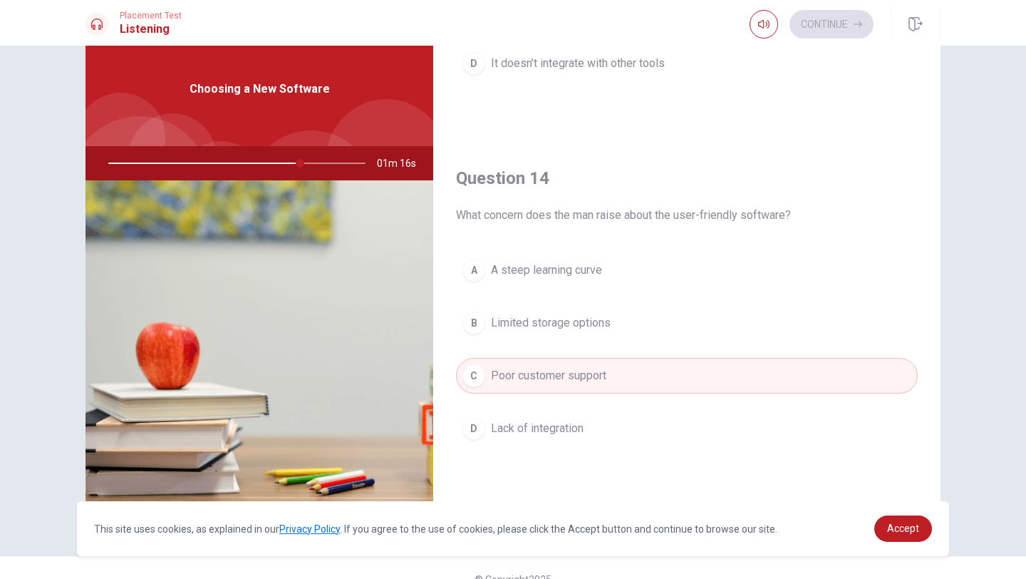
scroll to position [988, 0]
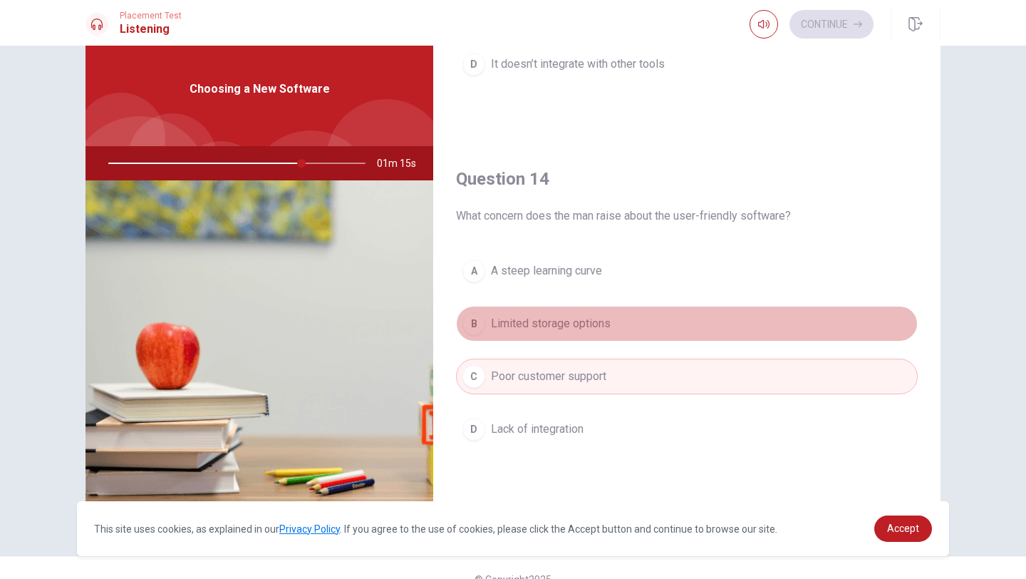
click at [473, 322] on div "B" at bounding box center [474, 323] width 23 height 23
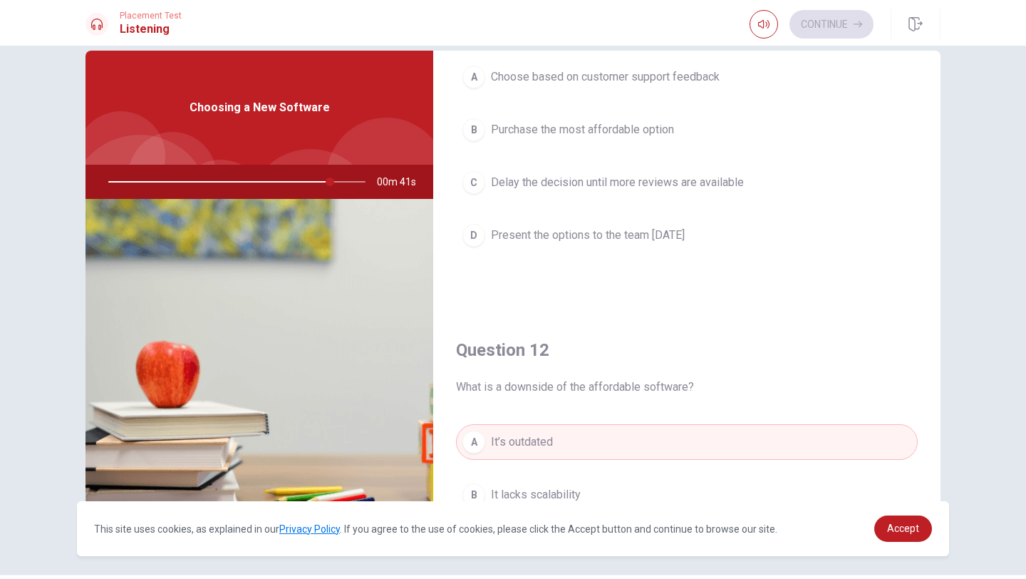
scroll to position [0, 0]
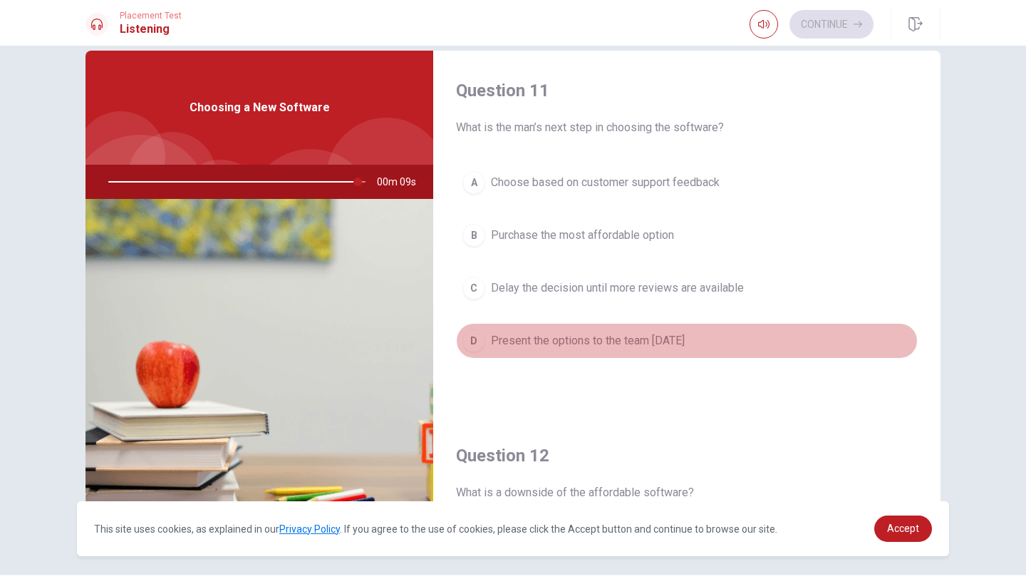
click at [480, 349] on div "D" at bounding box center [474, 340] width 23 height 23
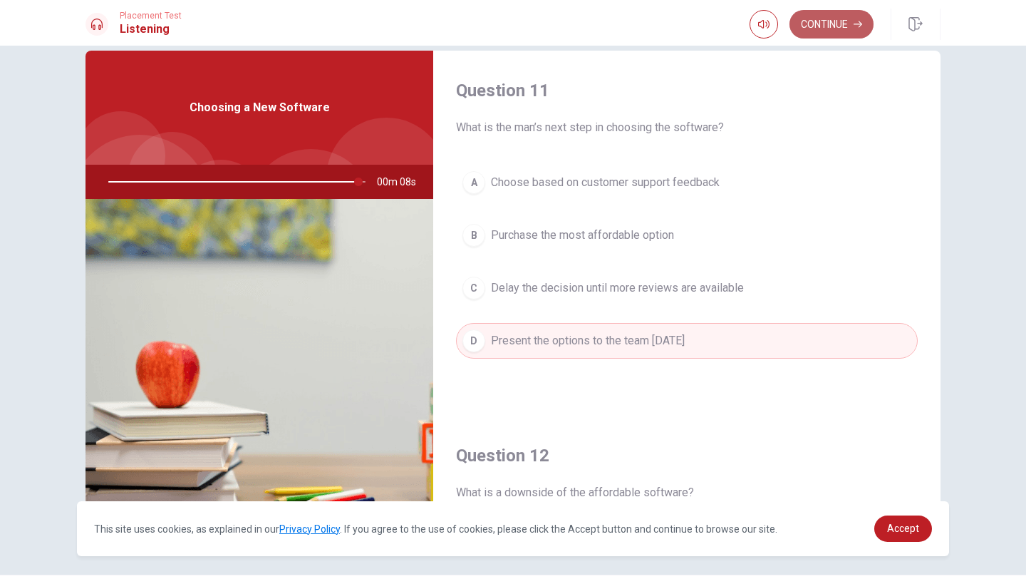
click at [825, 26] on button "Continue" at bounding box center [832, 24] width 84 height 29
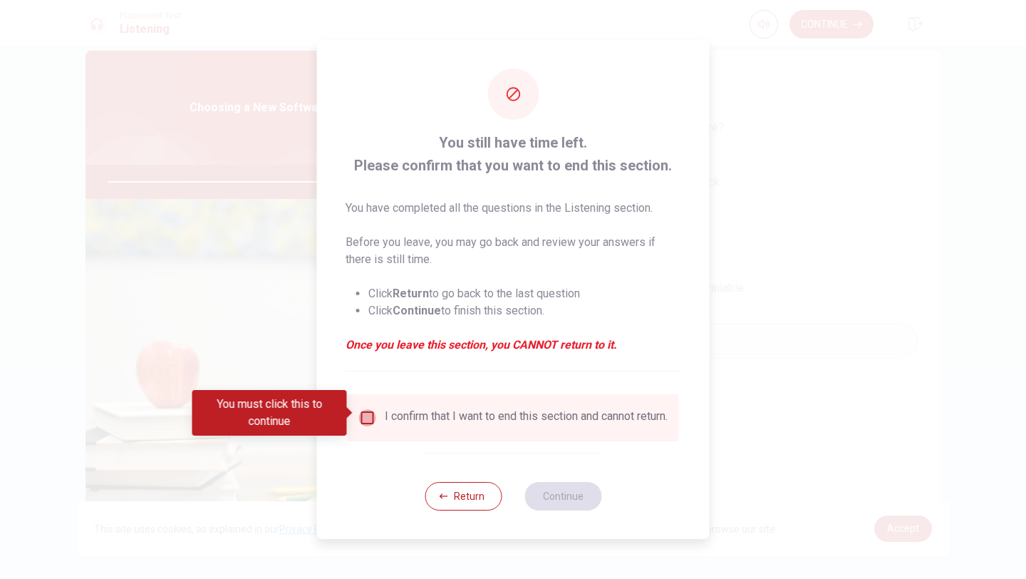
click at [368, 418] on input "You must click this to continue" at bounding box center [367, 417] width 17 height 17
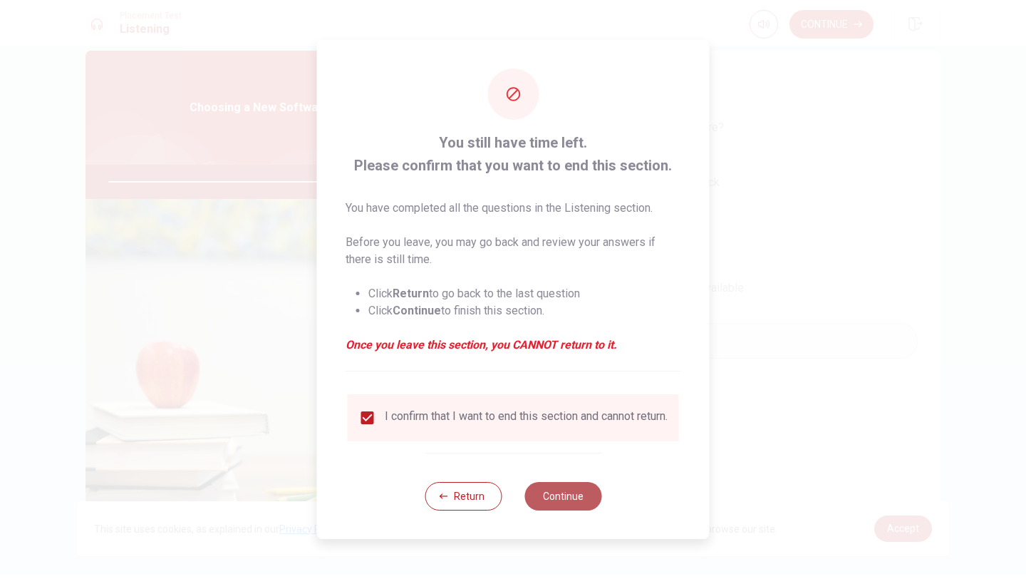
click at [560, 492] on button "Continue" at bounding box center [563, 496] width 77 height 29
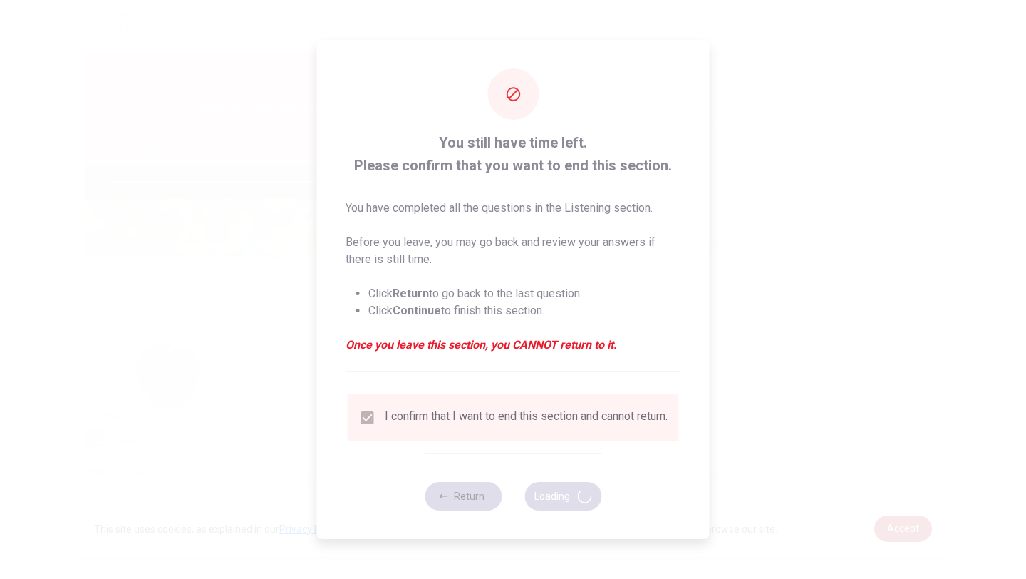
type input "99"
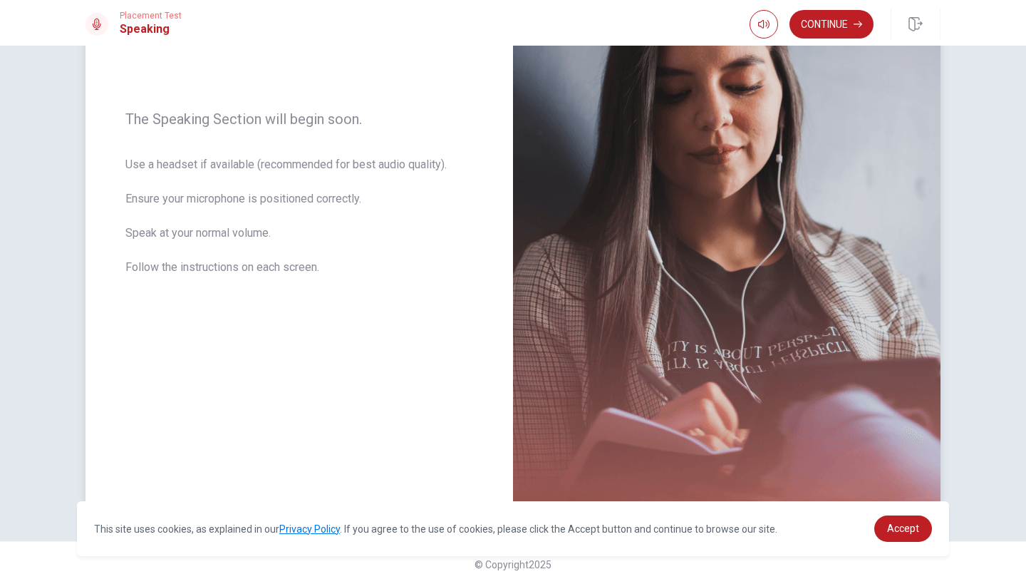
scroll to position [191, 0]
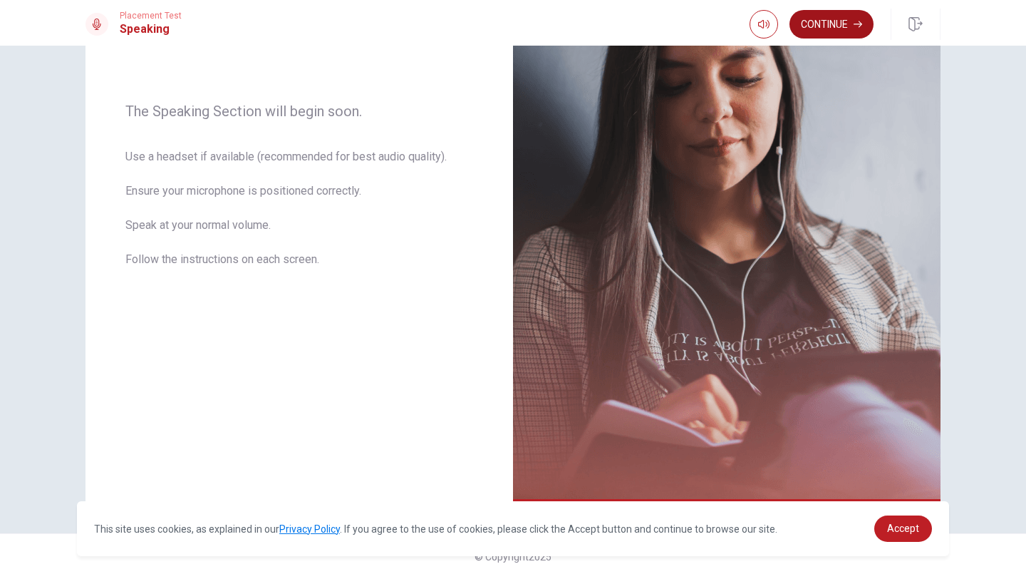
click at [822, 22] on button "Continue" at bounding box center [832, 24] width 84 height 29
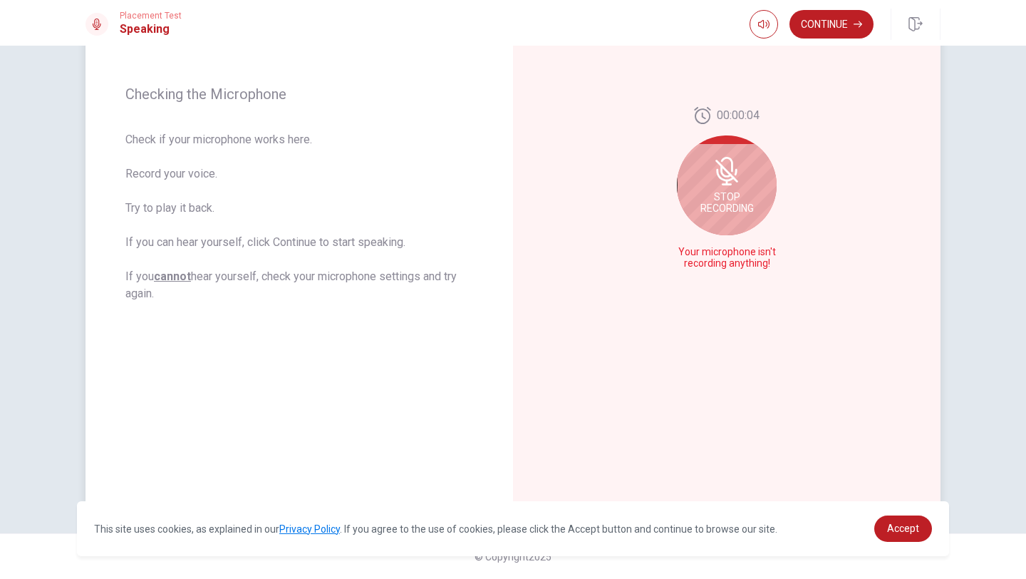
click at [698, 206] on div "Stop Recording" at bounding box center [727, 185] width 100 height 100
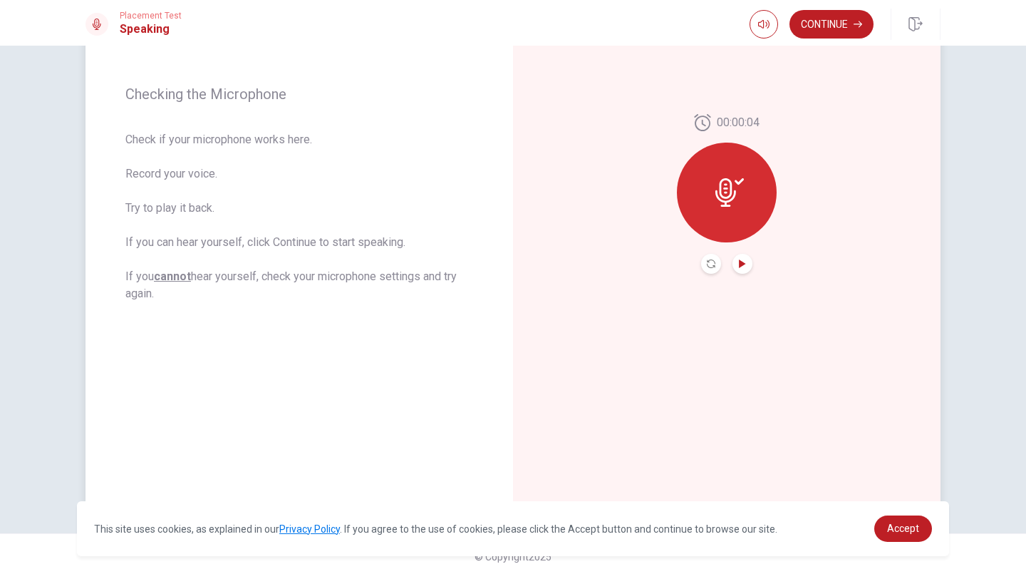
click at [743, 267] on icon "Play Audio" at bounding box center [742, 263] width 9 height 9
click at [712, 263] on icon "Record Again" at bounding box center [711, 263] width 9 height 9
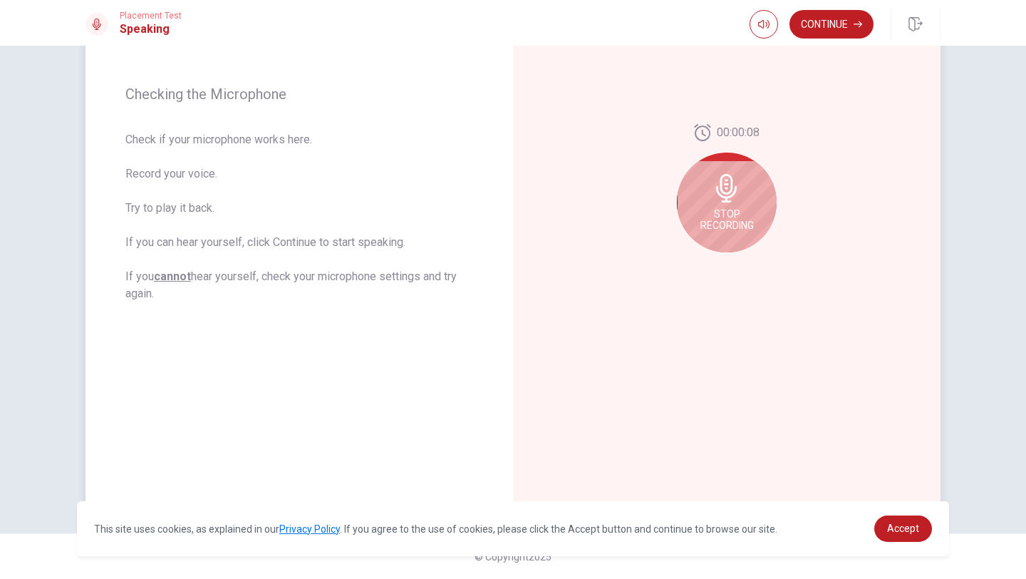
click at [741, 191] on div "Stop Recording" at bounding box center [727, 203] width 100 height 100
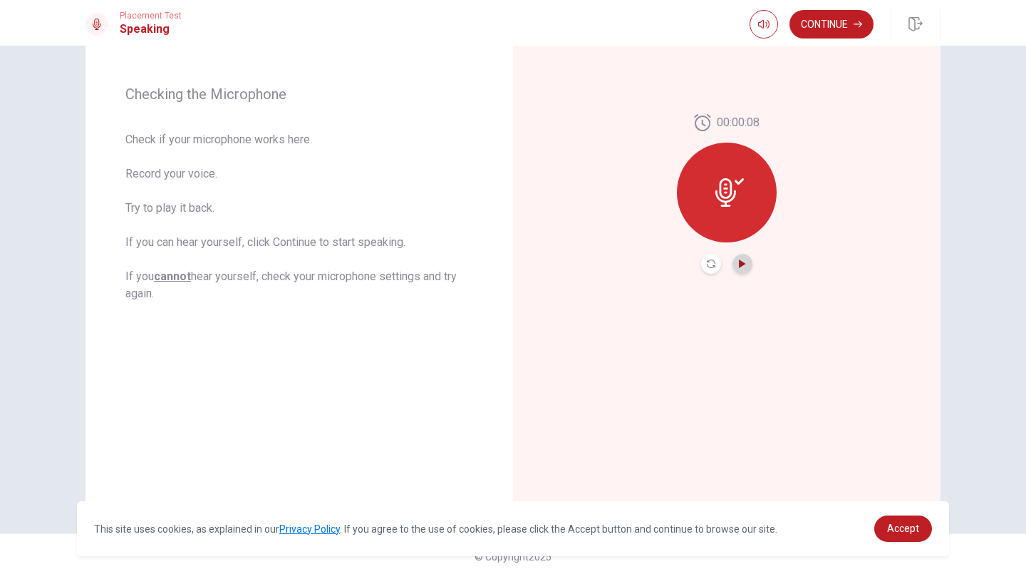
click at [741, 264] on icon "Play Audio" at bounding box center [742, 263] width 6 height 9
click at [832, 27] on button "Continue" at bounding box center [832, 24] width 84 height 29
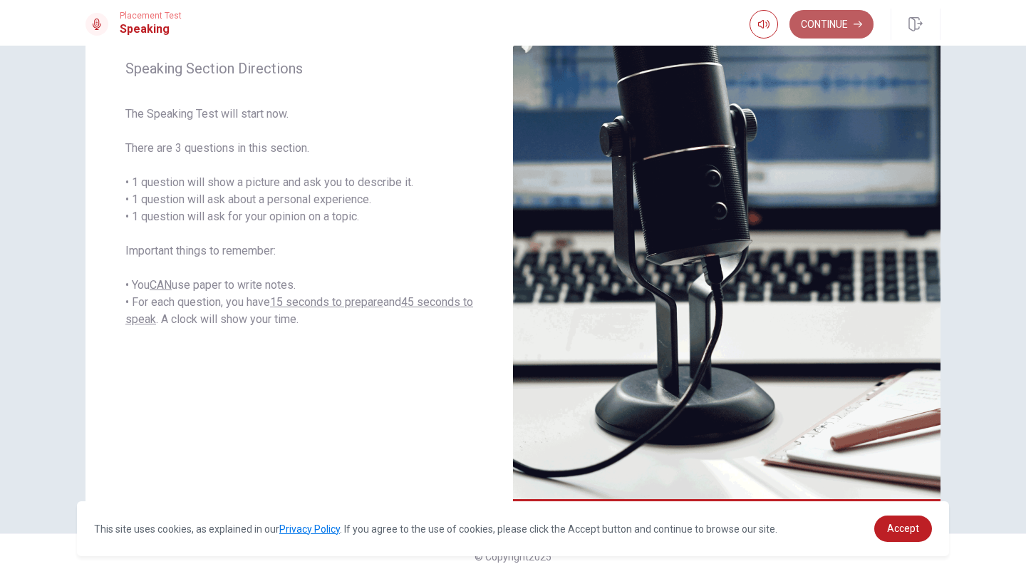
click at [809, 21] on button "Continue" at bounding box center [832, 24] width 84 height 29
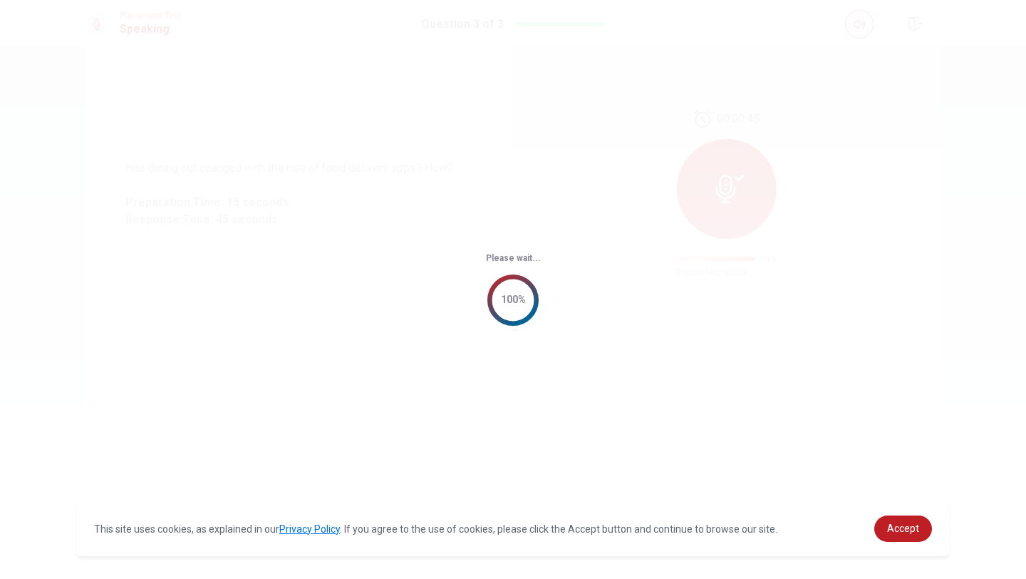
scroll to position [0, 0]
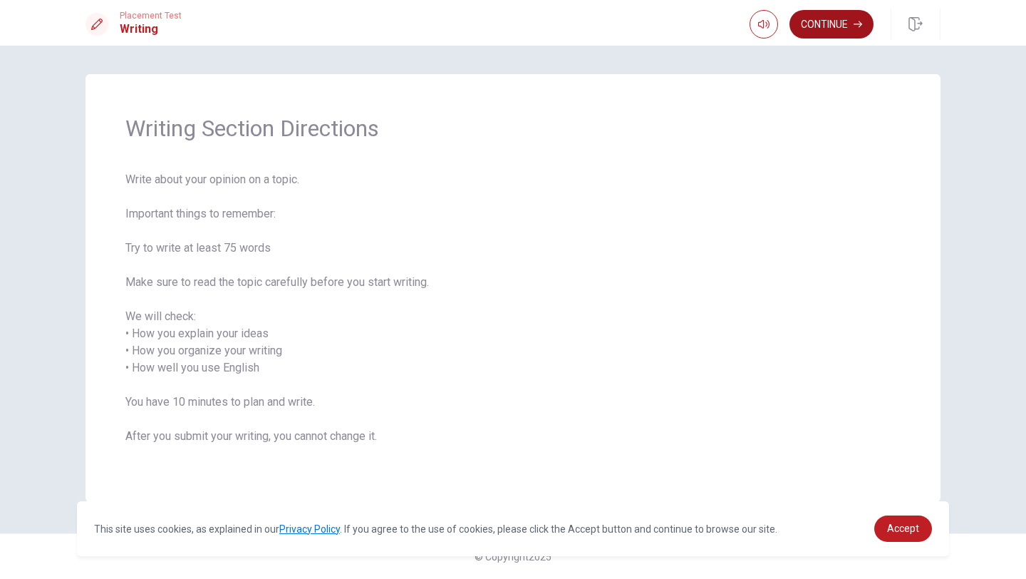
click at [825, 32] on button "Continue" at bounding box center [832, 24] width 84 height 29
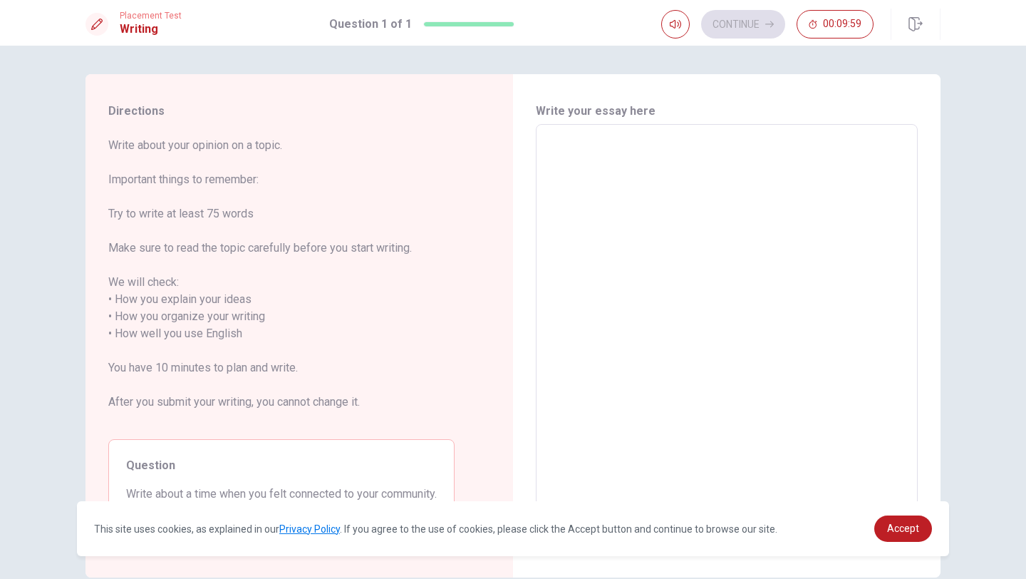
click at [612, 166] on textarea at bounding box center [727, 325] width 362 height 378
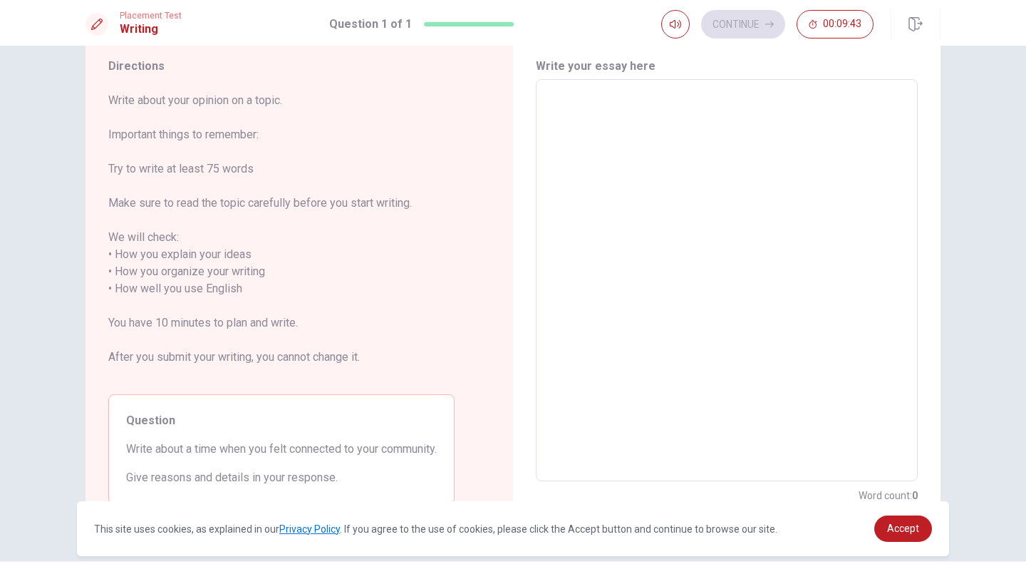
scroll to position [44, 0]
type textarea "i"
type textarea "x"
type textarea "I"
type textarea "x"
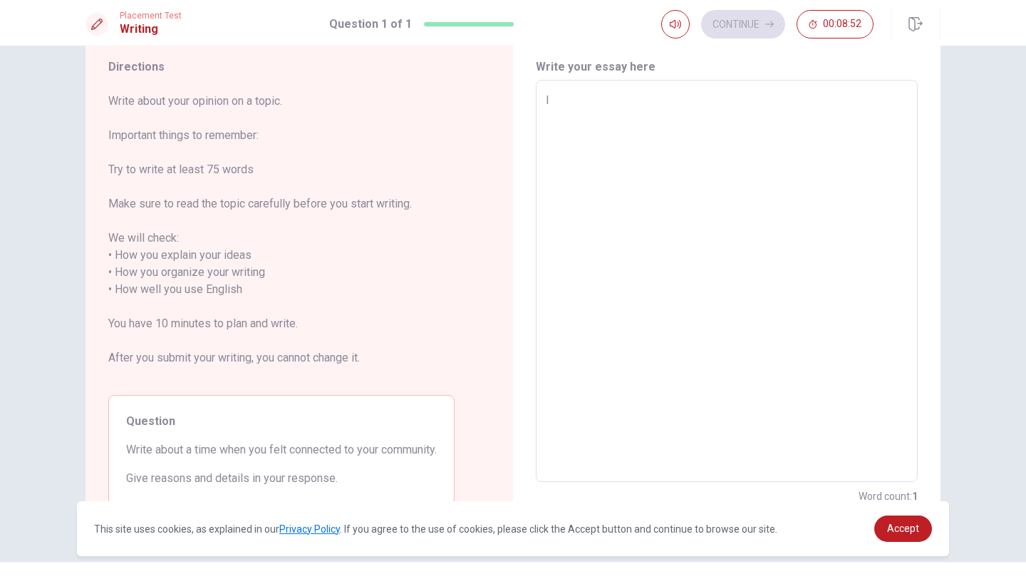
type textarea "I"
type textarea "x"
type textarea "I a"
type textarea "x"
type textarea "I am"
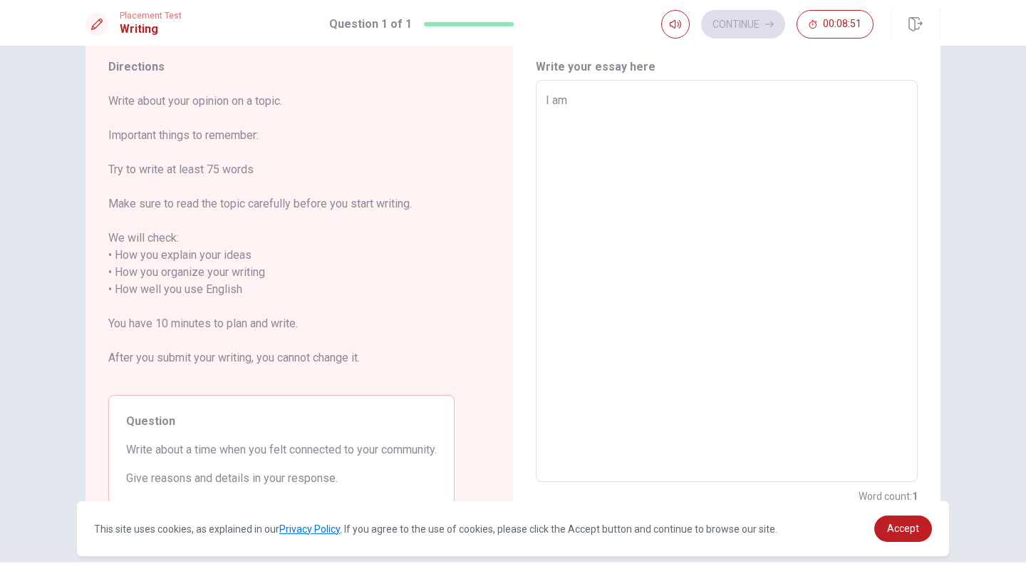
type textarea "x"
type textarea "I am"
type textarea "x"
type textarea "I am g"
type textarea "x"
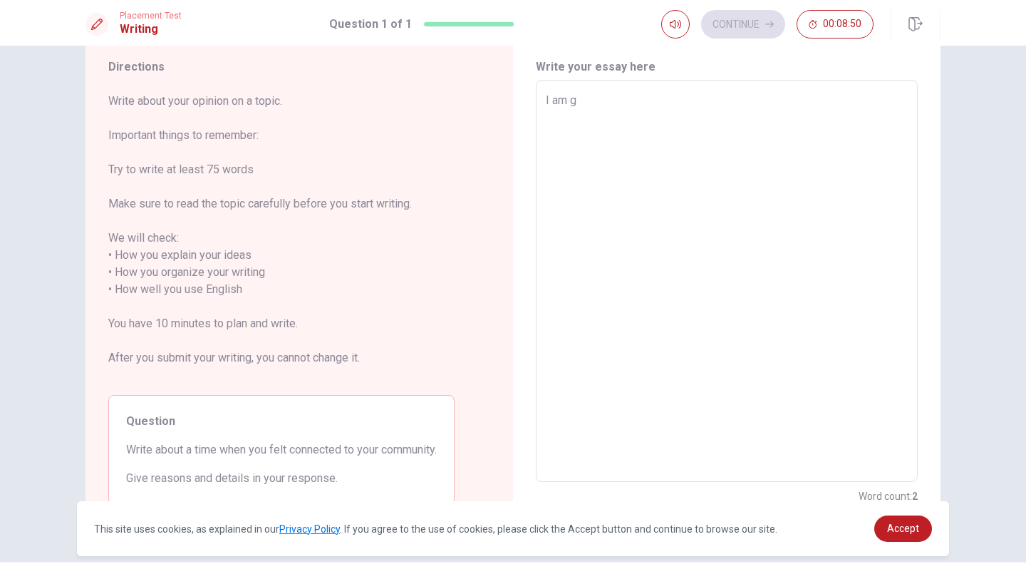
type textarea "I am go"
type textarea "x"
type textarea "I am goi"
type textarea "x"
type textarea "I am goin"
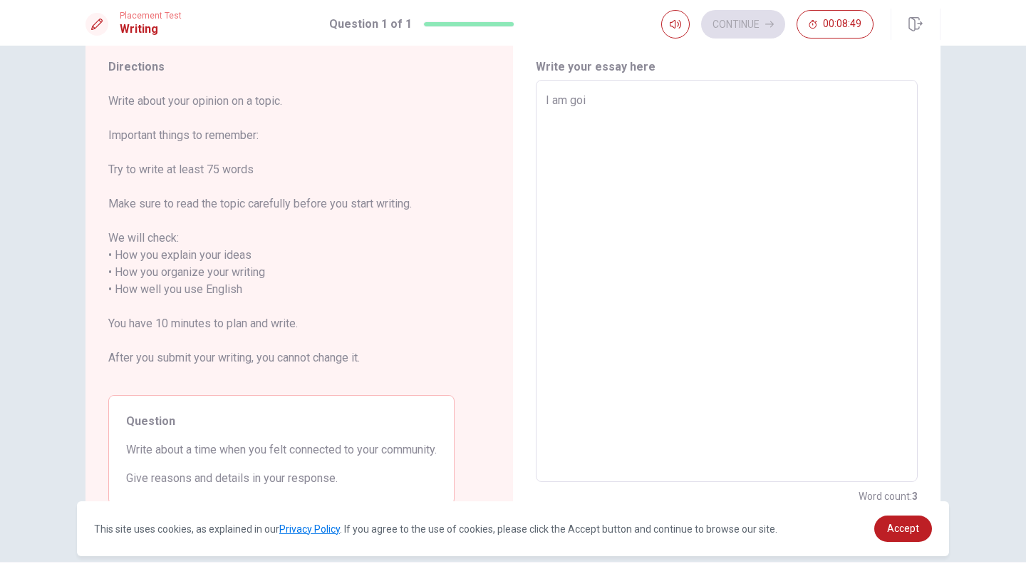
type textarea "x"
type textarea "I am going"
type textarea "x"
type textarea "I am going"
type textarea "x"
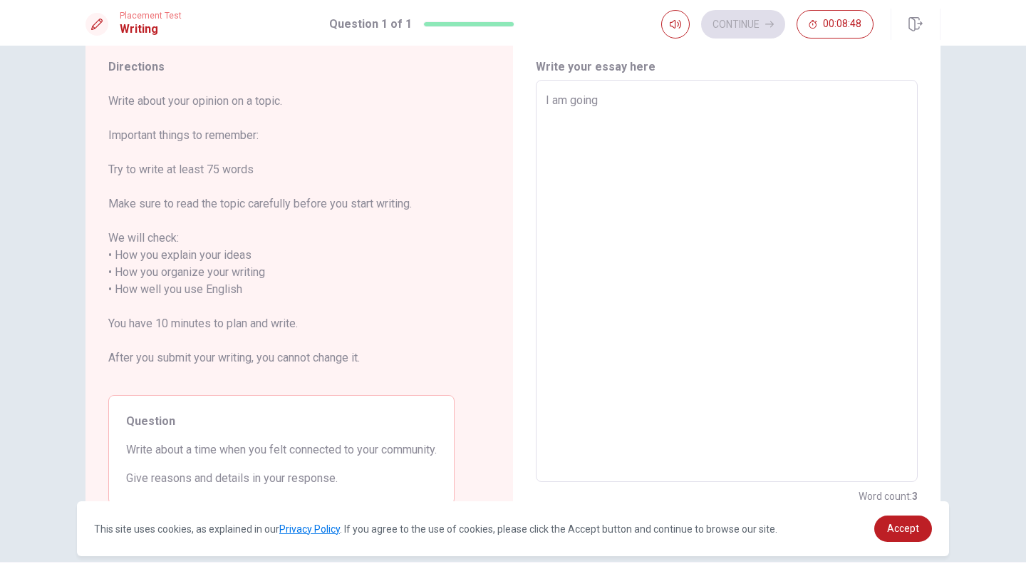
type textarea "I am going t"
type textarea "x"
type textarea "I am going to"
type textarea "x"
type textarea "I am going to"
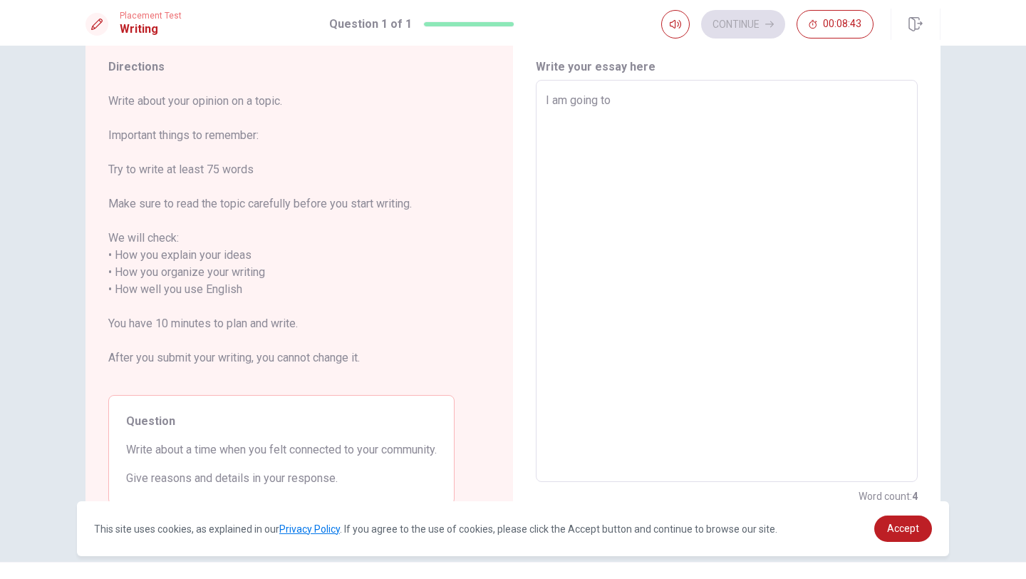
type textarea "x"
type textarea "I am going to d"
type textarea "x"
type textarea "I am going to de"
type textarea "x"
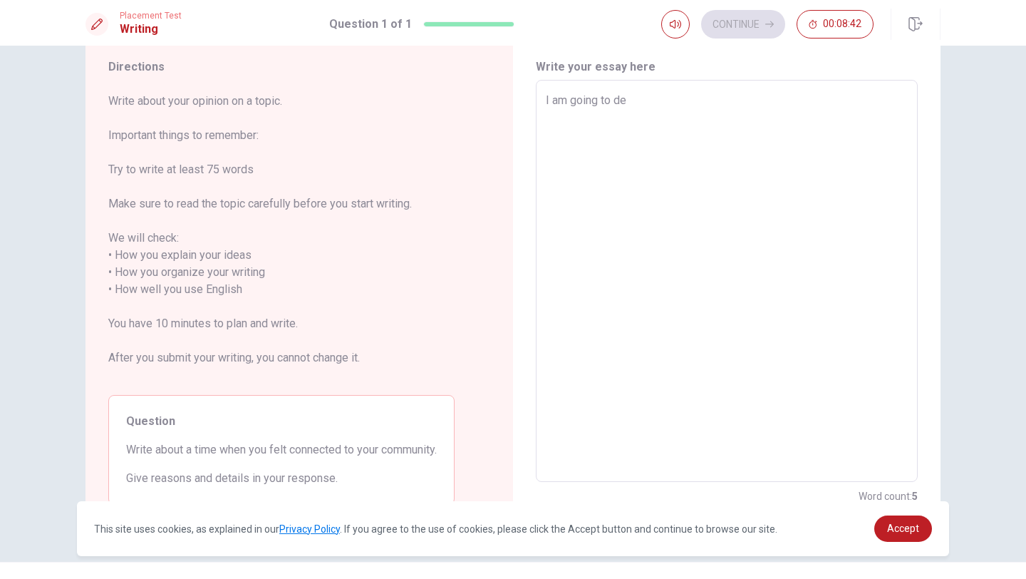
type textarea "I am going to des"
type textarea "x"
type textarea "I am going to desc"
type textarea "x"
type textarea "I am going to descr"
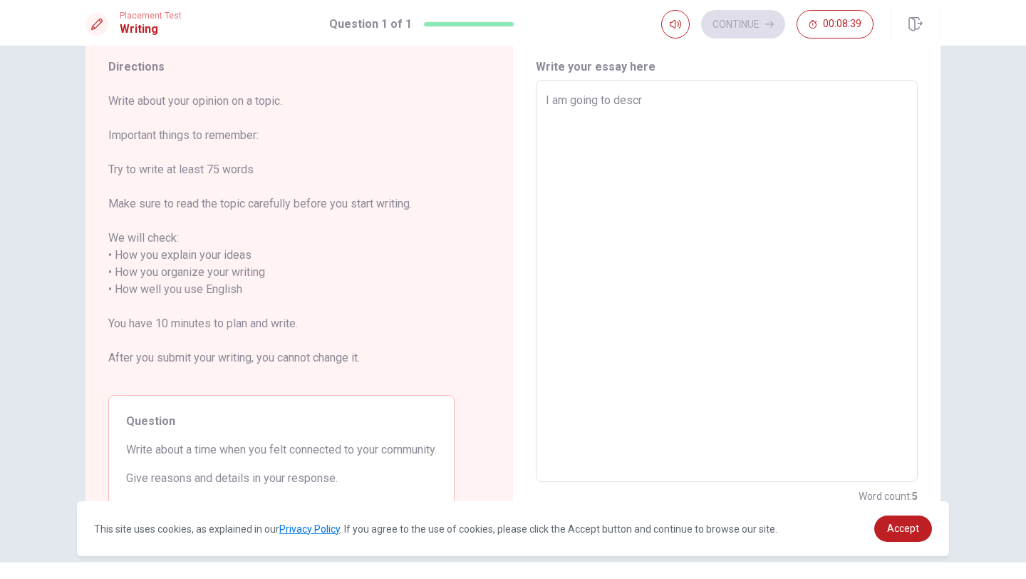
type textarea "x"
type textarea "I am going to descri"
type textarea "x"
type textarea "I am going to describ"
type textarea "x"
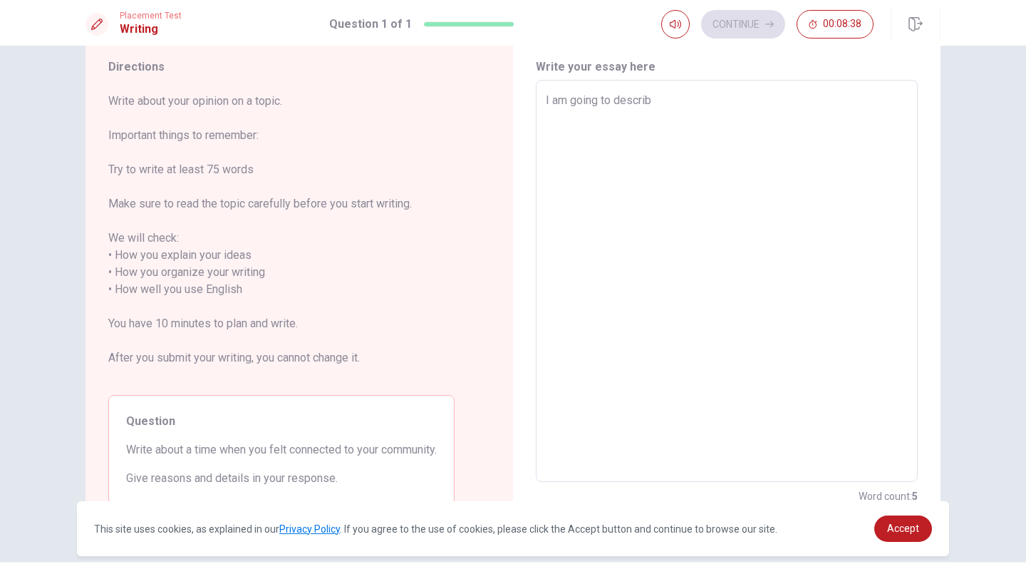
type textarea "I am going to describe"
type textarea "x"
type textarea "I am going to describe"
type textarea "x"
type textarea "I am going to describe a"
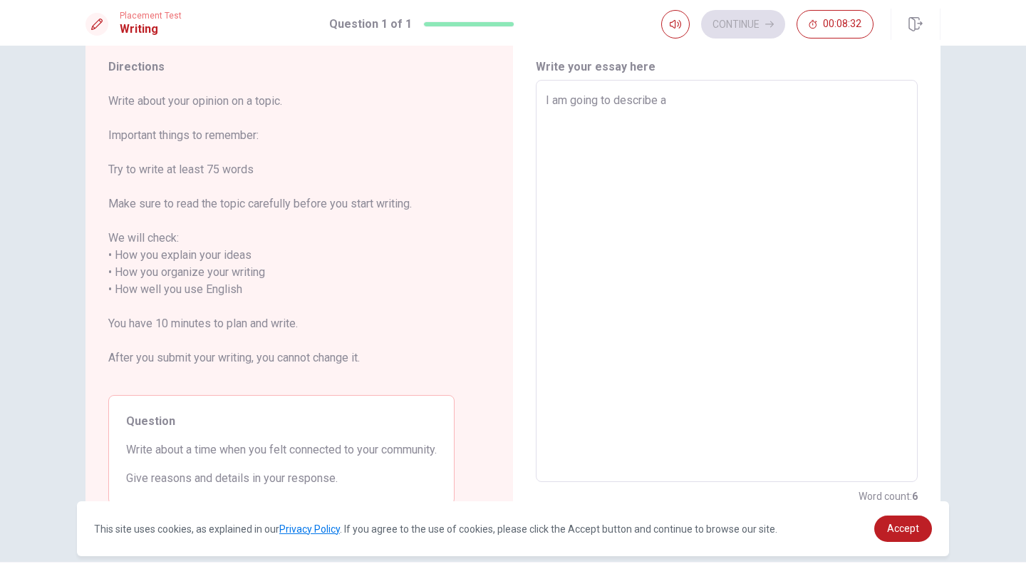
type textarea "x"
type textarea "I am going to describe ab"
type textarea "x"
type textarea "I am going to describe abo"
type textarea "x"
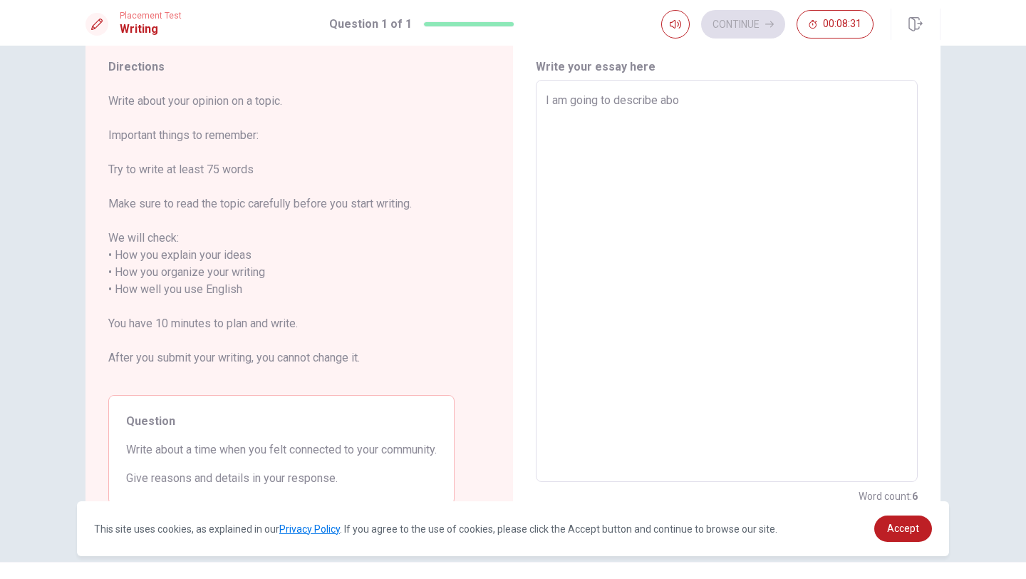
type textarea "I am going to describe abou"
type textarea "x"
type textarea "I am going to describe about"
type textarea "x"
type textarea "I am going to describe about"
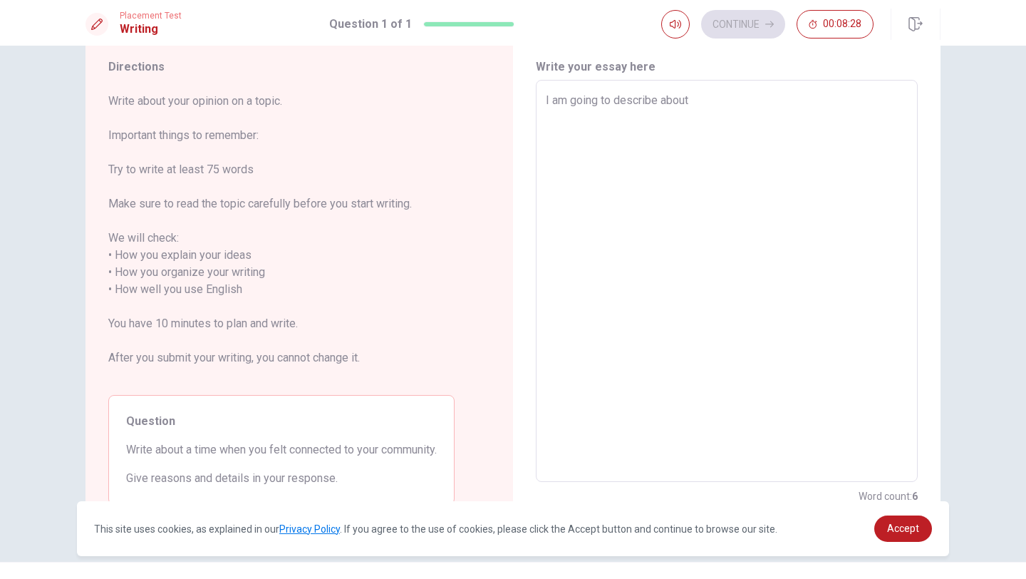
type textarea "x"
type textarea "I am going to describe about t"
type textarea "x"
type textarea "I am going to describe about th"
type textarea "x"
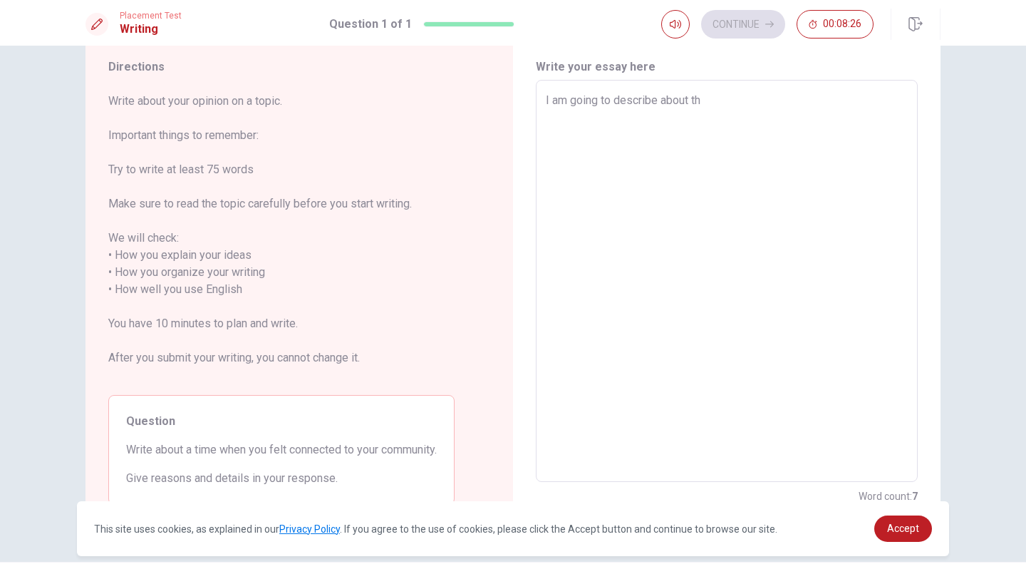
type textarea "I am going to describe about the"
type textarea "x"
type textarea "I am going to describe about the"
type textarea "x"
type textarea "I am going to describe about the t"
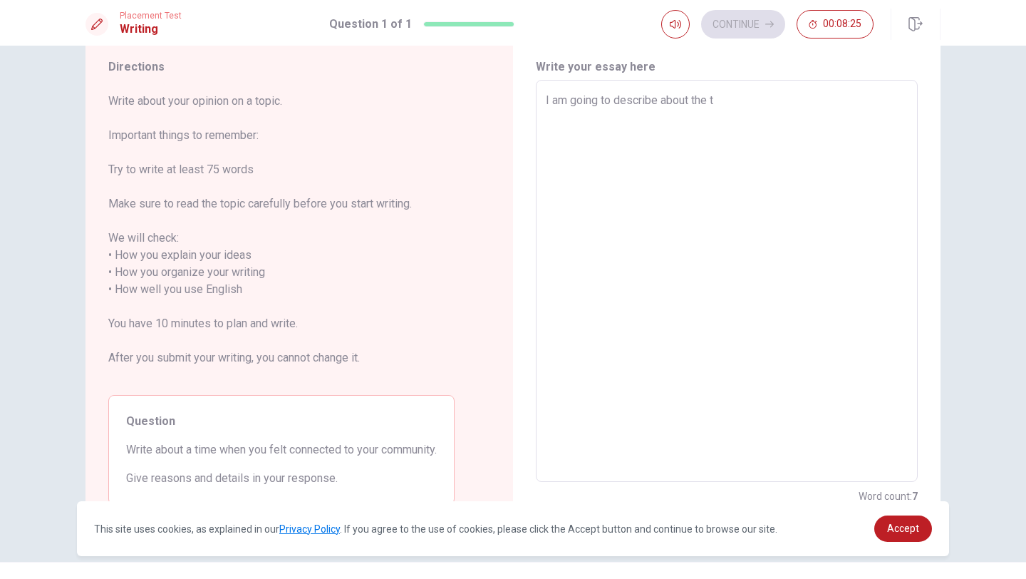
type textarea "x"
type textarea "I am going to describe about the ti"
type textarea "x"
type textarea "I am going to describe about the [PERSON_NAME]"
type textarea "x"
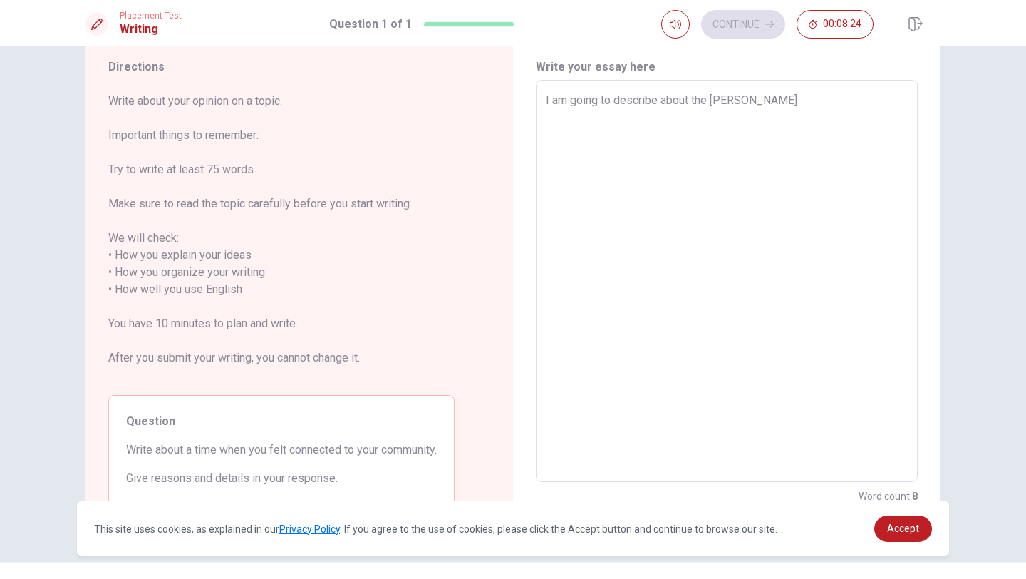
type textarea "I am going to describe about the time"
type textarea "x"
type textarea "I am going to describe about the time"
type textarea "x"
type textarea "I am going to describe about the time w"
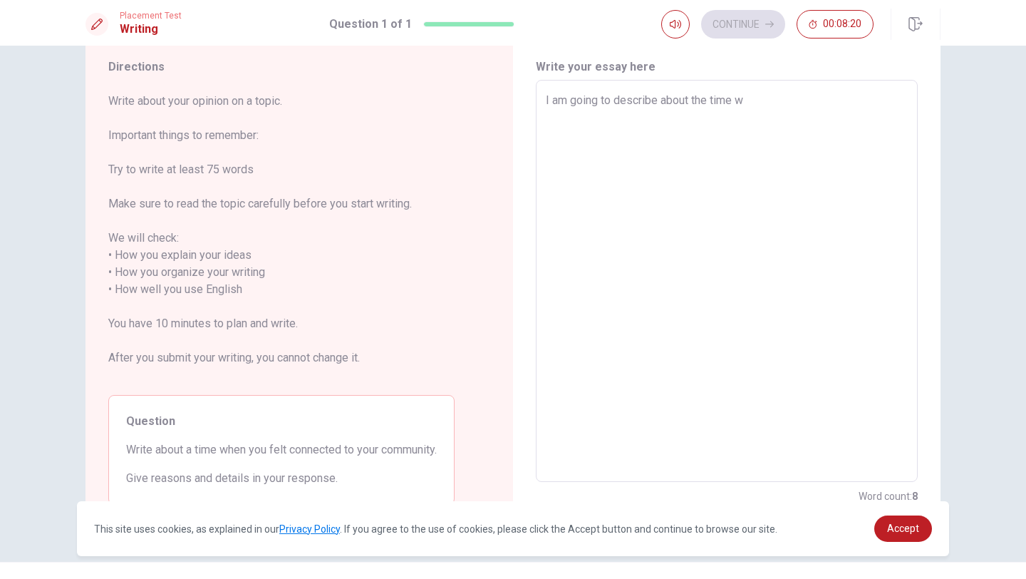
type textarea "x"
type textarea "I am going to describe about the time wh"
type textarea "x"
type textarea "I am going to describe about the time whe"
type textarea "x"
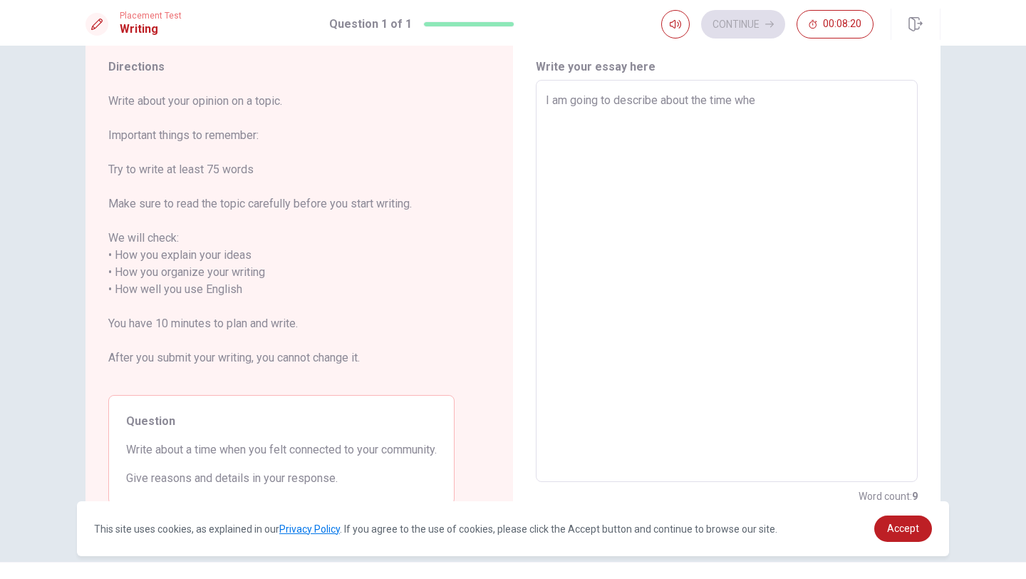
type textarea "I am going to describe about the time when"
type textarea "x"
type textarea "I am going to describe about the time when"
type textarea "x"
type textarea "I am going to describe about the time when I"
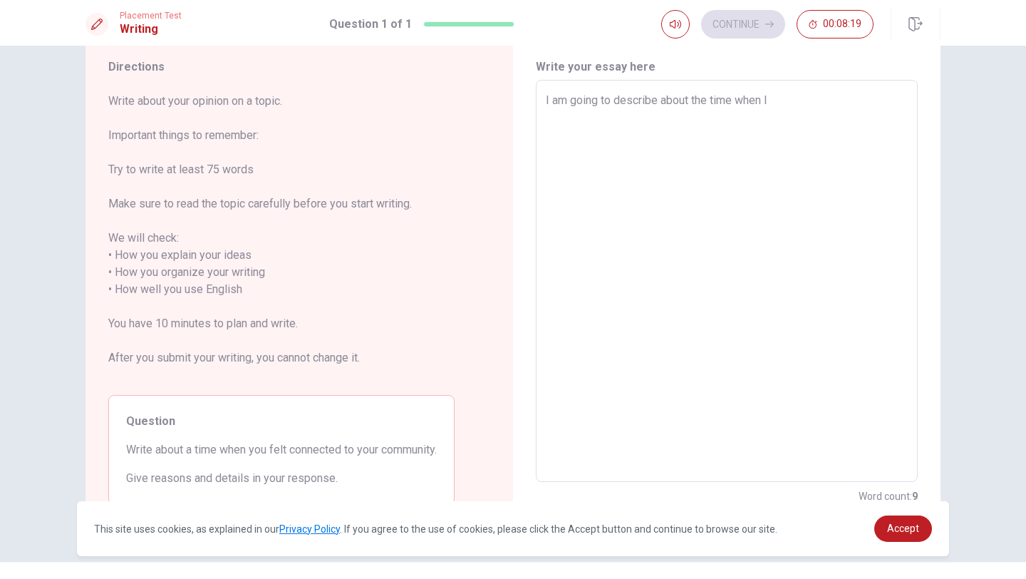
type textarea "x"
type textarea "I am going to describe about the time when I"
type textarea "x"
type textarea "I am going to describe about the time when I f"
type textarea "x"
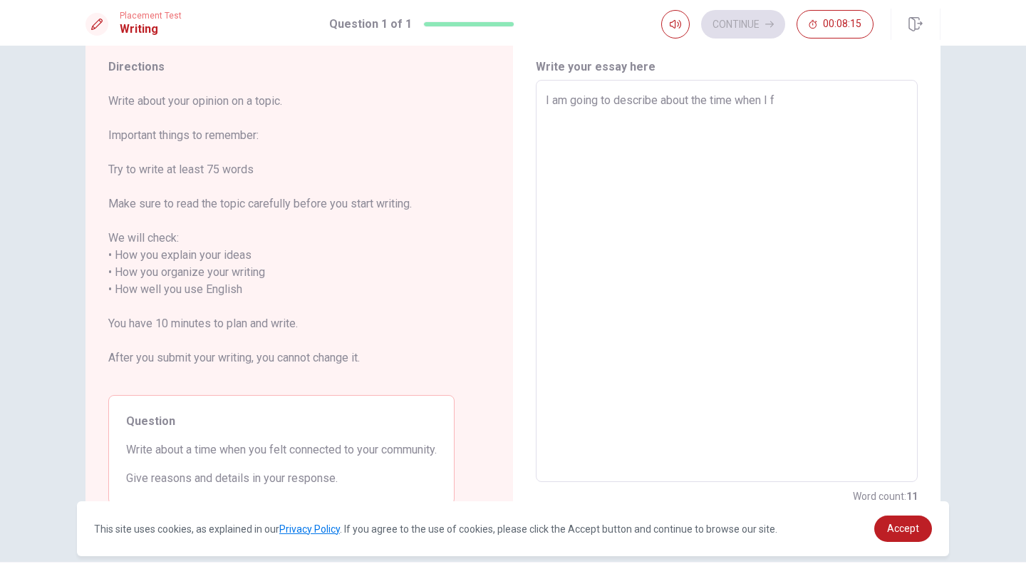
type textarea "I am going to describe about the time when I fe"
type textarea "x"
type textarea "I am going to describe about the time when I fee"
type textarea "x"
type textarea "I am going to describe about the time when I feel"
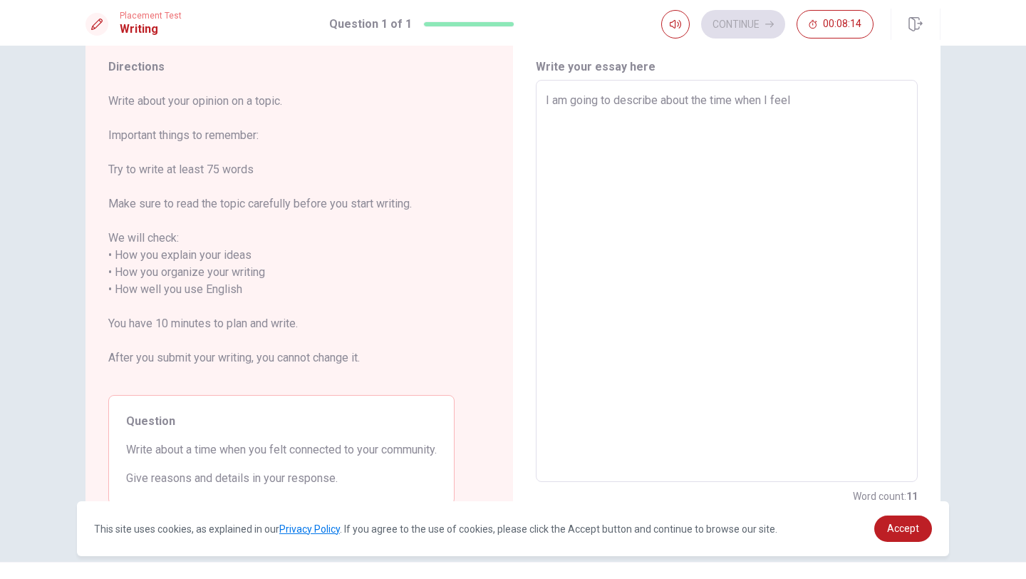
type textarea "x"
type textarea "I am going to describe about the time when I feel"
type textarea "x"
type textarea "I am going to describe about the time when I feel c"
type textarea "x"
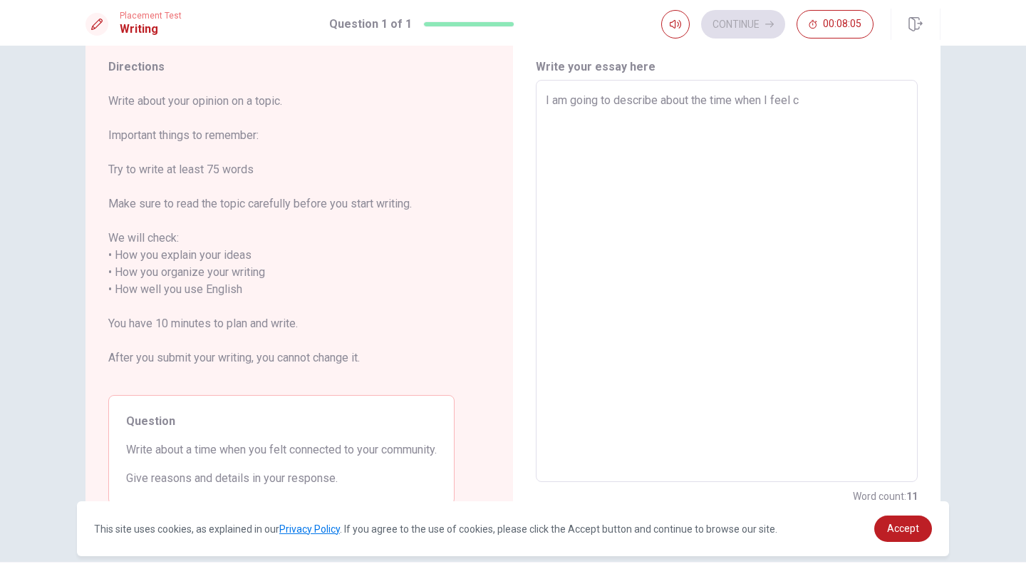
type textarea "I am going to describe about the time when I feel co"
type textarea "x"
type textarea "I am going to describe about the time when I feel con"
type textarea "x"
type textarea "I am going to describe about the time when I feel conn"
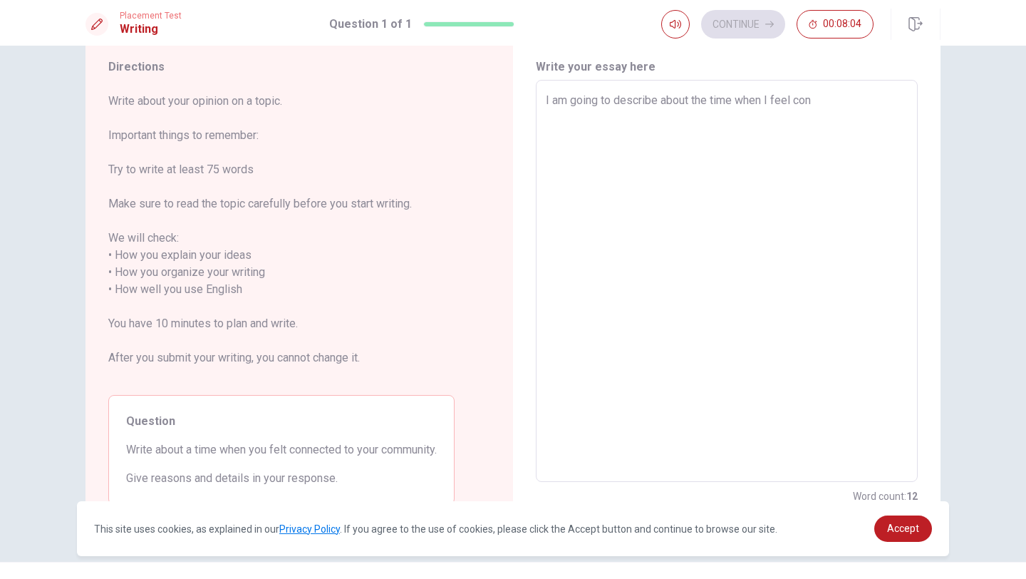
type textarea "x"
type textarea "I am going to describe about the time when I feel conne"
type textarea "x"
type textarea "I am going to describe about the time when I feel connec"
type textarea "x"
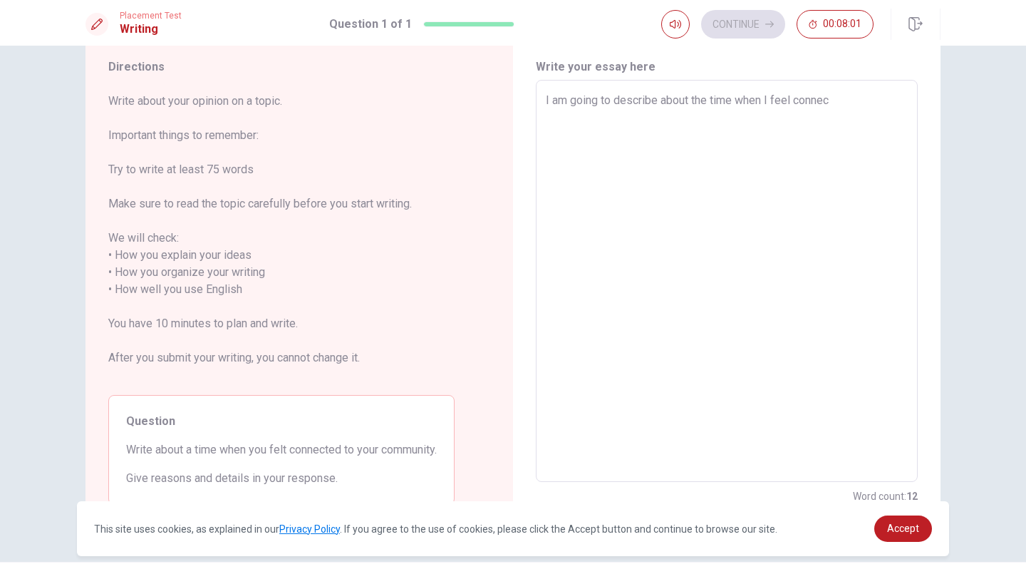
type textarea "I am going to describe about the time when I feel connect"
type textarea "x"
type textarea "I am going to describe about the time when I feel connecte"
type textarea "x"
type textarea "I am going to describe about the time when I feel connected"
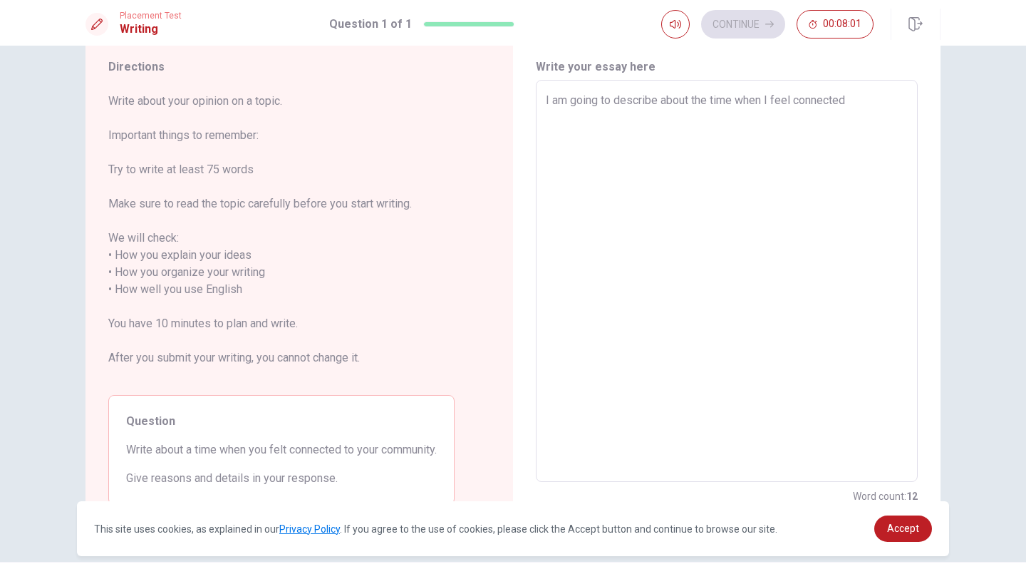
type textarea "x"
type textarea "I am going to describe about the time when I feel connected"
type textarea "x"
type textarea "I am going to describe about the time when I feel connected t"
type textarea "x"
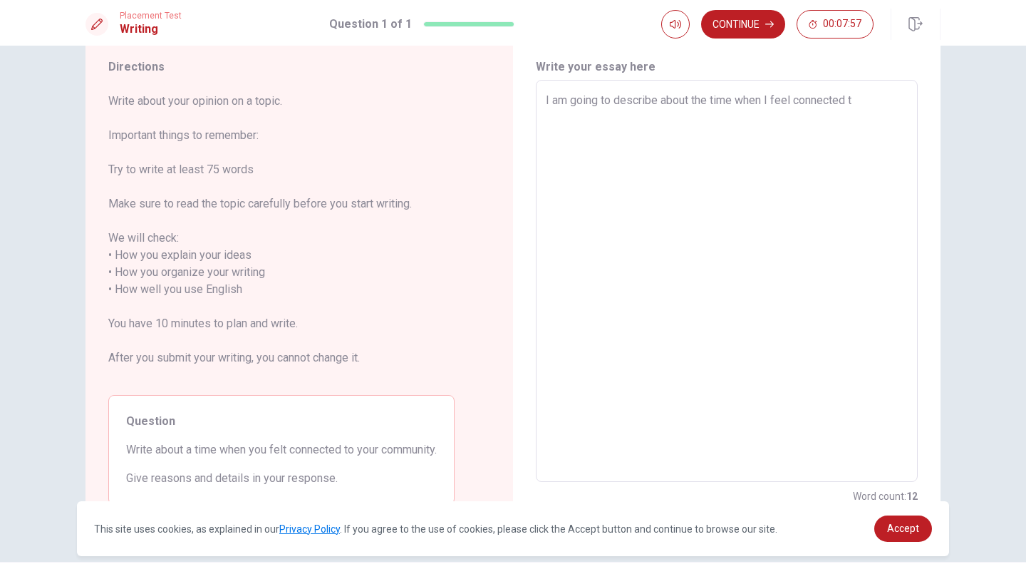
type textarea "I am going to describe about the time when I feel connected to"
type textarea "x"
type textarea "I am going to describe about the time when I feel connected to"
type textarea "x"
type textarea "I am going to describe about the time when I feel connected to m"
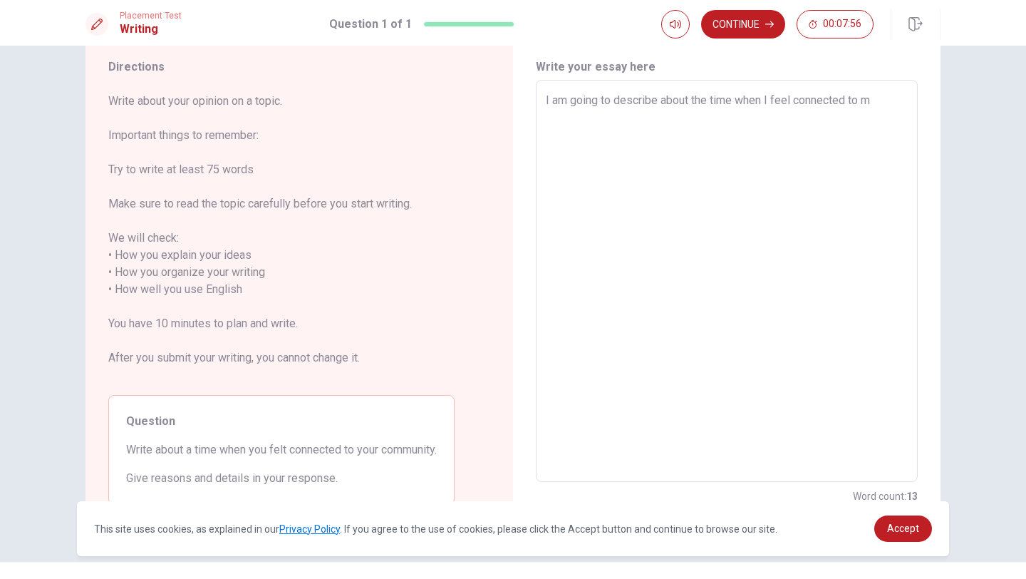
type textarea "x"
type textarea "I am going to describe about the time when I feel connected to my"
type textarea "x"
type textarea "I am going to describe about the time when I feel connected to myt"
type textarea "x"
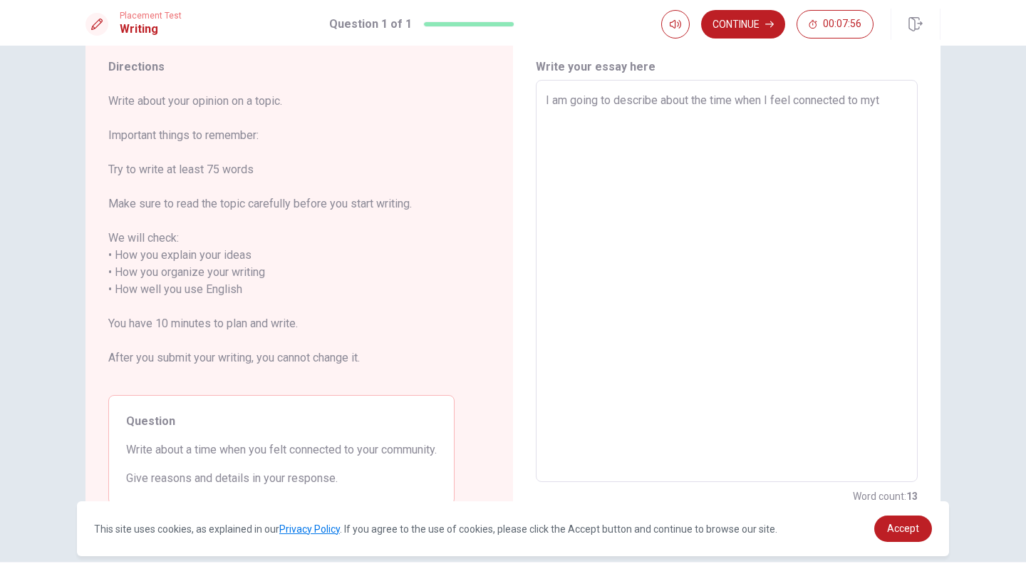
type textarea "I am going to describe about the time when I feel connected to myt"
type textarea "x"
type textarea "I am going to describe about the time when I feel connected to myt c"
type textarea "x"
type textarea "I am going to describe about the time when I feel connected to myt co"
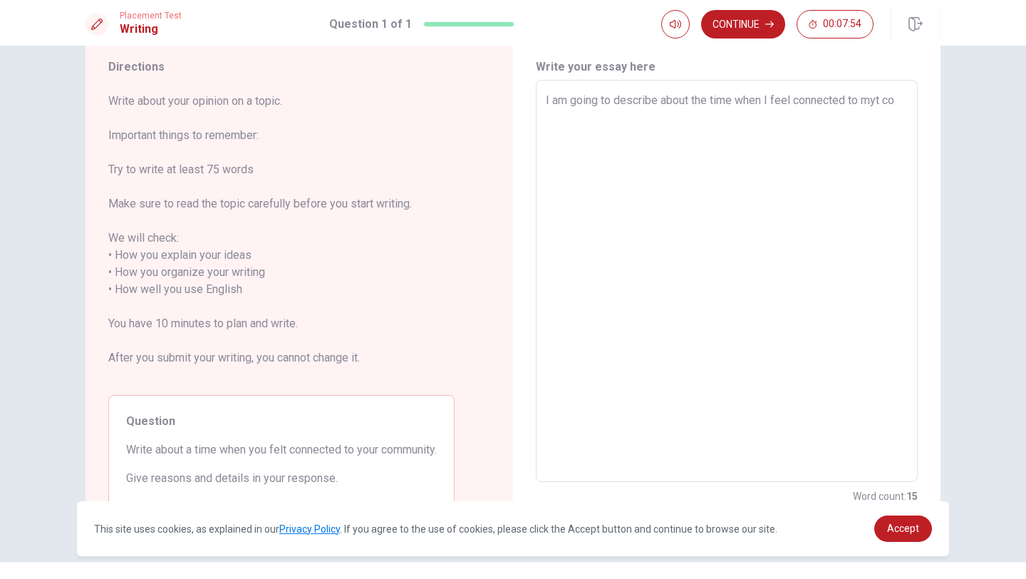
type textarea "x"
type textarea "I am going to describe about the time when I feel connected to myt com"
type textarea "x"
type textarea "I am going to describe about the time when I feel connected to myt comm"
type textarea "x"
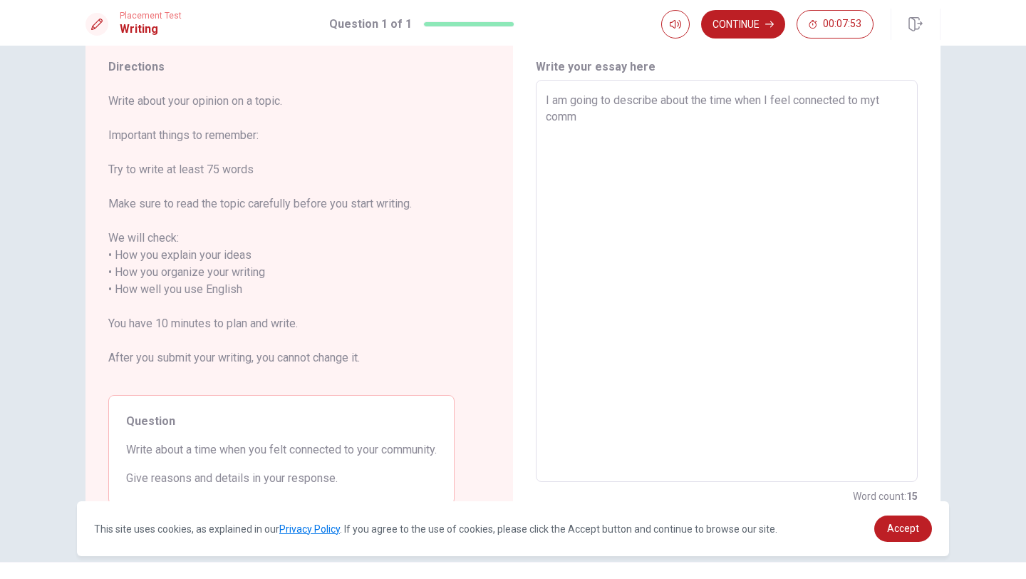
type textarea "I am going to describe about the time when I feel connected to myt commu"
type textarea "x"
type textarea "I am going to describe about the time when I feel connected to myt commun"
type textarea "x"
type textarea "I am going to describe about the time when I feel connected to myt communi"
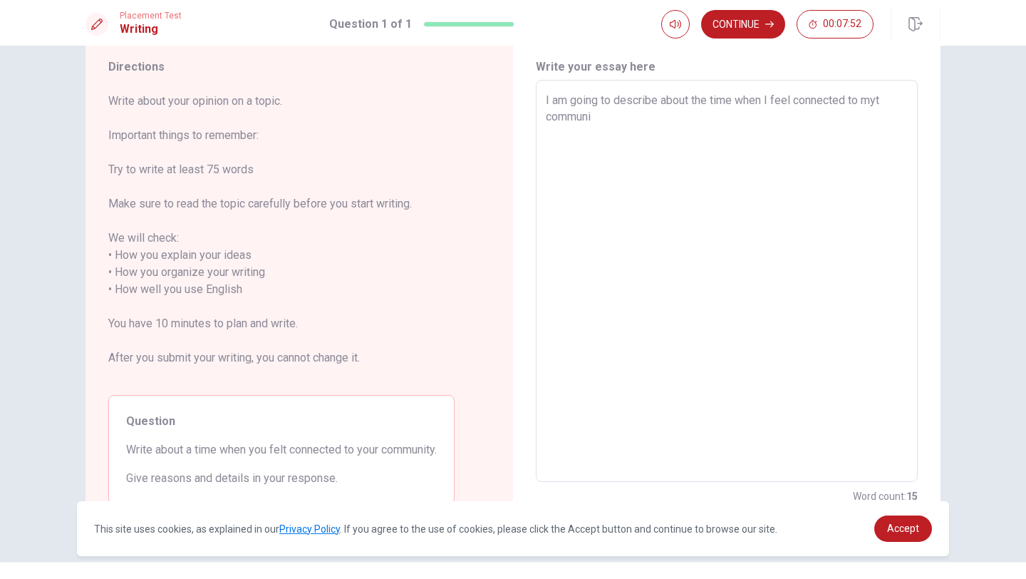
type textarea "x"
type textarea "I am going to describe about the time when I feel connected to myt communit"
type textarea "x"
type textarea "I am going to describe about the time when I feel connected to myt community"
type textarea "x"
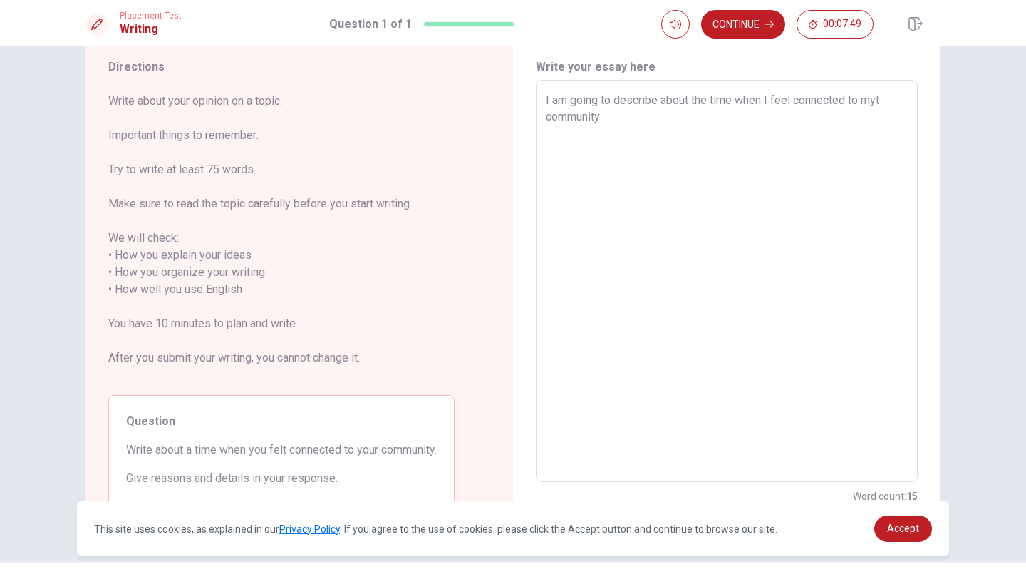
type textarea "I am going to describe about the time when I feel connected to myt community."
type textarea "x"
type textarea "I am going to describe about the time when I feel connected to myt community."
type textarea "x"
type textarea "I am going to describe about the time when I feel connected to myt community. I"
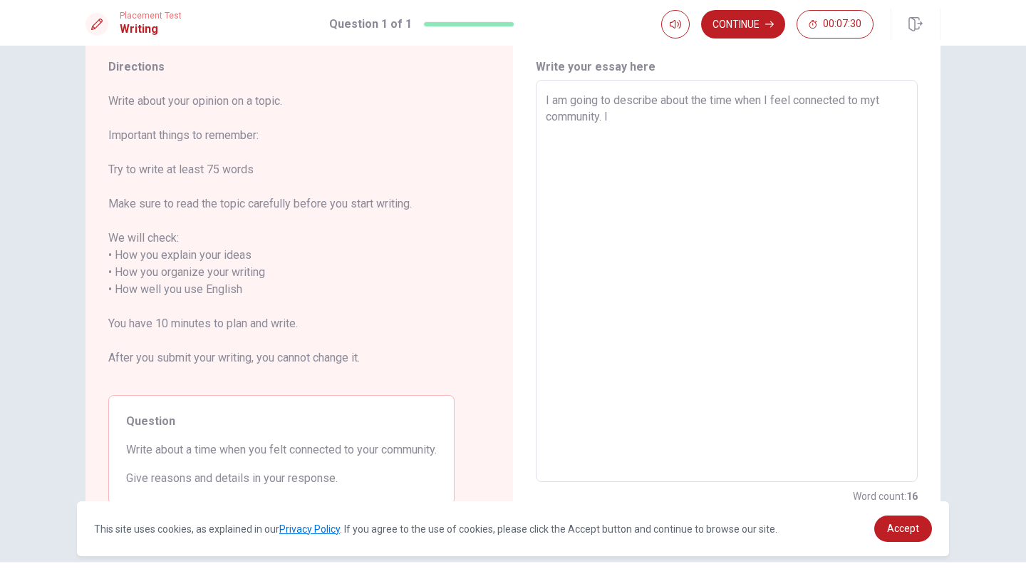
type textarea "x"
type textarea "I am going to describe about the time when I feel connected to myt community. I"
type textarea "x"
type textarea "I am going to describe about the time when I feel connected to myt community. I…"
type textarea "x"
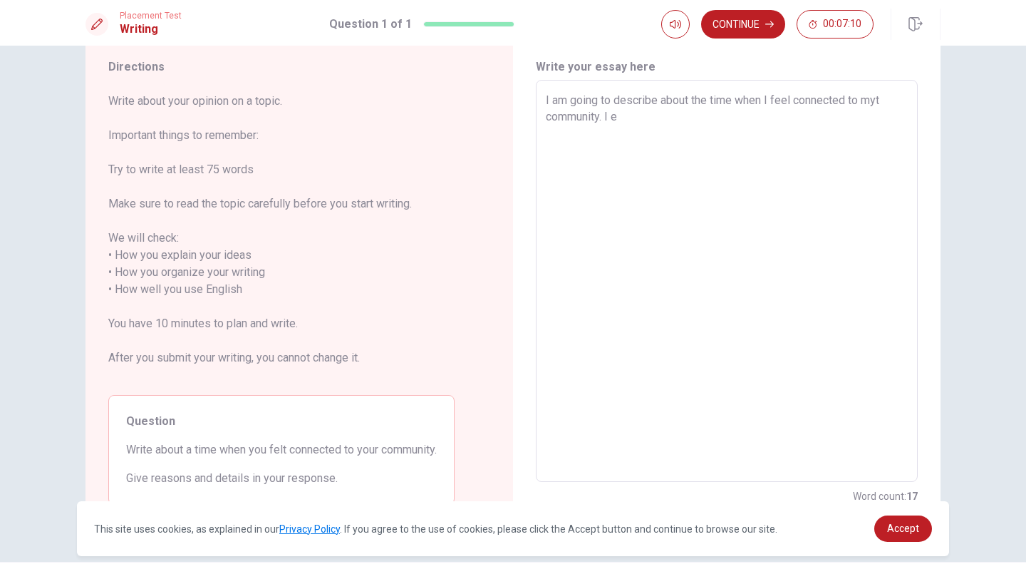
type textarea "I am going to describe about the time when I feel connected to myt community. I…"
type textarea "x"
type textarea "I am going to describe about the time when I feel connected to myt community. I…"
type textarea "x"
type textarea "I am going to describe about the time when I feel connected to myt community. I…"
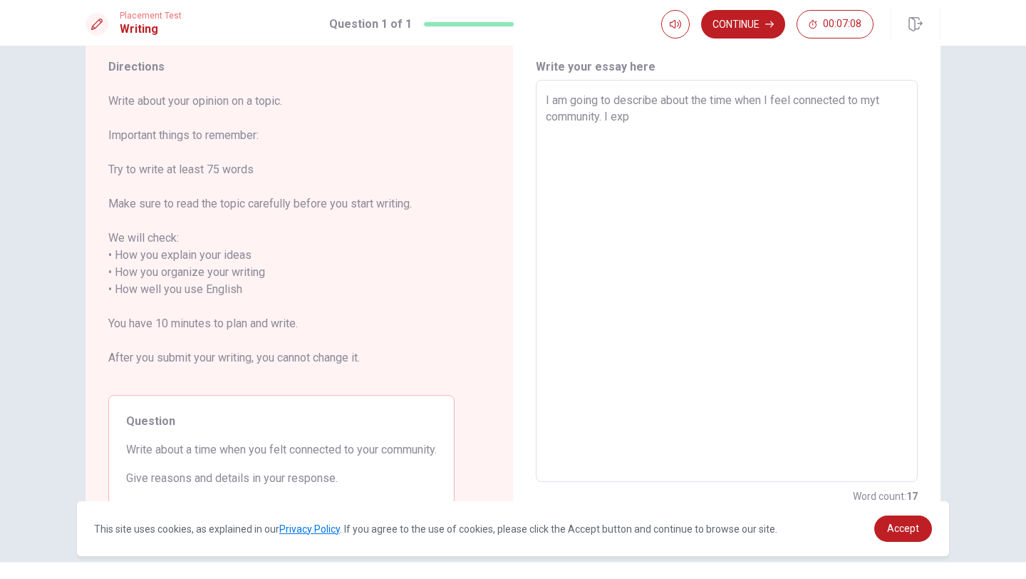
type textarea "x"
type textarea "I am going to describe about the time when I feel connected to myt community. I…"
type textarea "x"
type textarea "I am going to describe about the time when I feel connected to myt community. I…"
type textarea "x"
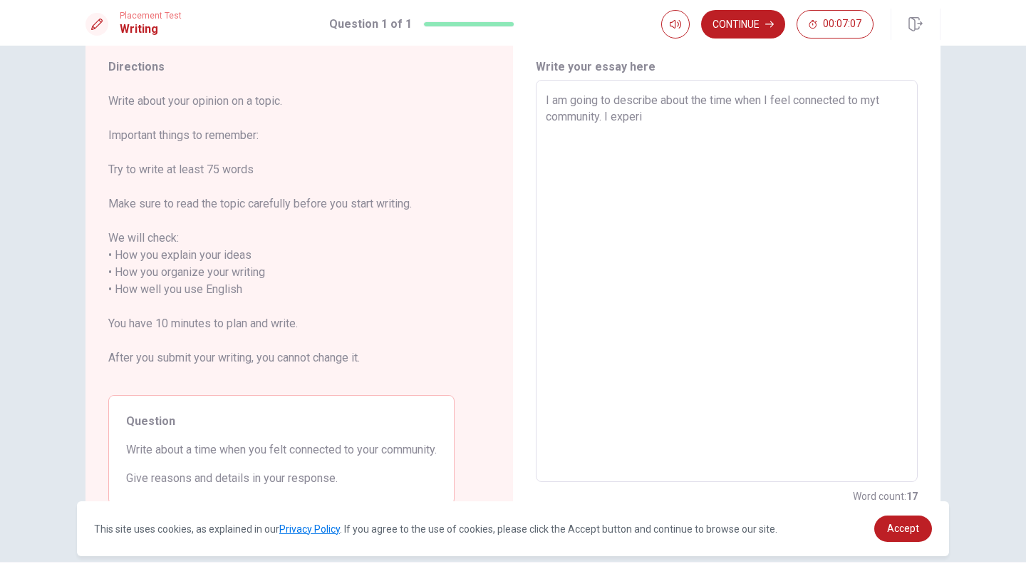
type textarea "I am going to describe about the time when I feel connected to myt community. I…"
type textarea "x"
type textarea "I am going to describe about the time when I feel connected to myt community. I…"
type textarea "x"
type textarea "I am going to describe about the time when I feel connected to myt community. I…"
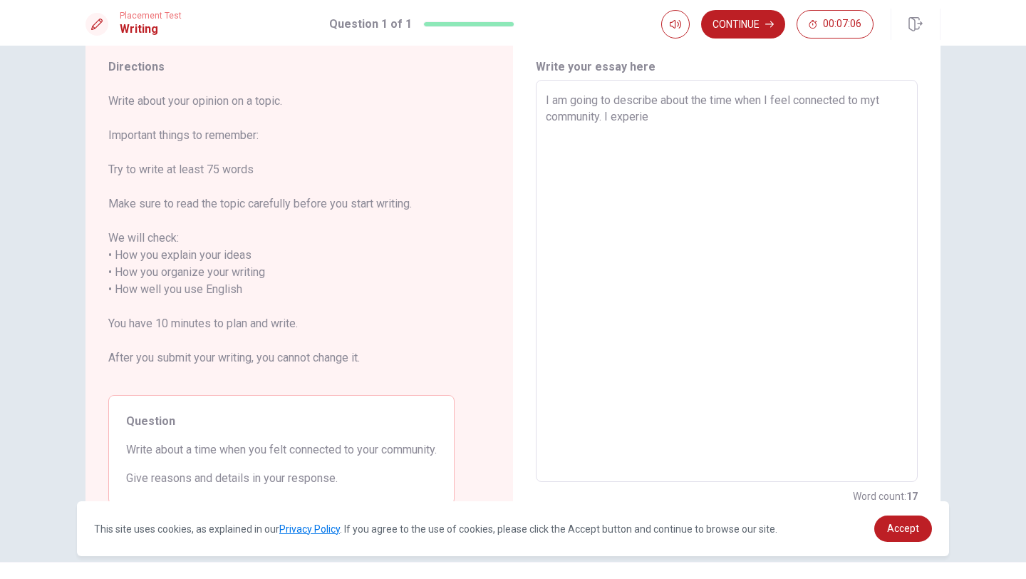
type textarea "x"
type textarea "I am going to describe about the time when I feel connected to myt community. I…"
type textarea "x"
type textarea "I am going to describe about the time when I feel connected to myt community. I…"
type textarea "x"
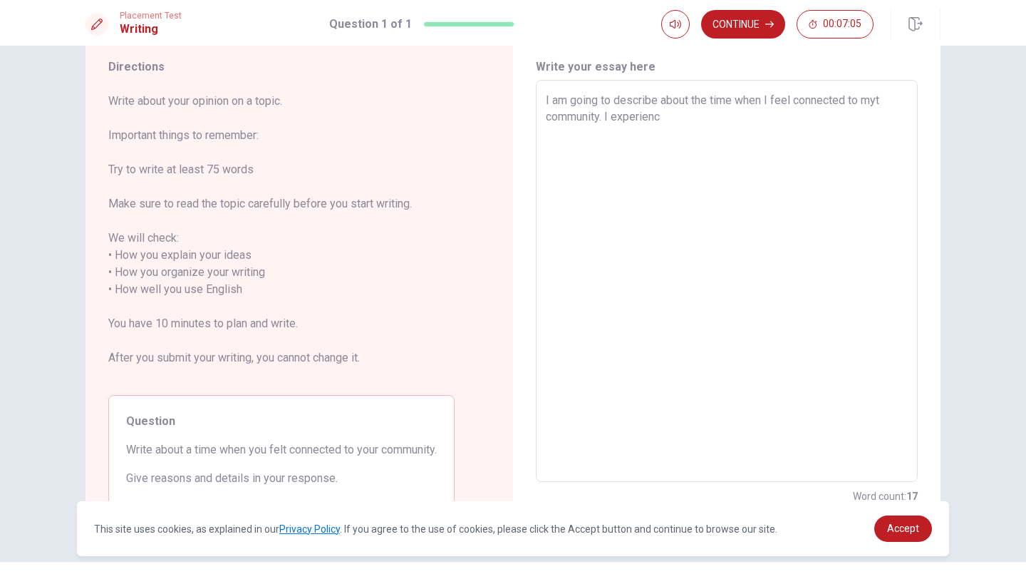
type textarea "I am going to describe about the time when I feel connected to myt community. I…"
type textarea "x"
type textarea "I am going to describe about the time when I feel connected to myt community. I…"
type textarea "x"
type textarea "I am going to describe about the time when I feel connected to myt community. I…"
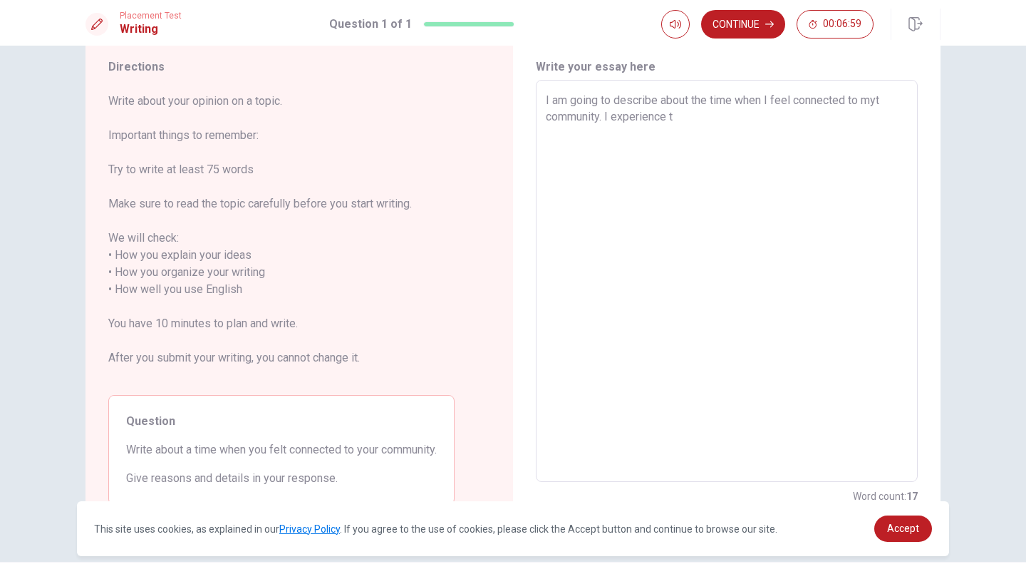
type textarea "x"
type textarea "I am going to describe about the time when I feel connected to myt community. I…"
type textarea "x"
type textarea "I am going to describe about the time when I feel connected to myt community. I…"
type textarea "x"
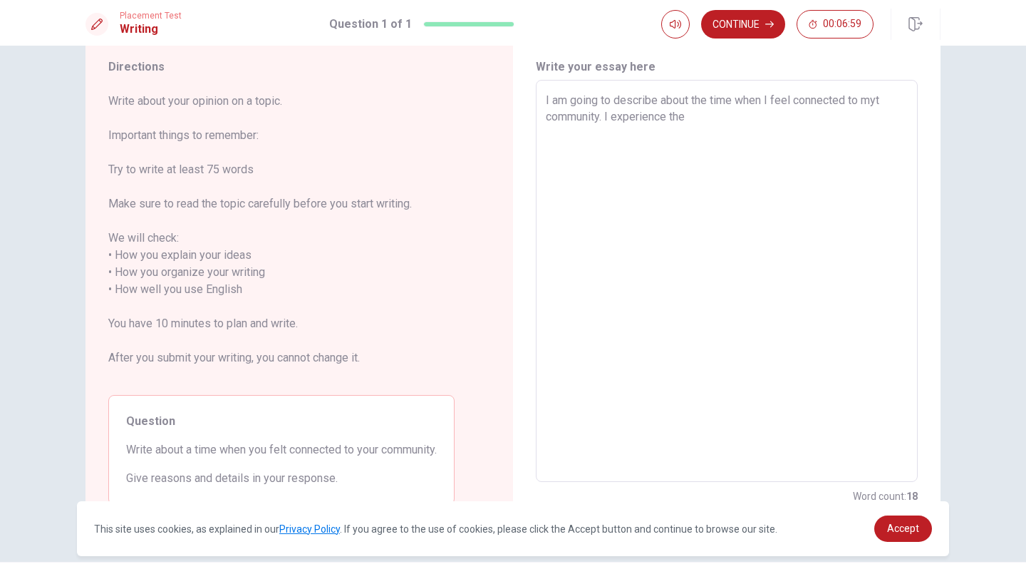
type textarea "I am going to describe about the time when I feel connected to myt community. I…"
type textarea "x"
type textarea "I am going to describe about the time when I feel connected to myt community. I…"
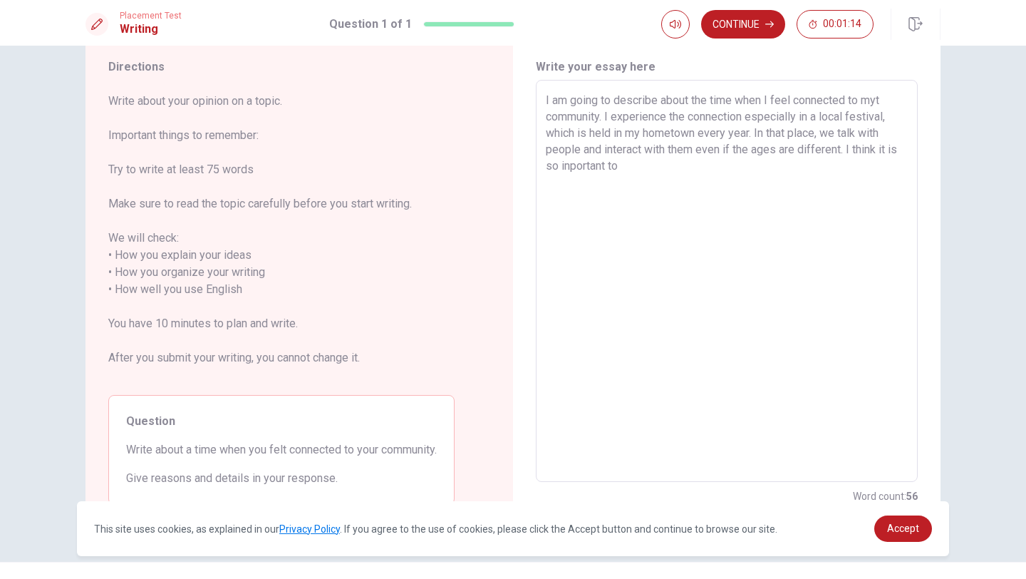
click at [890, 154] on textarea "I am going to describe about the time when I feel connected to myt community. I…" at bounding box center [727, 281] width 362 height 378
click at [730, 173] on textarea "I am going to describe about the time when I feel connected to myt community. I…" at bounding box center [727, 281] width 362 height 378
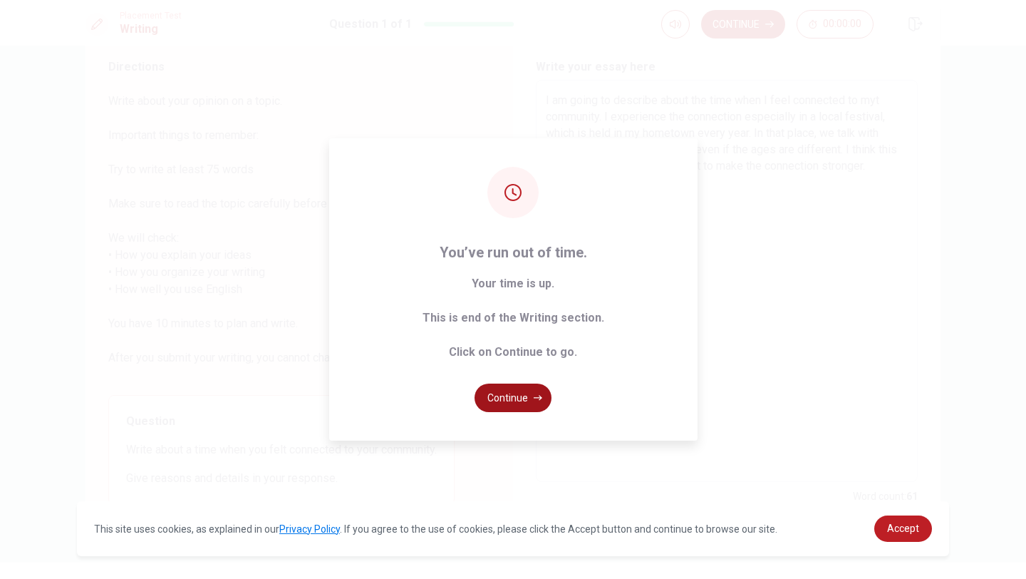
click at [528, 400] on button "Continue" at bounding box center [513, 397] width 77 height 29
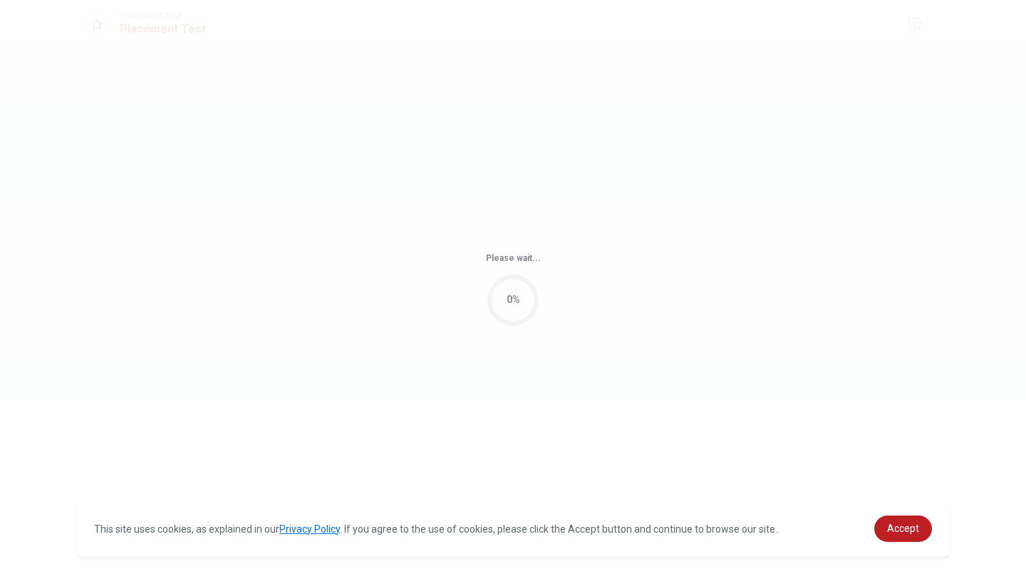
scroll to position [0, 0]
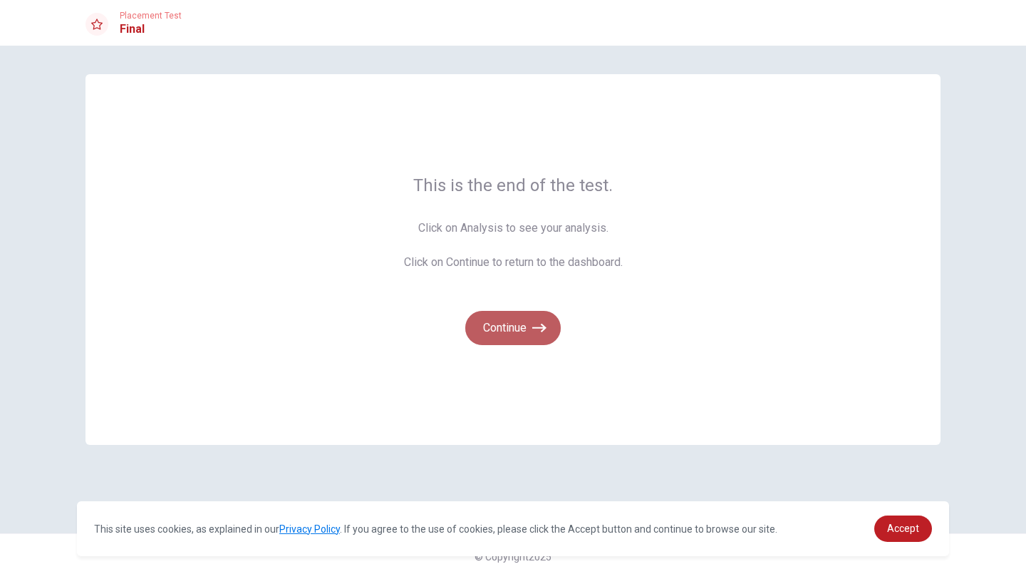
click at [507, 324] on button "Continue" at bounding box center [512, 328] width 95 height 34
